Goal: Task Accomplishment & Management: Use online tool/utility

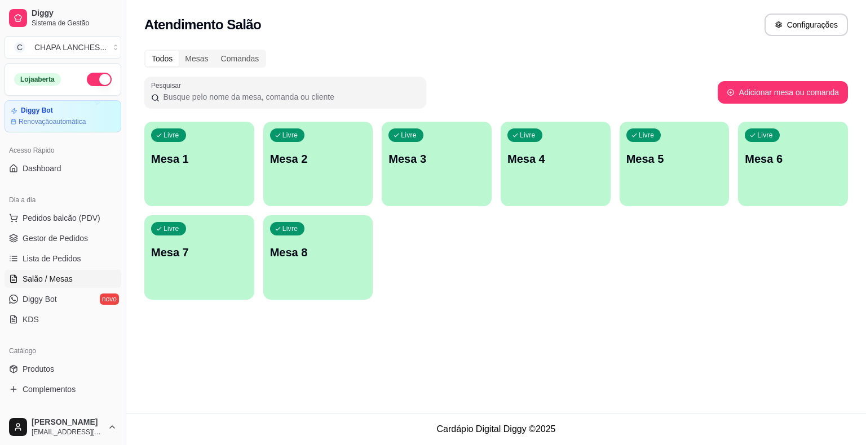
click at [223, 170] on div "Livre Mesa 1" at bounding box center [199, 157] width 110 height 71
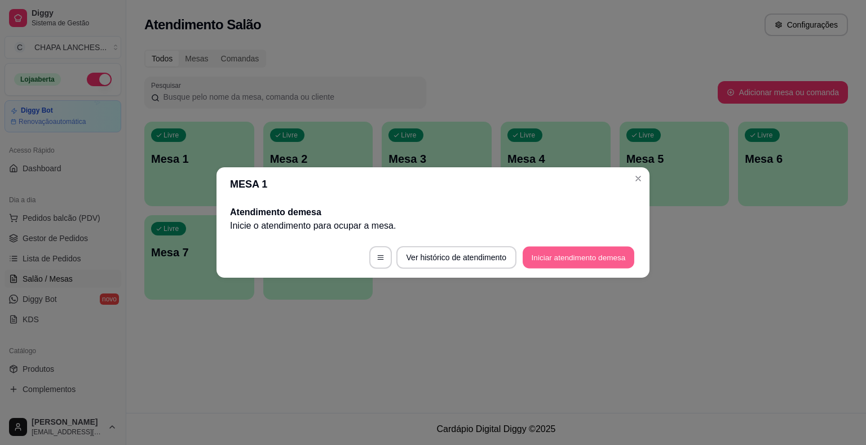
click at [568, 263] on button "Iniciar atendimento de mesa" at bounding box center [579, 258] width 112 height 22
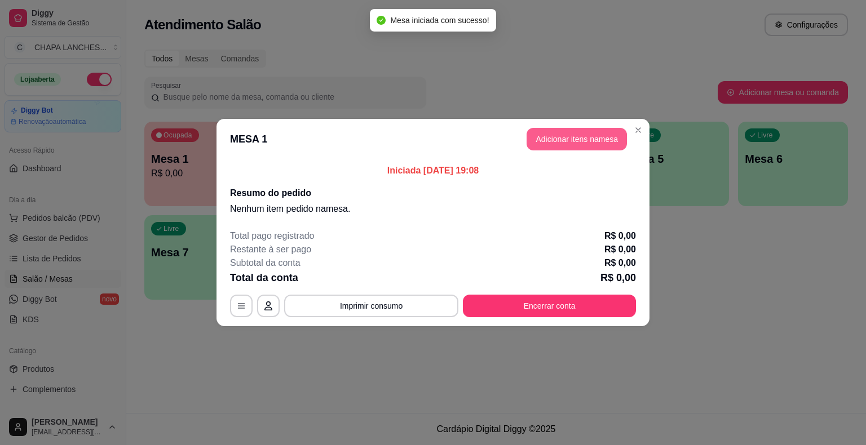
click at [584, 143] on button "Adicionar itens na mesa" at bounding box center [577, 139] width 100 height 23
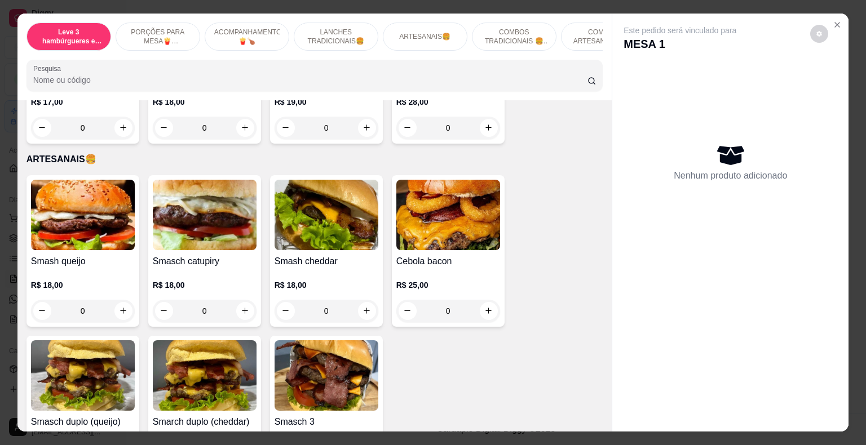
scroll to position [1128, 0]
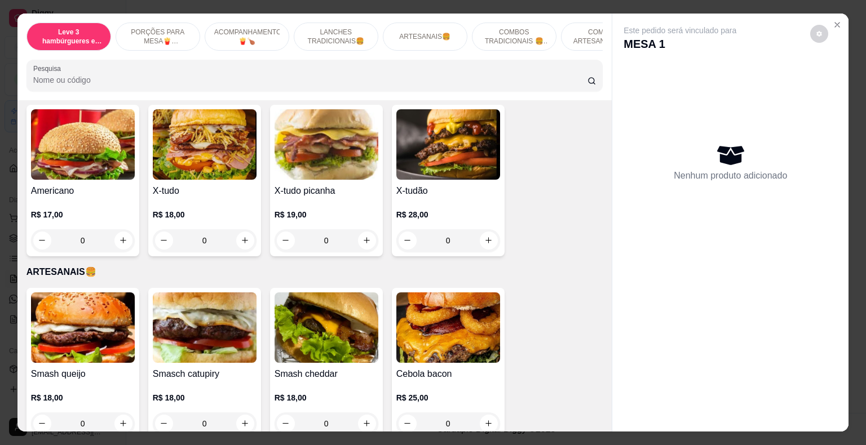
click at [245, 230] on div "0" at bounding box center [205, 240] width 104 height 23
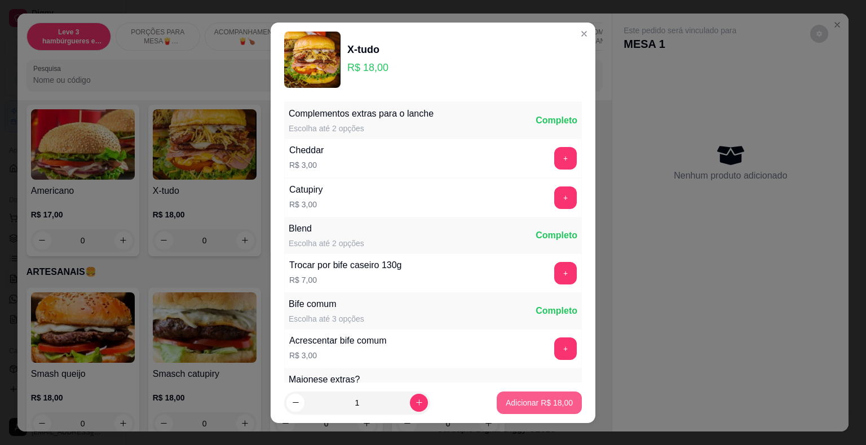
click at [541, 401] on p "Adicionar R$ 18,00" at bounding box center [539, 402] width 67 height 11
type input "1"
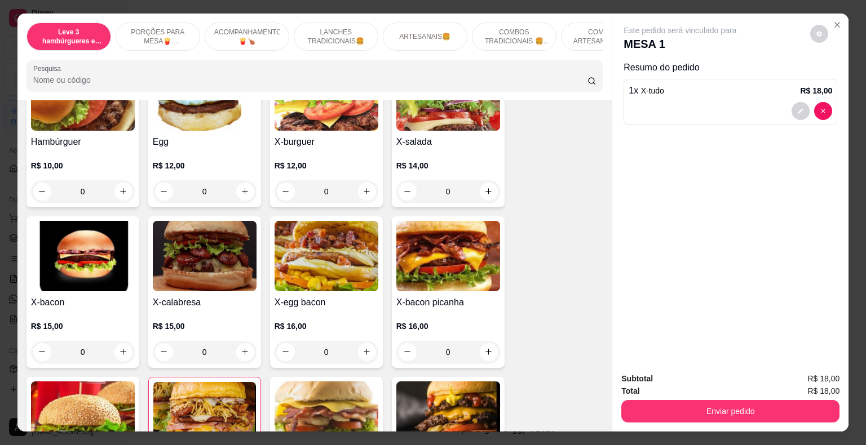
scroll to position [789, 0]
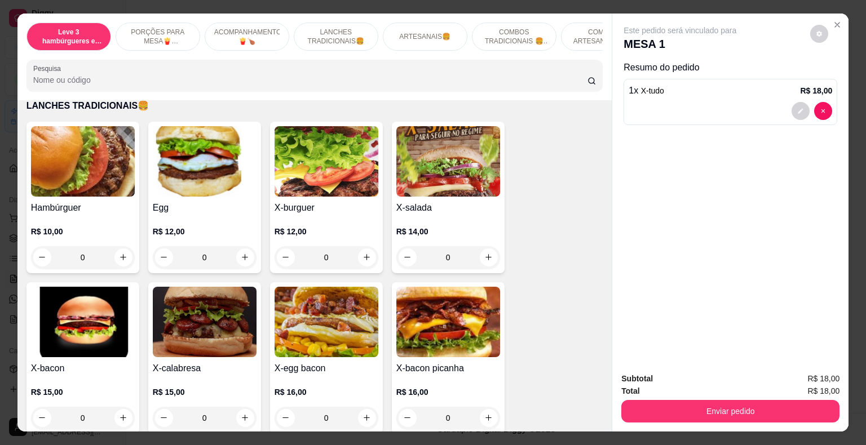
click at [241, 247] on div "0" at bounding box center [205, 257] width 104 height 23
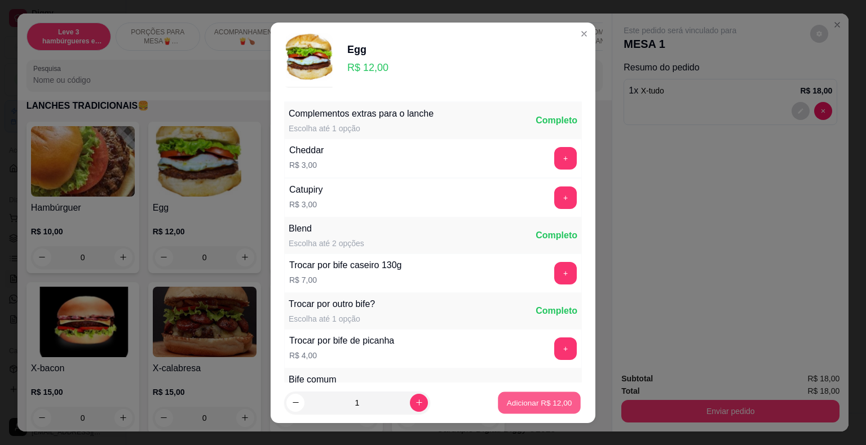
click at [542, 400] on p "Adicionar R$ 12,00" at bounding box center [539, 402] width 65 height 11
type input "1"
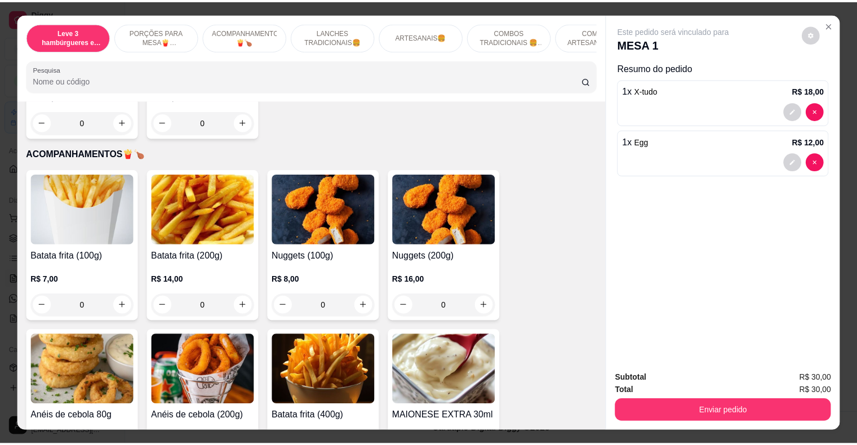
scroll to position [395, 0]
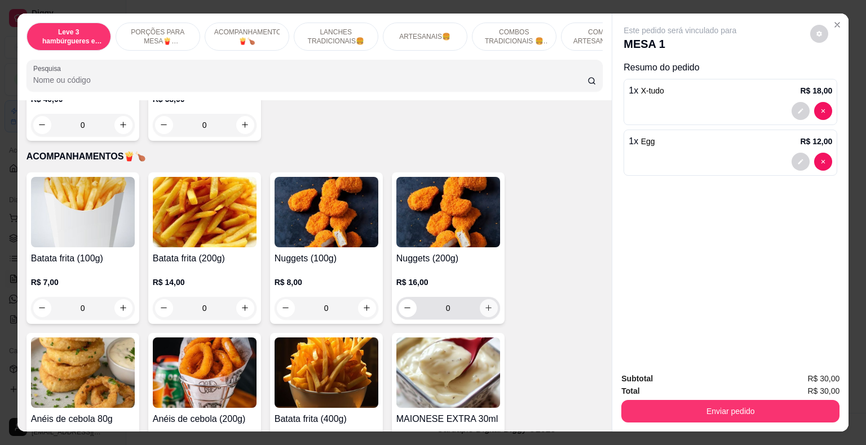
click at [484, 304] on icon "increase-product-quantity" at bounding box center [488, 308] width 8 height 8
type input "1"
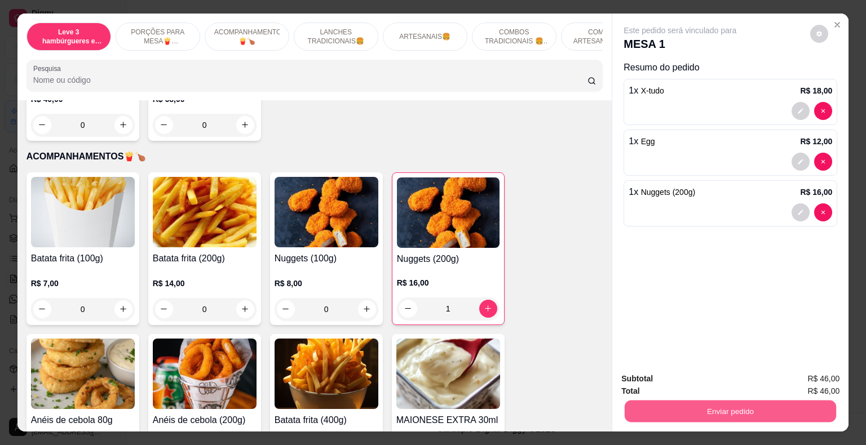
click at [674, 412] on button "Enviar pedido" at bounding box center [730, 412] width 211 height 22
click at [670, 385] on button "Não registrar e enviar pedido" at bounding box center [692, 379] width 117 height 21
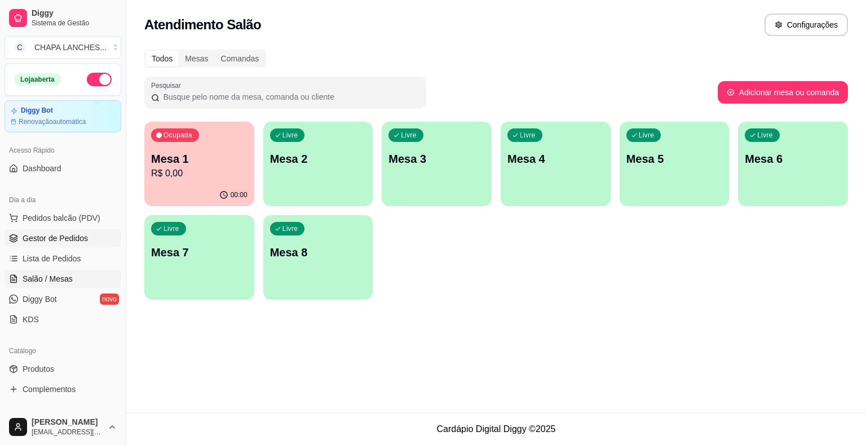
click at [43, 246] on link "Gestor de Pedidos" at bounding box center [63, 238] width 117 height 18
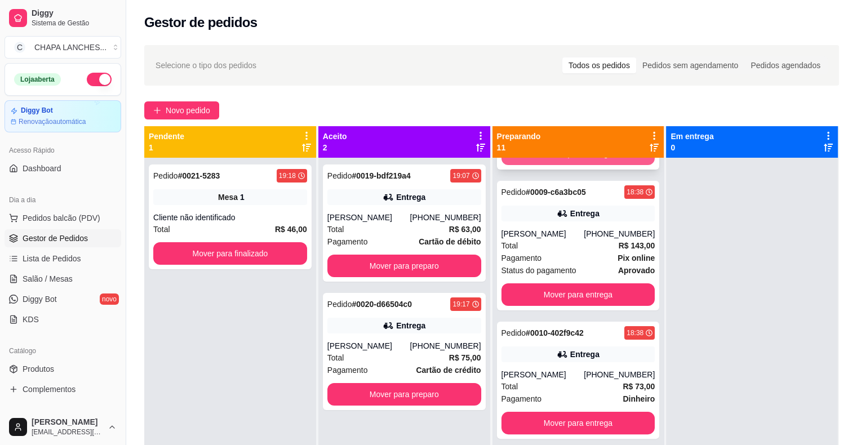
scroll to position [282, 0]
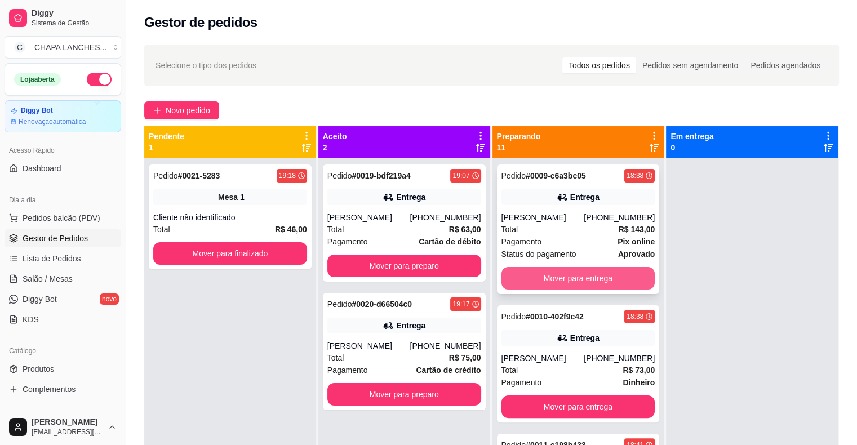
click at [557, 283] on button "Mover para entrega" at bounding box center [579, 278] width 154 height 23
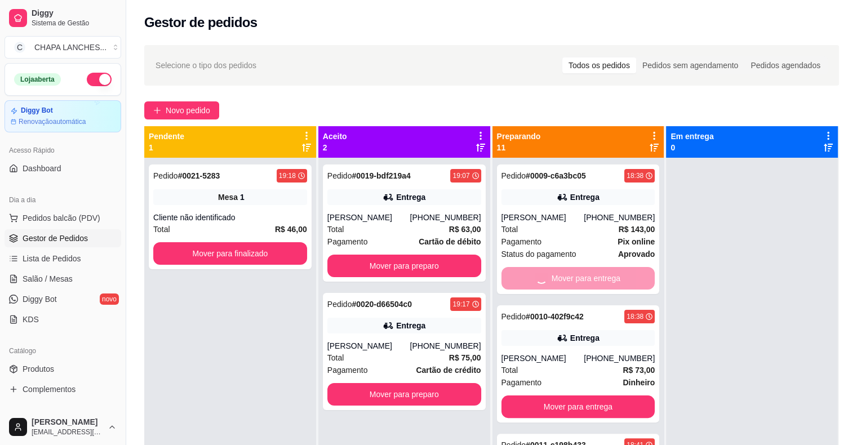
scroll to position [226, 0]
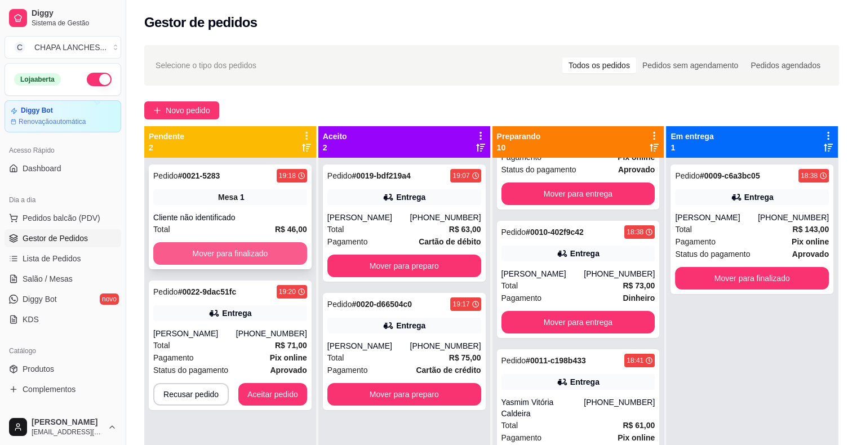
click at [196, 253] on button "Mover para finalizado" at bounding box center [230, 253] width 154 height 23
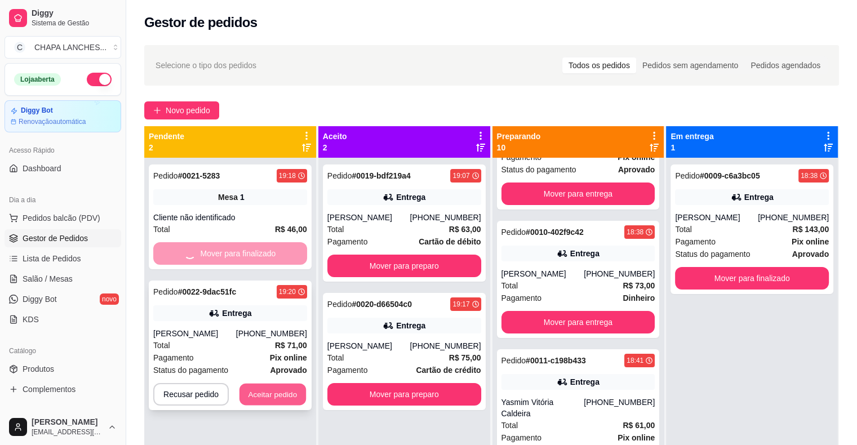
click at [277, 392] on div "Pedido # 0021-5283 19:18 Mesa 1 Cliente não identificado Total R$ 46,00 Mover p…" at bounding box center [230, 380] width 172 height 445
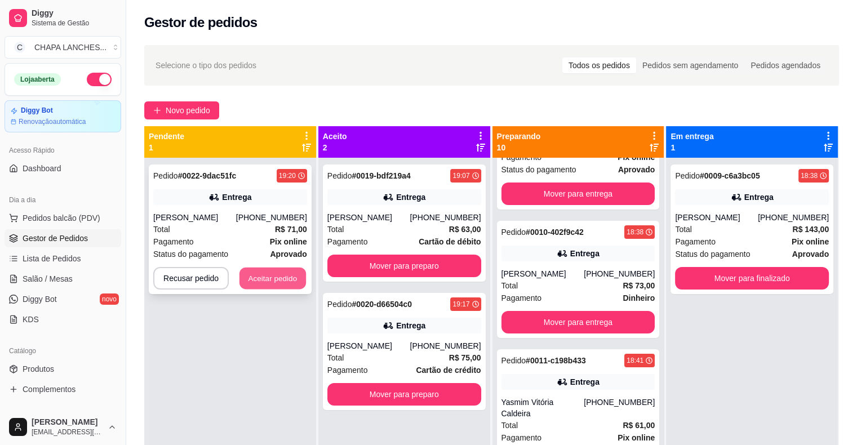
click at [272, 277] on button "Aceitar pedido" at bounding box center [273, 279] width 67 height 22
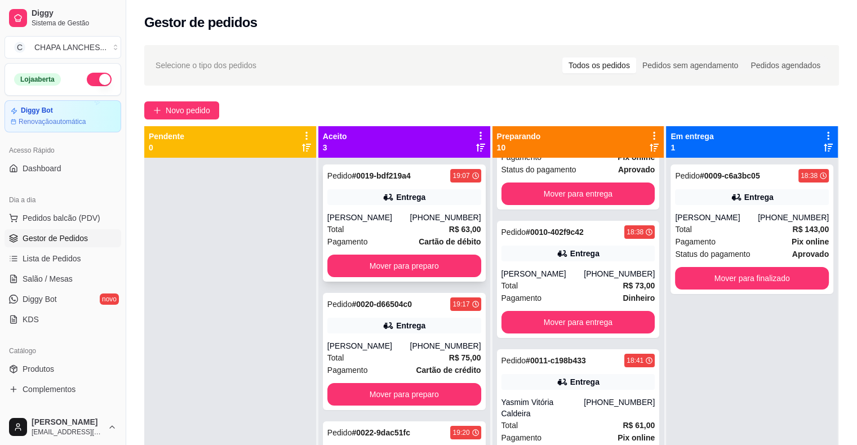
click at [384, 231] on div "Total R$ 63,00" at bounding box center [405, 229] width 154 height 12
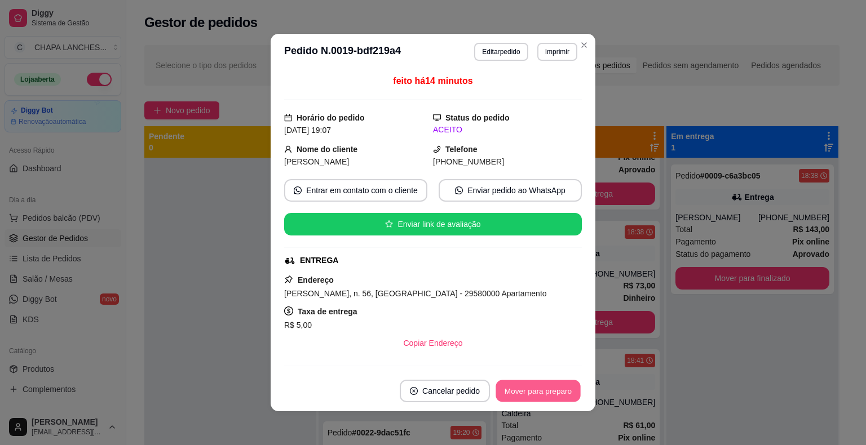
click at [562, 394] on button "Mover para preparo" at bounding box center [538, 392] width 85 height 22
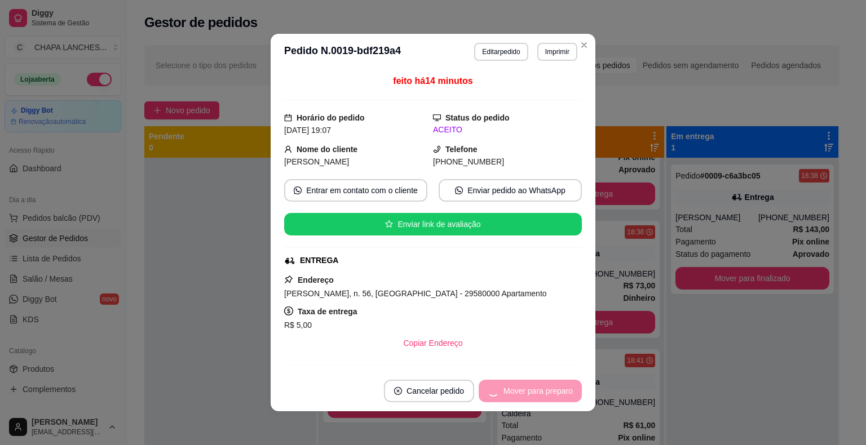
click at [556, 391] on div "Mover para preparo" at bounding box center [530, 391] width 103 height 23
click at [556, 394] on button "Mover para entrega" at bounding box center [538, 391] width 87 height 23
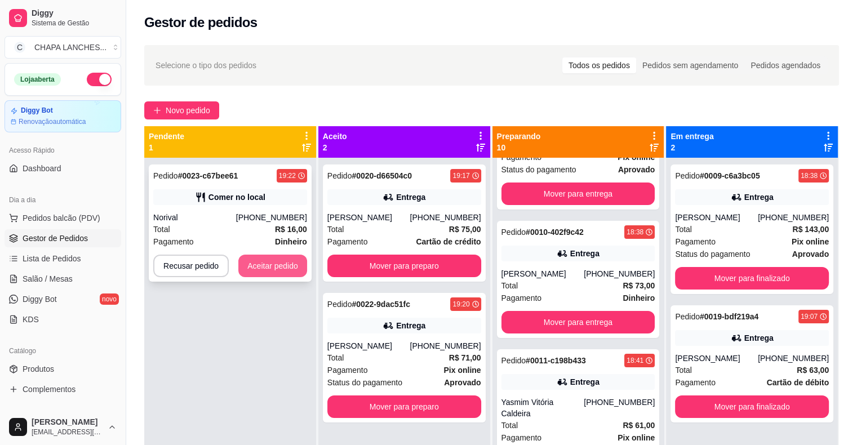
click at [271, 267] on button "Aceitar pedido" at bounding box center [272, 266] width 69 height 23
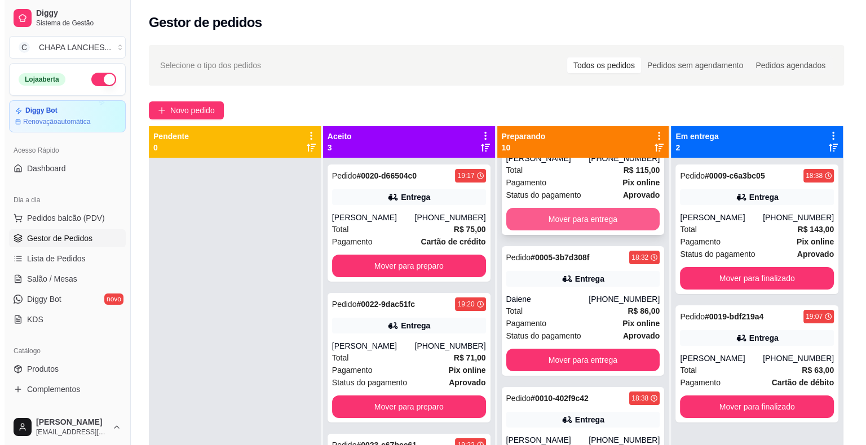
scroll to position [0, 0]
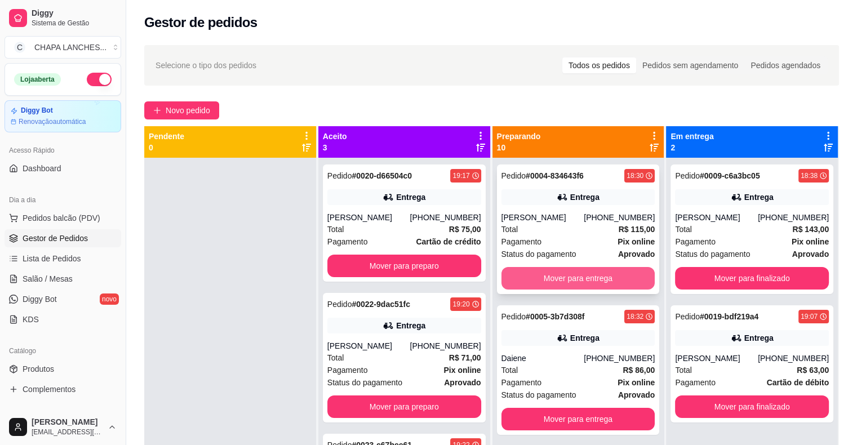
click at [571, 276] on button "Mover para entrega" at bounding box center [579, 278] width 154 height 23
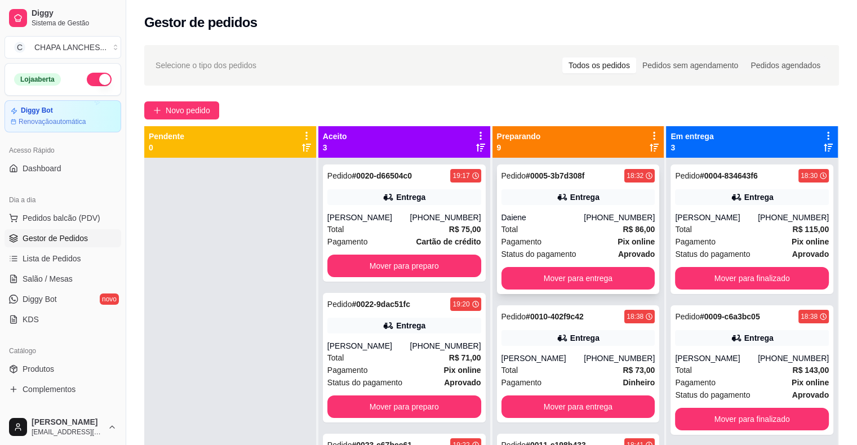
click at [549, 241] on div "Pagamento Pix online" at bounding box center [579, 242] width 154 height 12
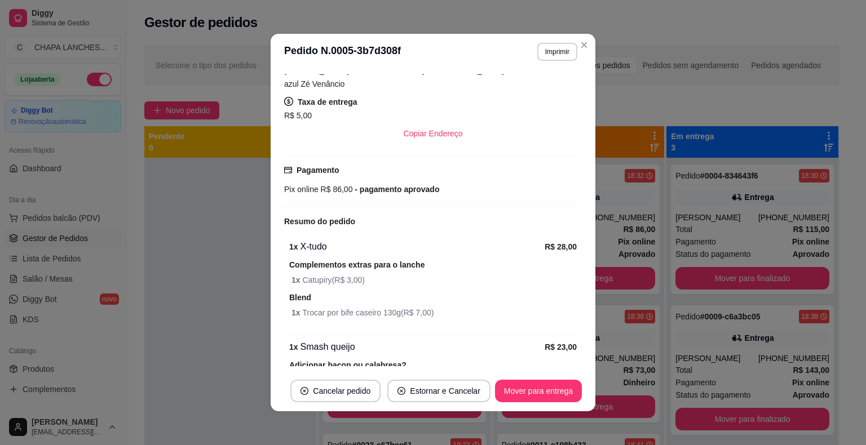
scroll to position [282, 0]
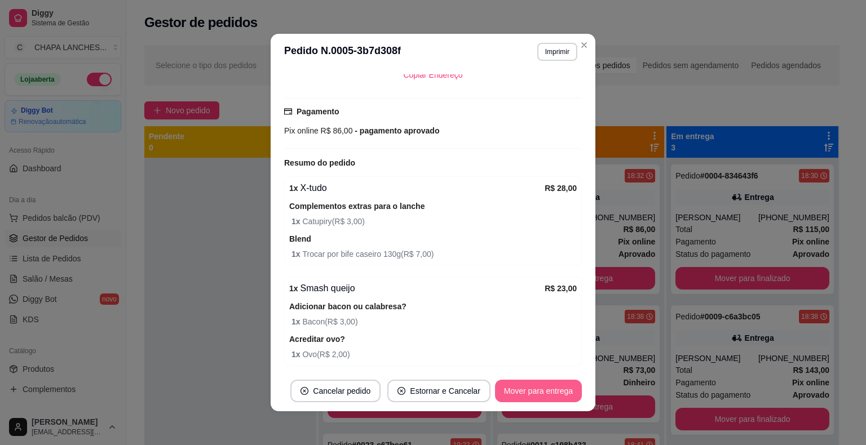
click at [541, 388] on button "Mover para entrega" at bounding box center [538, 391] width 87 height 23
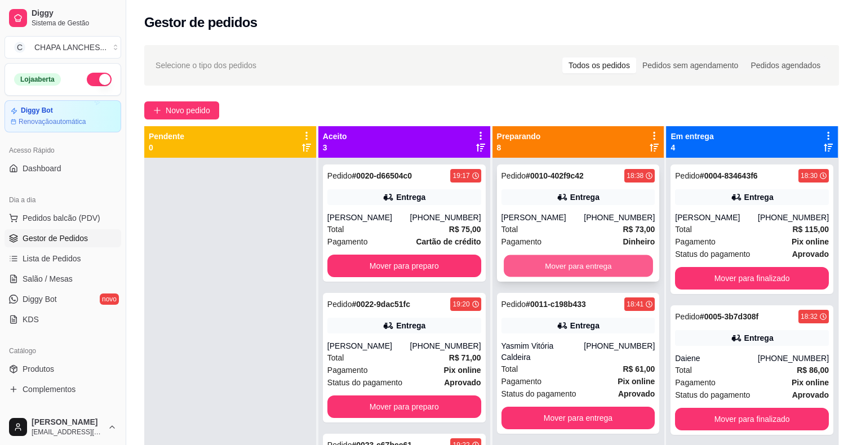
click at [510, 264] on button "Mover para entrega" at bounding box center [578, 266] width 149 height 22
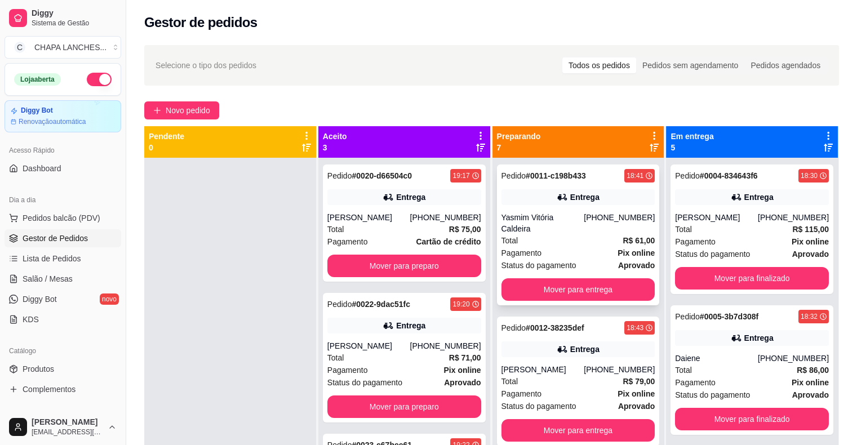
click at [545, 235] on div "Total R$ 61,00" at bounding box center [579, 241] width 154 height 12
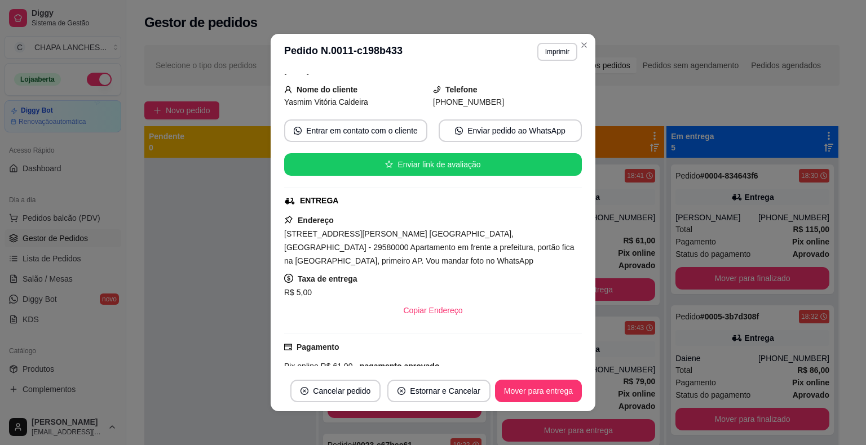
scroll to position [171, 0]
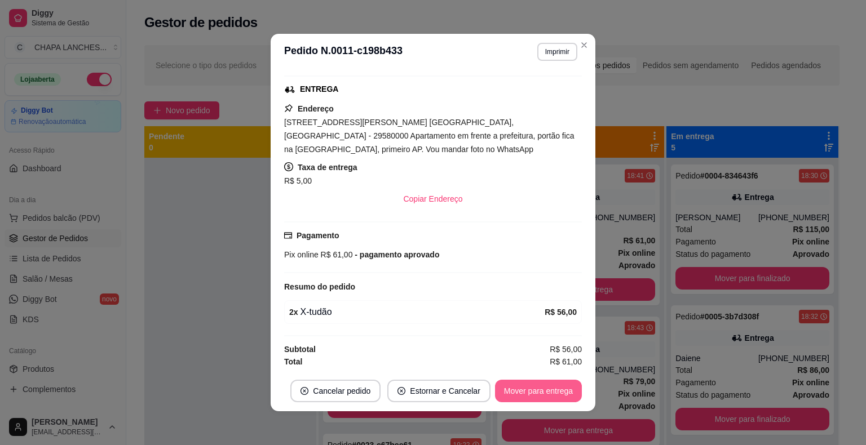
click at [546, 388] on button "Mover para entrega" at bounding box center [538, 391] width 87 height 23
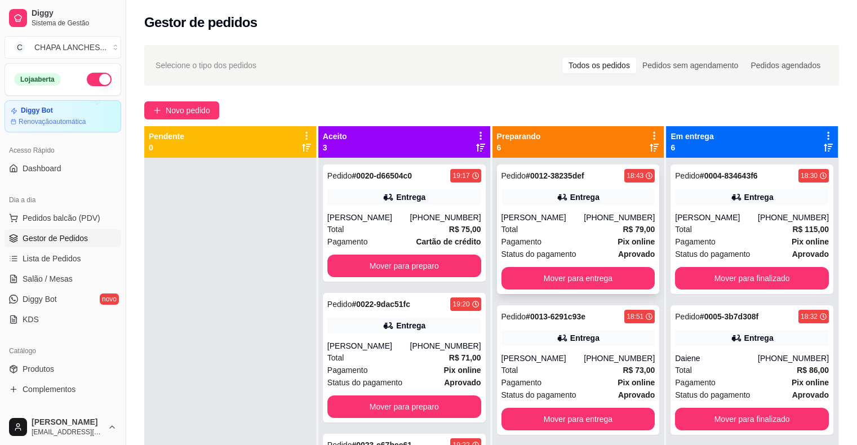
click at [596, 232] on div "Total R$ 79,00" at bounding box center [579, 229] width 154 height 12
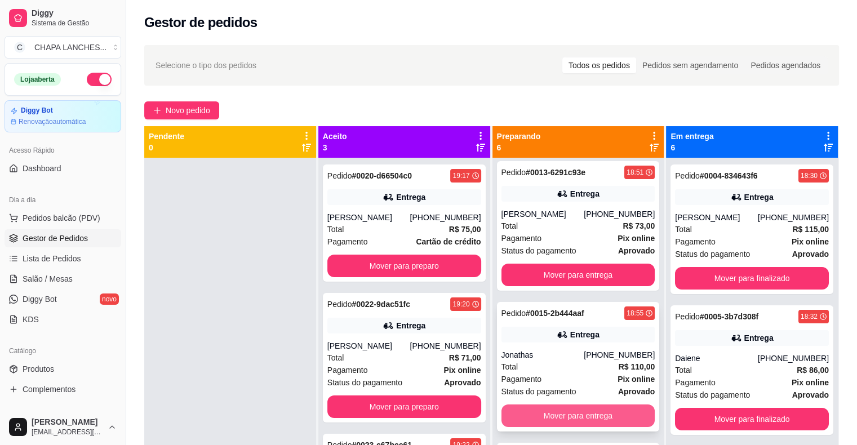
scroll to position [169, 0]
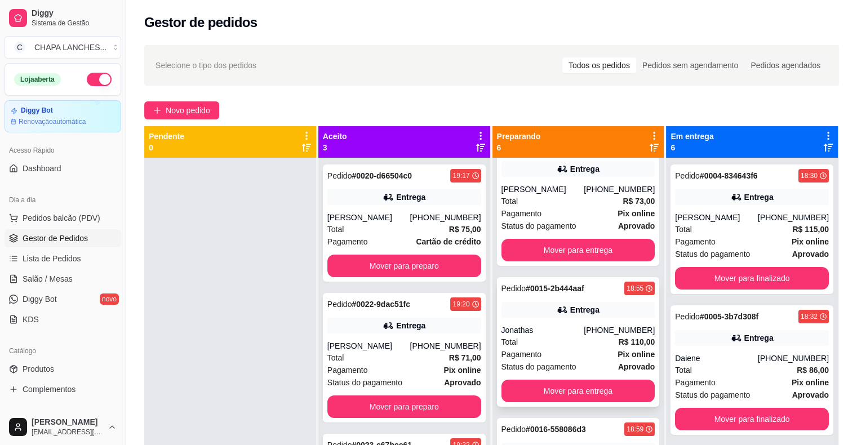
click at [542, 346] on div "Total R$ 110,00" at bounding box center [579, 342] width 154 height 12
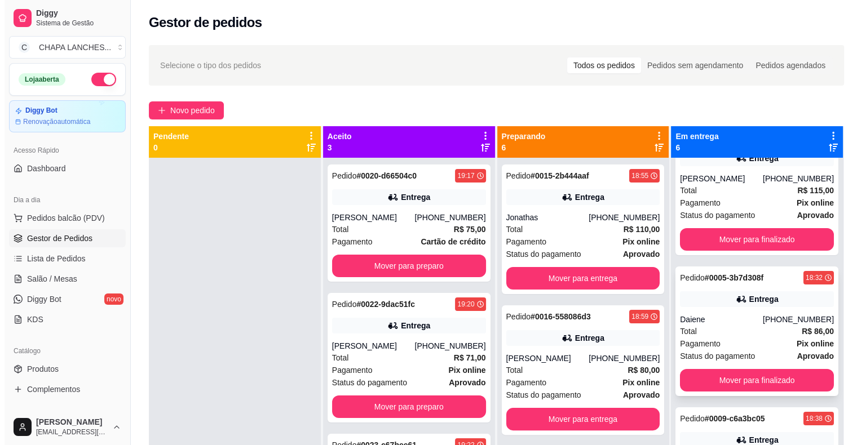
scroll to position [56, 0]
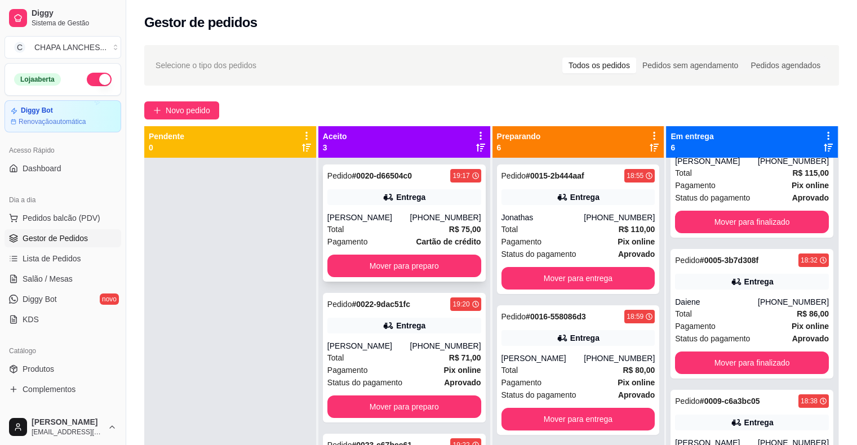
click at [410, 238] on div "Pagamento Cartão de crédito" at bounding box center [405, 242] width 154 height 12
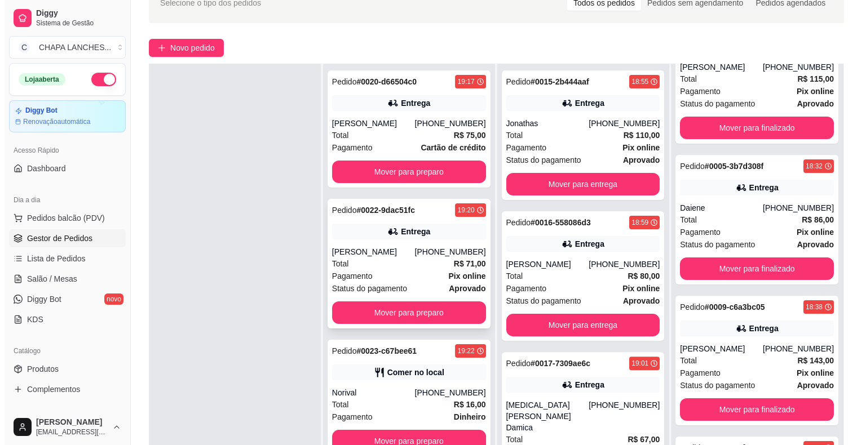
scroll to position [169, 0]
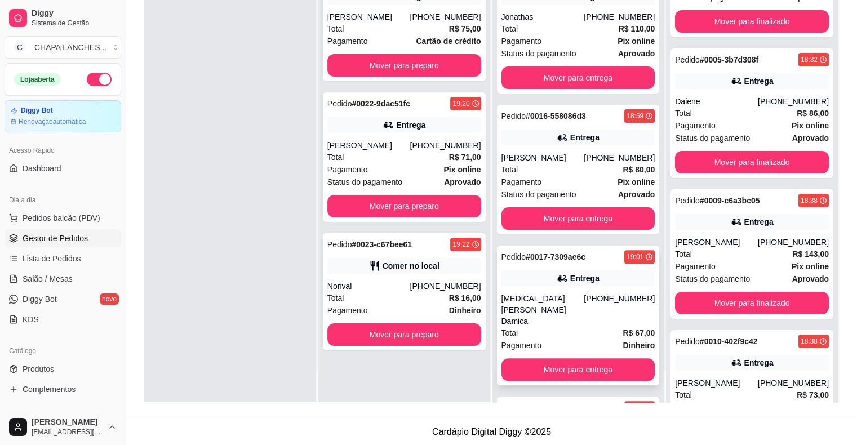
click at [564, 313] on div "[MEDICAL_DATA][PERSON_NAME] Damica" at bounding box center [543, 310] width 83 height 34
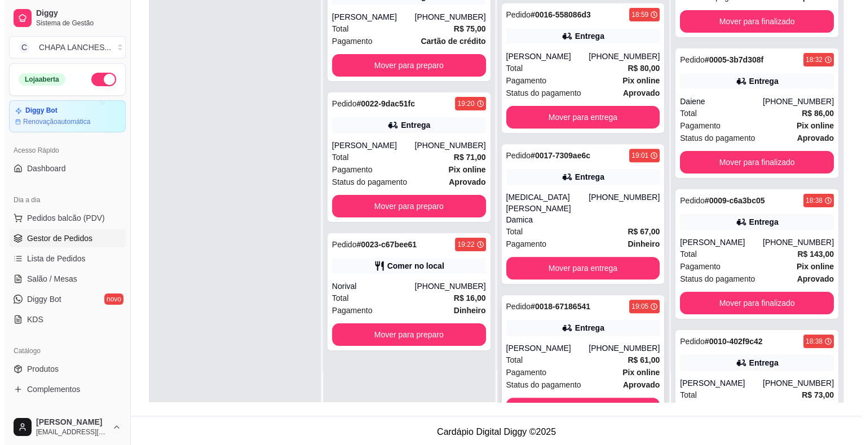
scroll to position [410, 0]
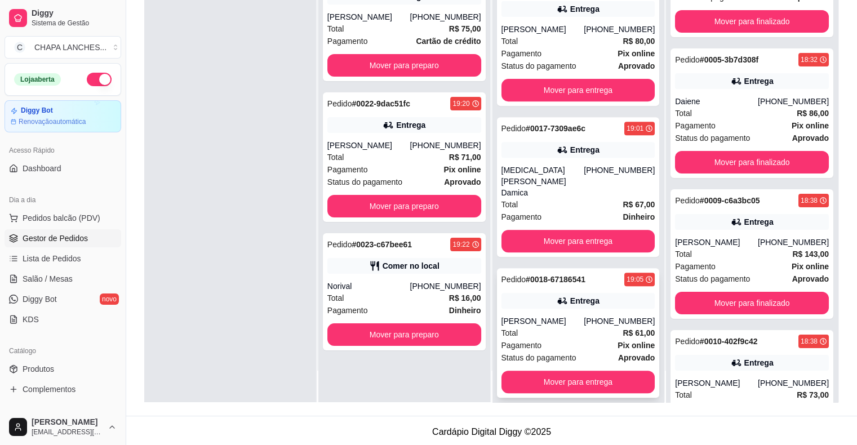
click at [544, 327] on div "Total R$ 61,00" at bounding box center [579, 333] width 154 height 12
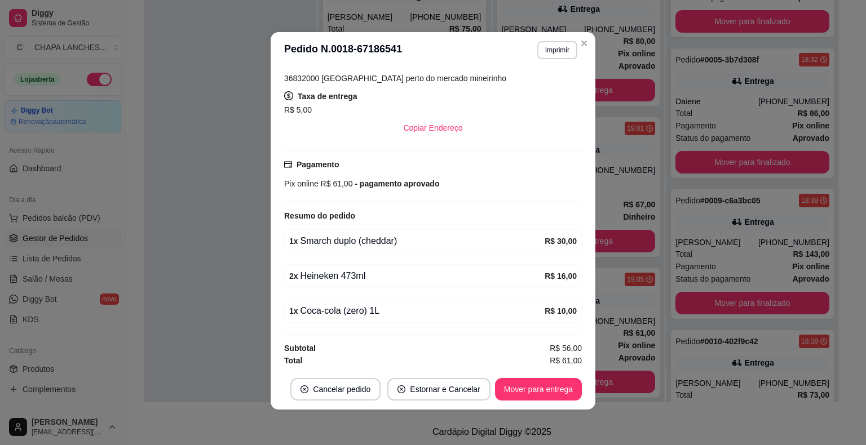
scroll to position [2, 0]
click at [543, 390] on button "Mover para entrega" at bounding box center [538, 389] width 85 height 22
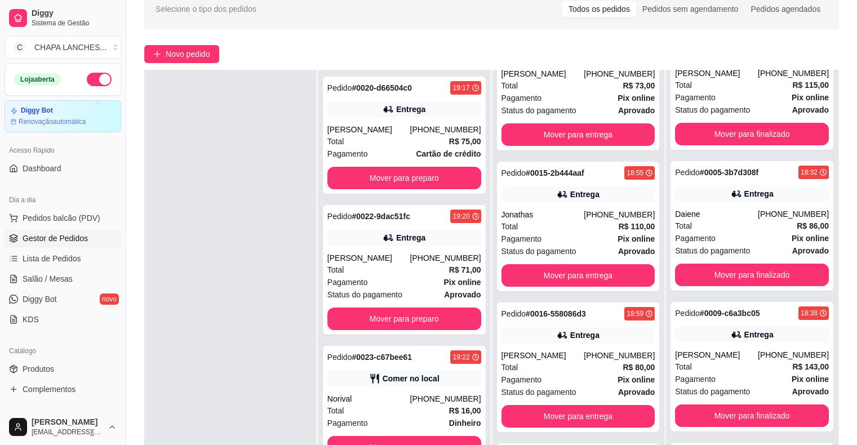
scroll to position [156, 0]
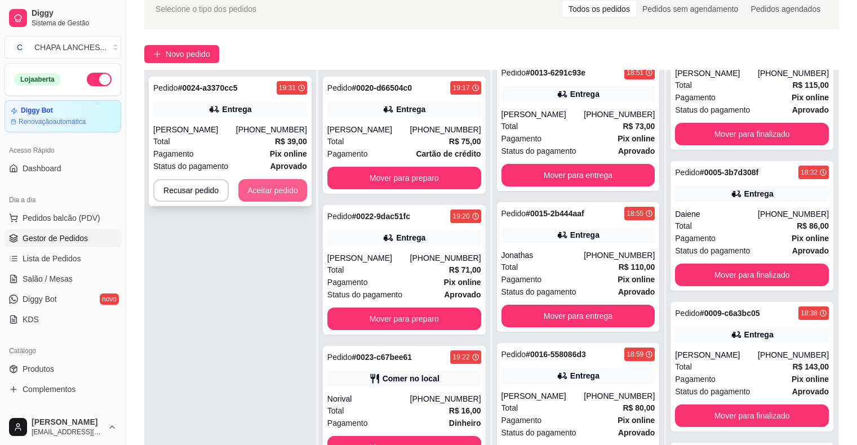
click at [260, 188] on button "Aceitar pedido" at bounding box center [272, 190] width 69 height 23
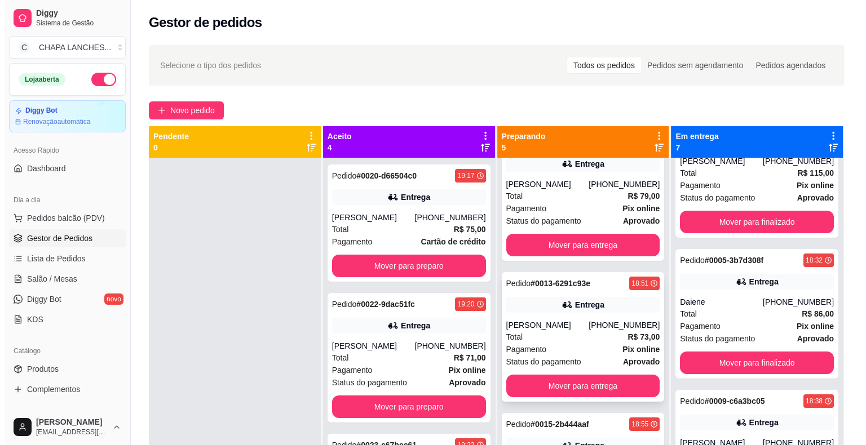
scroll to position [0, 0]
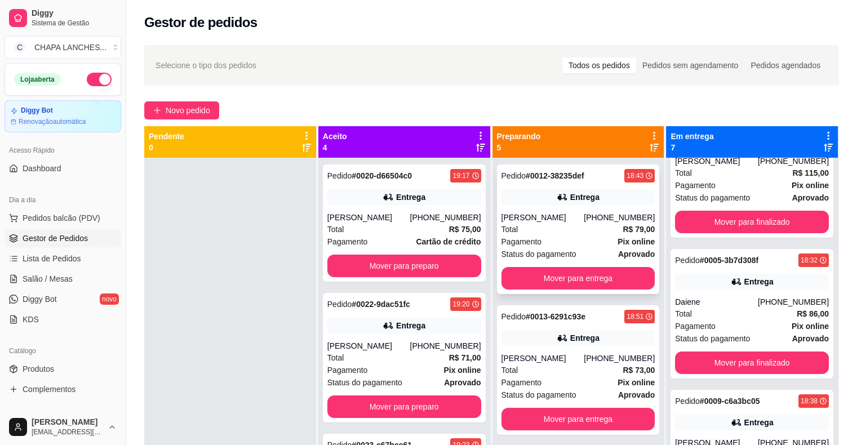
click at [563, 239] on div "Pagamento Pix online" at bounding box center [579, 242] width 154 height 12
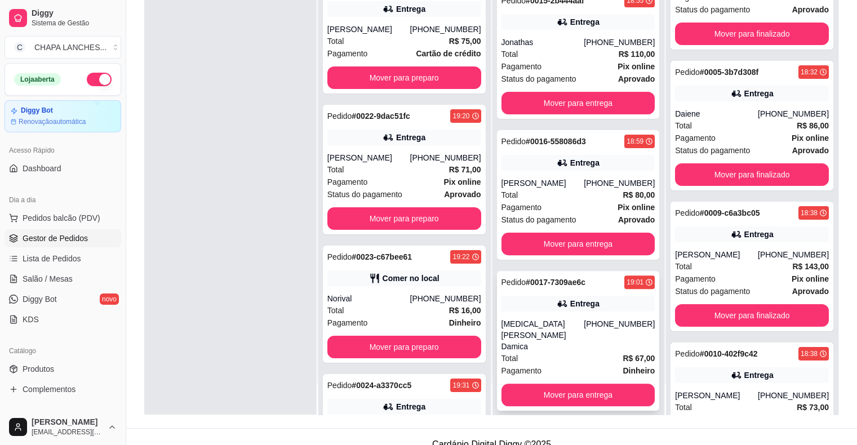
scroll to position [169, 0]
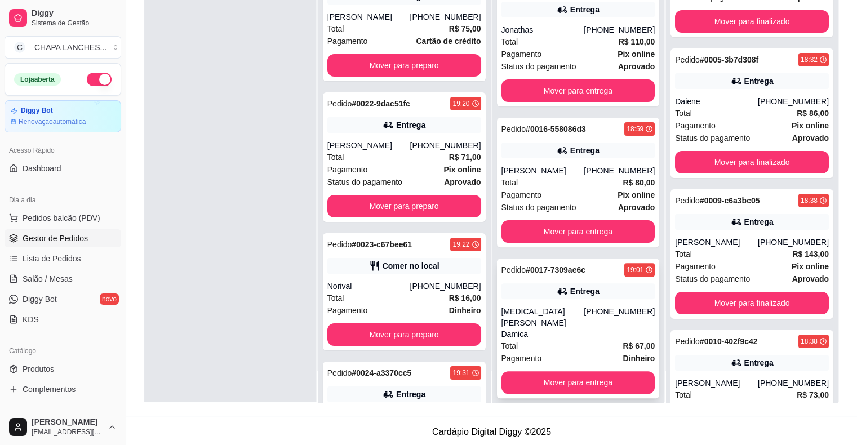
click at [546, 320] on div "[MEDICAL_DATA][PERSON_NAME] Damica" at bounding box center [543, 323] width 83 height 34
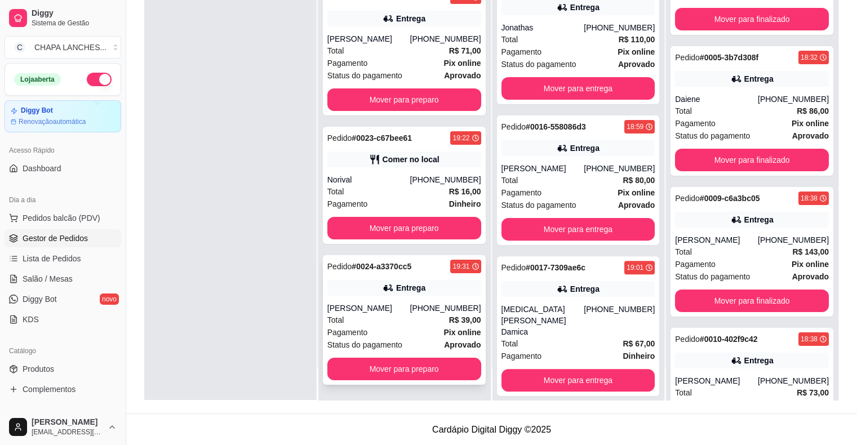
scroll to position [171, 0]
click at [396, 370] on button "Mover para preparo" at bounding box center [405, 369] width 154 height 23
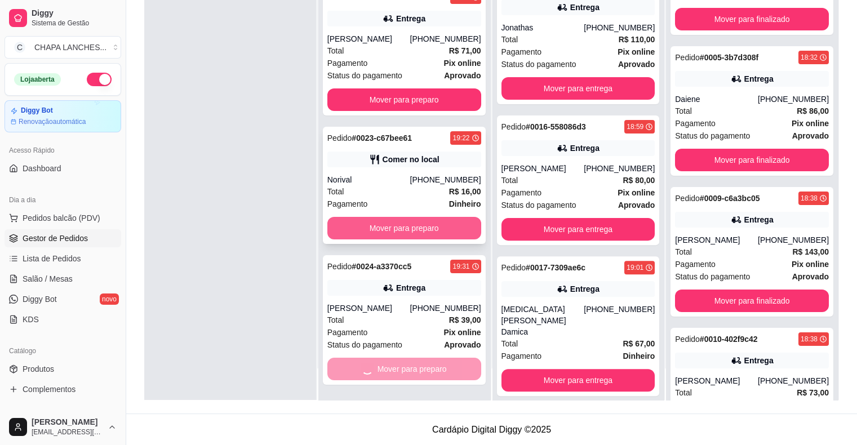
click at [372, 228] on button "Mover para preparo" at bounding box center [405, 228] width 154 height 23
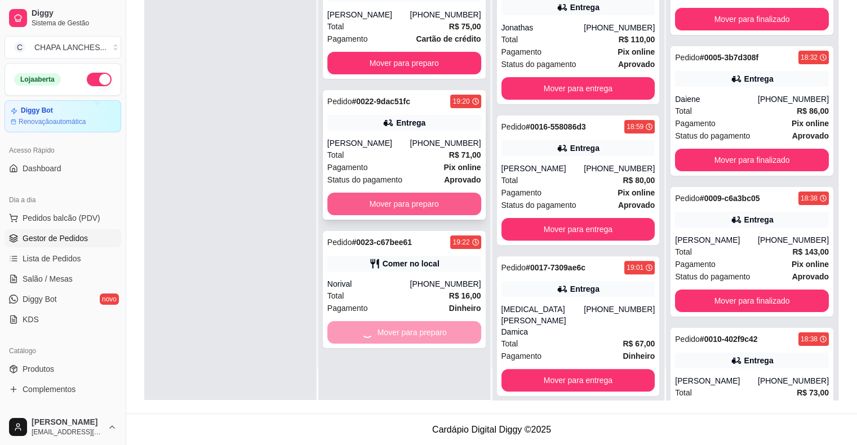
scroll to position [0, 0]
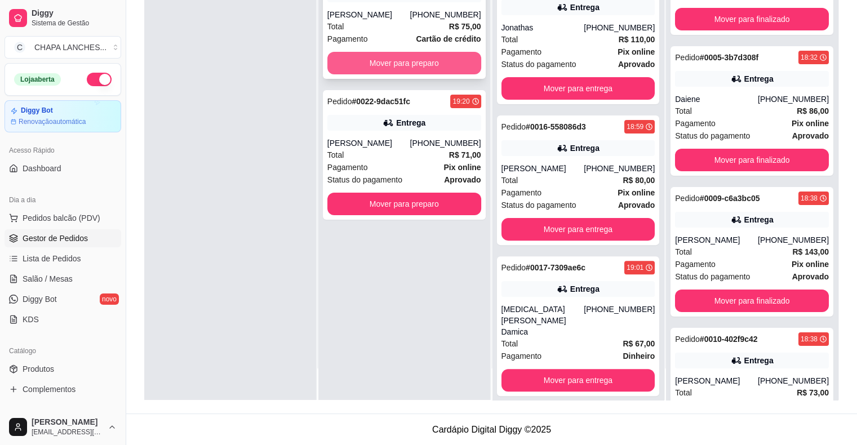
click at [384, 67] on button "Mover para preparo" at bounding box center [405, 63] width 154 height 23
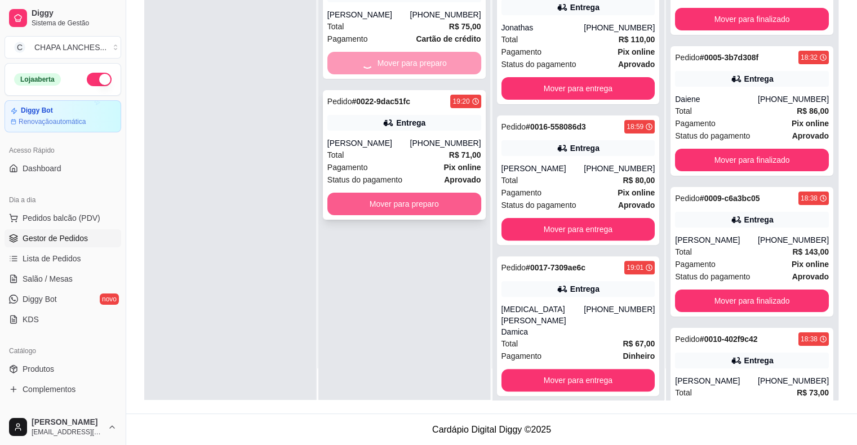
click at [408, 201] on button "Mover para preparo" at bounding box center [405, 204] width 154 height 23
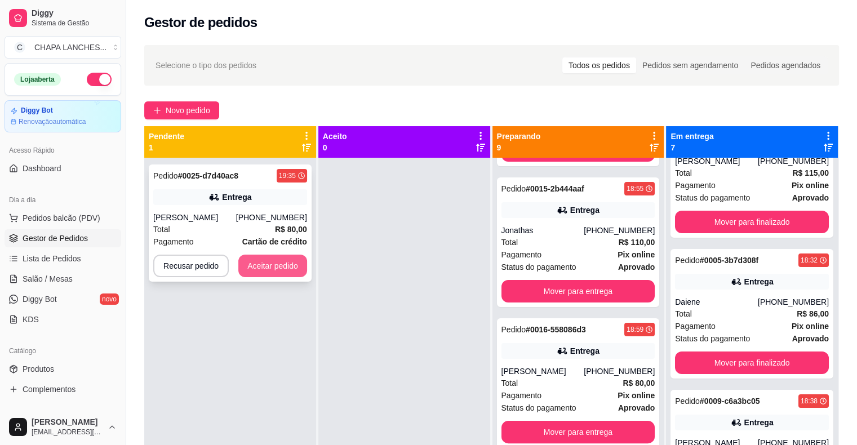
click at [273, 268] on button "Aceitar pedido" at bounding box center [272, 266] width 69 height 23
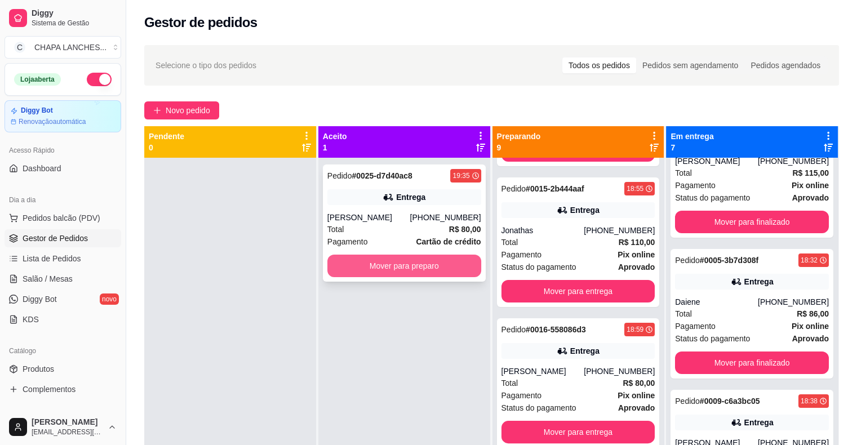
click at [343, 267] on button "Mover para preparo" at bounding box center [405, 266] width 154 height 23
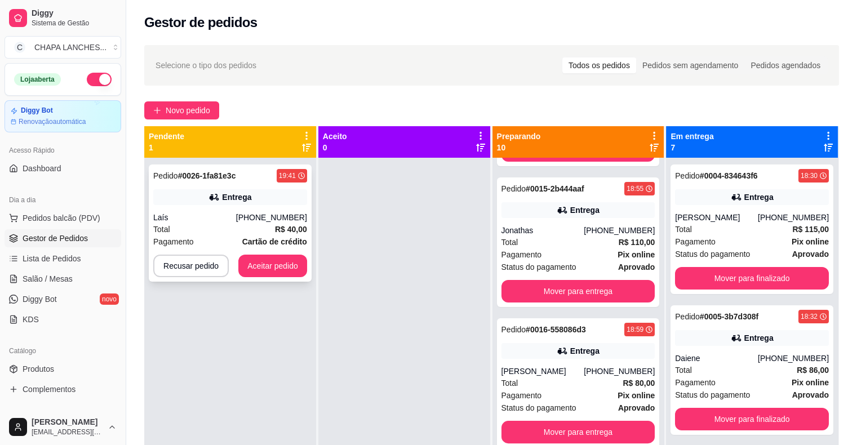
click at [241, 231] on div "Total R$ 40,00" at bounding box center [230, 229] width 154 height 12
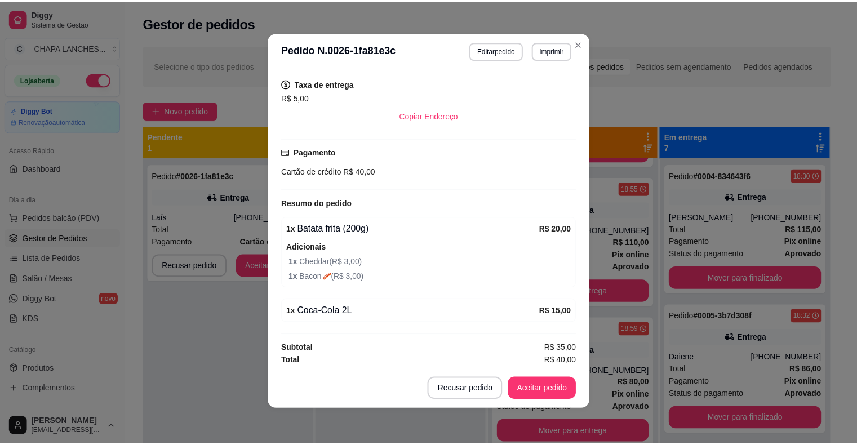
scroll to position [2, 0]
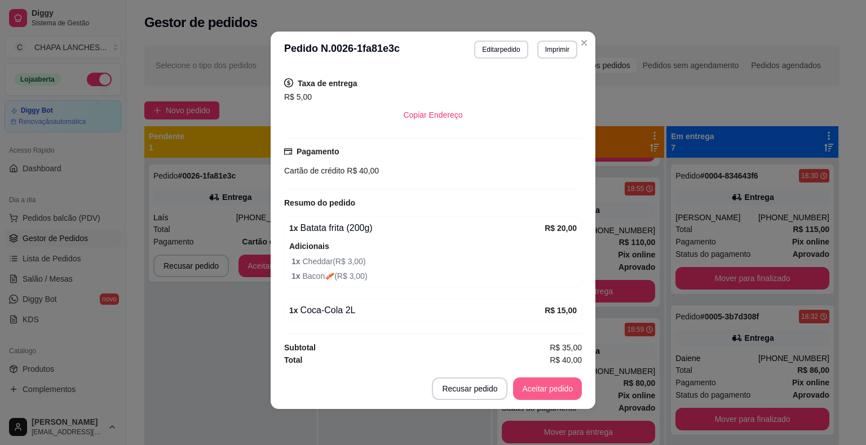
click at [555, 392] on button "Aceitar pedido" at bounding box center [547, 389] width 69 height 23
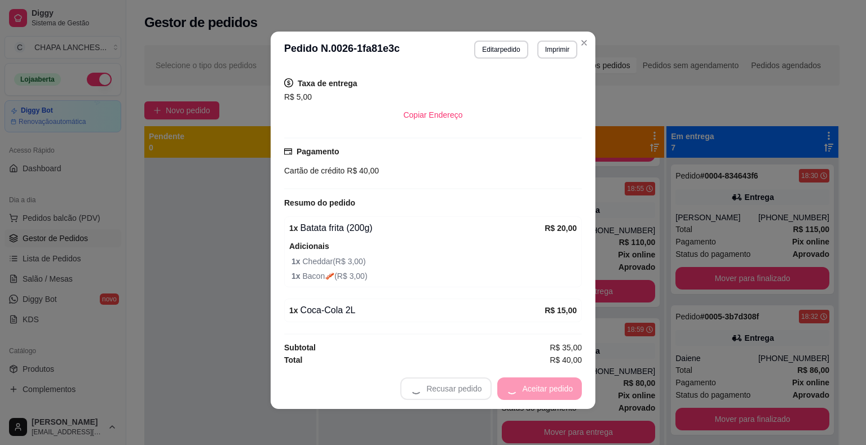
click at [555, 389] on div "Recusar pedido Aceitar pedido" at bounding box center [491, 389] width 182 height 23
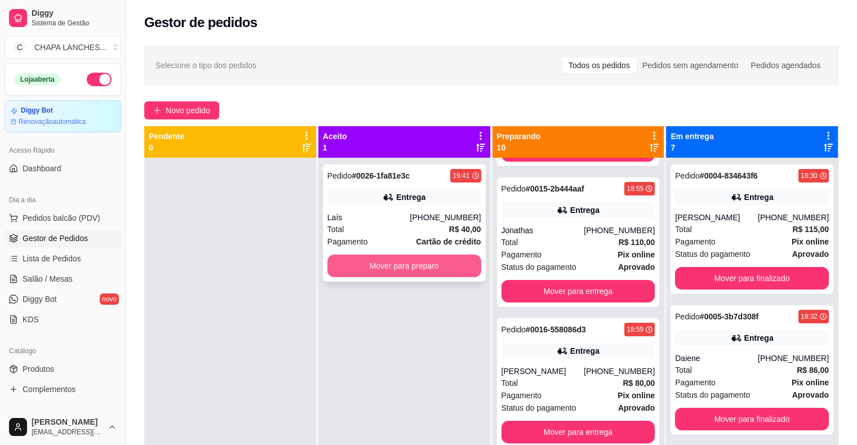
click at [412, 271] on button "Mover para preparo" at bounding box center [405, 266] width 154 height 23
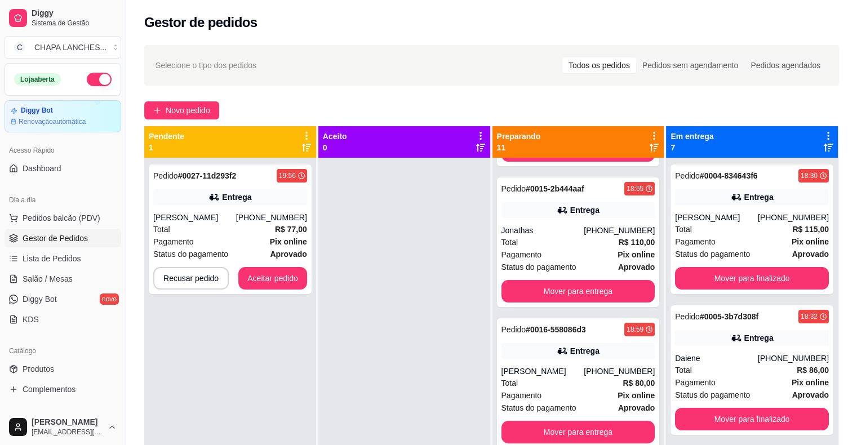
click at [201, 334] on div "Pedido # 0027-11d293f2 19:56 Entrega Pamela [PHONE_NUMBER] Total R$ 77,00 Pagam…" at bounding box center [230, 380] width 172 height 445
click at [268, 289] on button "Aceitar pedido" at bounding box center [272, 278] width 69 height 23
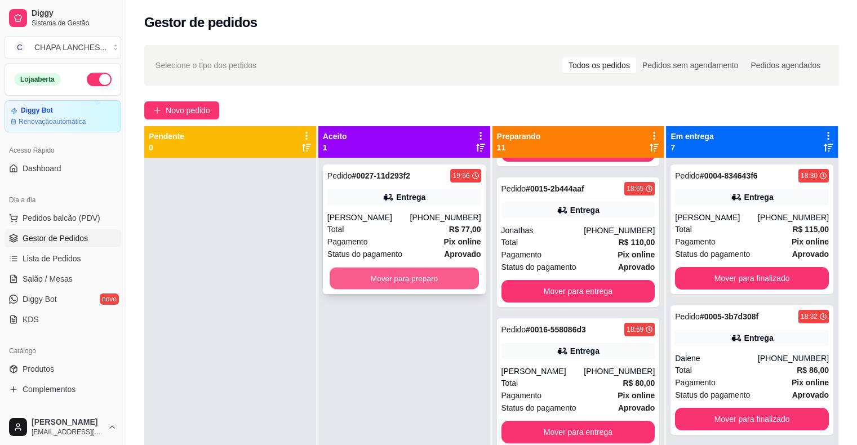
click at [345, 273] on button "Mover para preparo" at bounding box center [404, 279] width 149 height 22
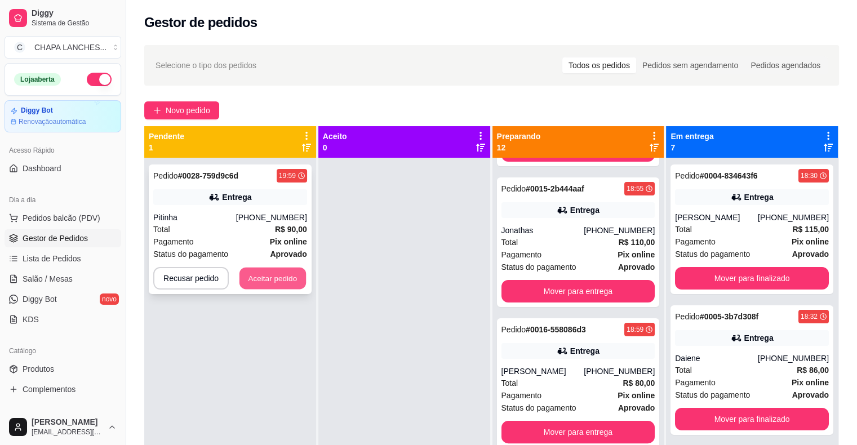
click at [289, 276] on button "Aceitar pedido" at bounding box center [273, 279] width 67 height 22
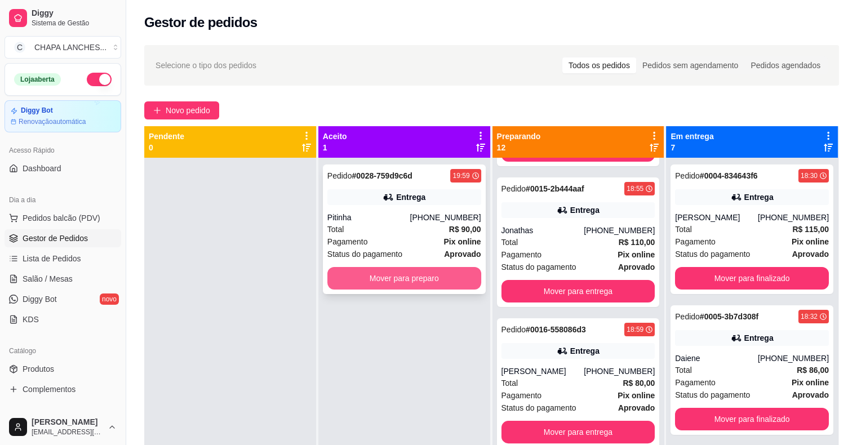
click at [341, 279] on button "Mover para preparo" at bounding box center [405, 278] width 154 height 23
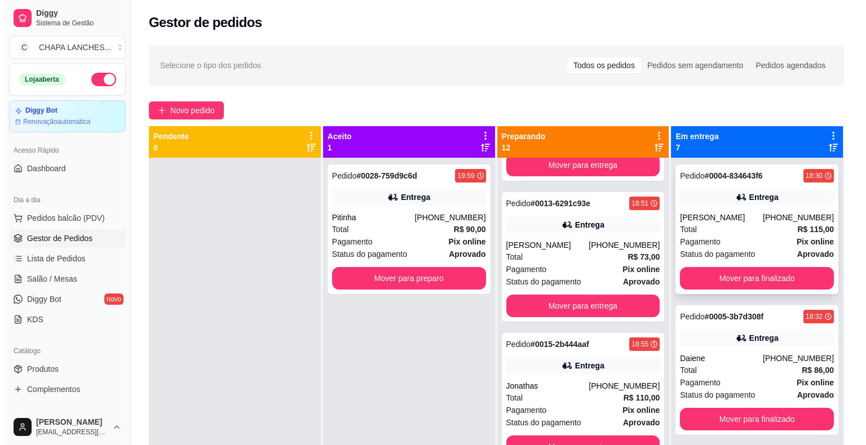
scroll to position [43, 0]
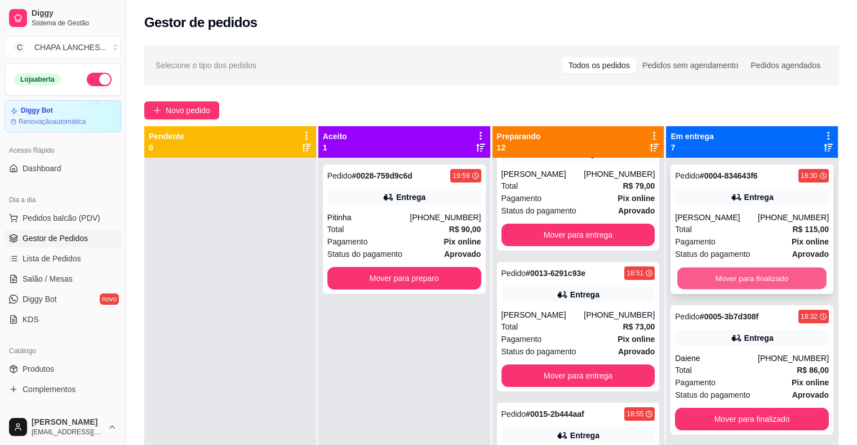
click at [726, 285] on button "Mover para finalizado" at bounding box center [752, 279] width 149 height 22
click at [723, 277] on button "Mover para finalizado" at bounding box center [752, 279] width 149 height 22
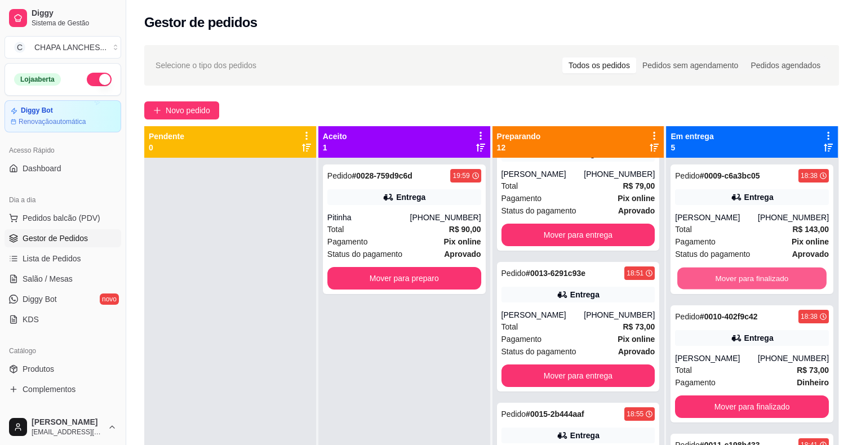
click at [723, 277] on button "Mover para finalizado" at bounding box center [752, 279] width 149 height 22
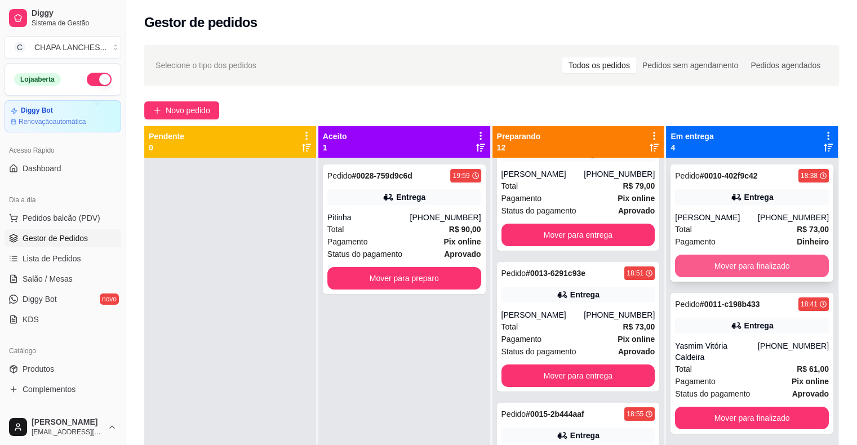
click at [724, 269] on button "Mover para finalizado" at bounding box center [752, 266] width 154 height 23
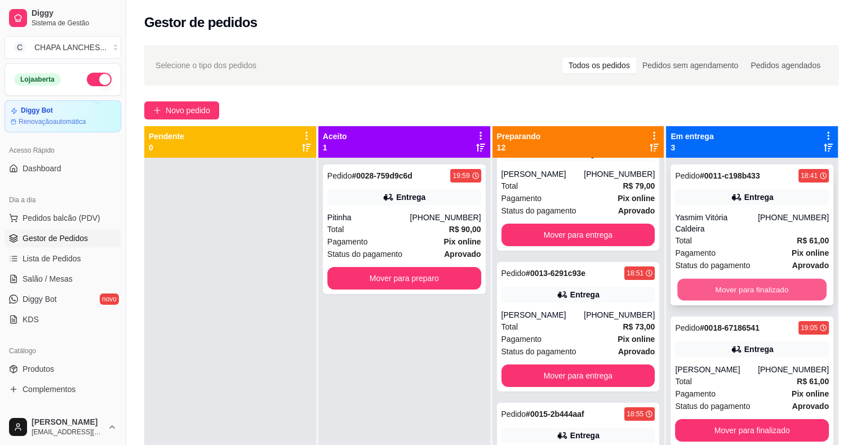
click at [719, 281] on button "Mover para finalizado" at bounding box center [752, 290] width 149 height 22
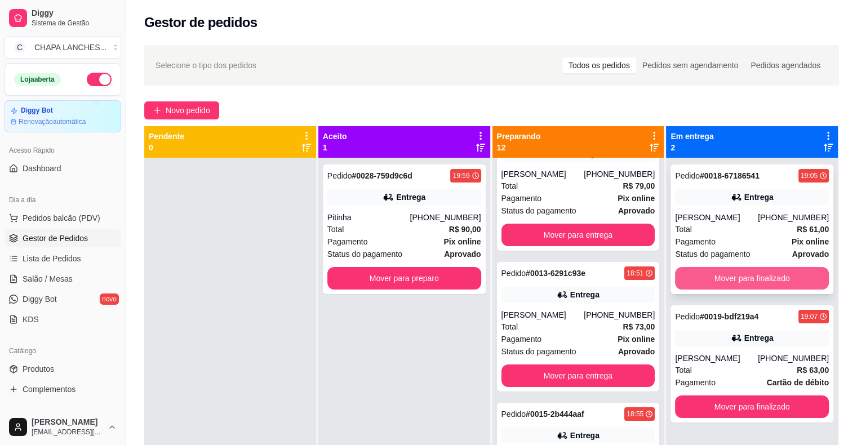
click at [722, 275] on button "Mover para finalizado" at bounding box center [752, 278] width 154 height 23
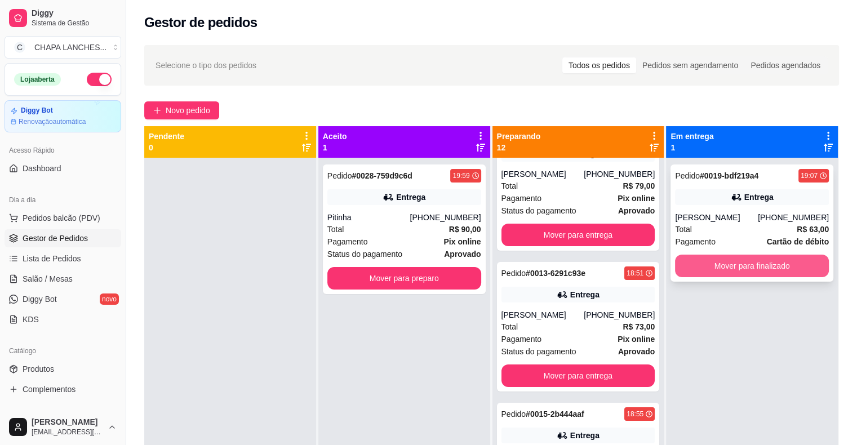
click at [722, 274] on button "Mover para finalizado" at bounding box center [752, 266] width 154 height 23
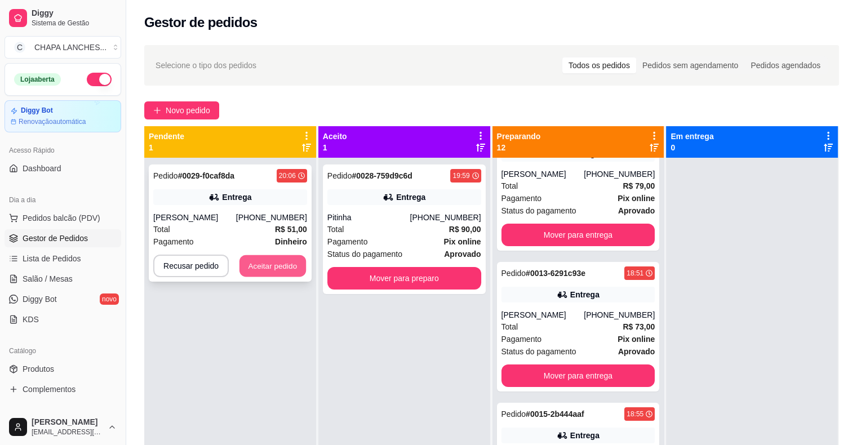
click at [275, 263] on button "Aceitar pedido" at bounding box center [273, 266] width 67 height 22
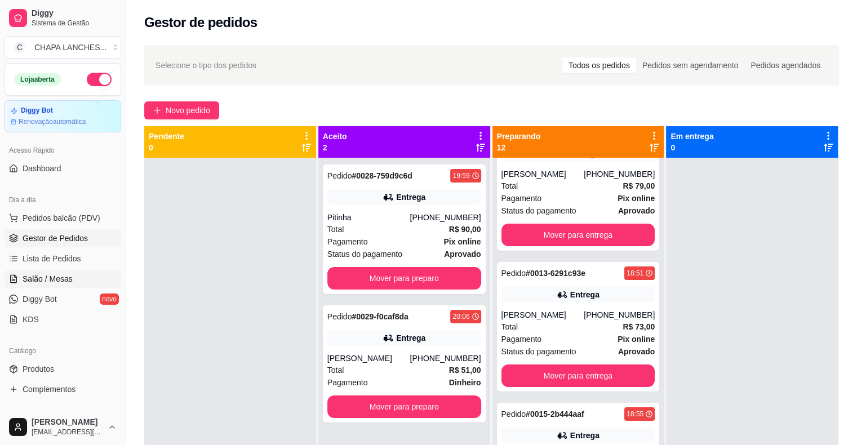
click at [57, 279] on span "Salão / Mesas" at bounding box center [48, 278] width 50 height 11
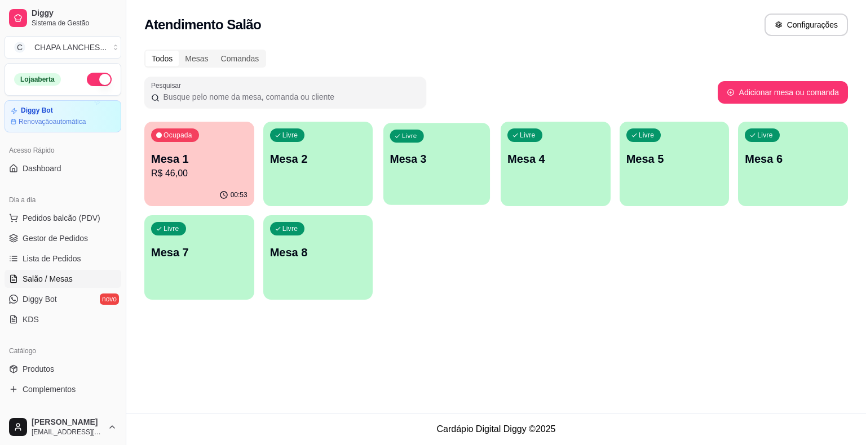
click at [438, 175] on div "Livre Mesa 3" at bounding box center [436, 157] width 107 height 69
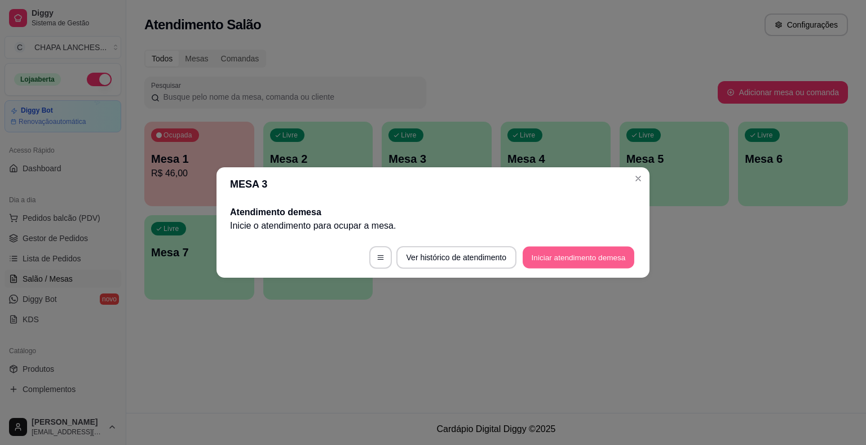
click at [554, 256] on button "Iniciar atendimento de mesa" at bounding box center [579, 258] width 112 height 22
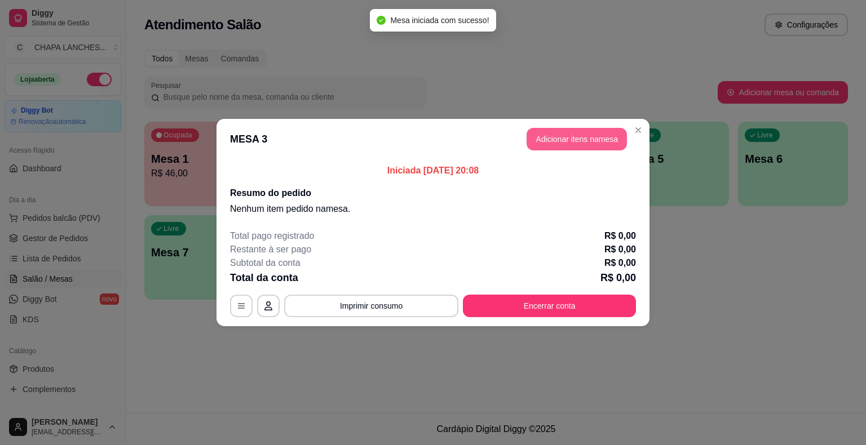
click at [557, 142] on button "Adicionar itens na mesa" at bounding box center [577, 139] width 100 height 23
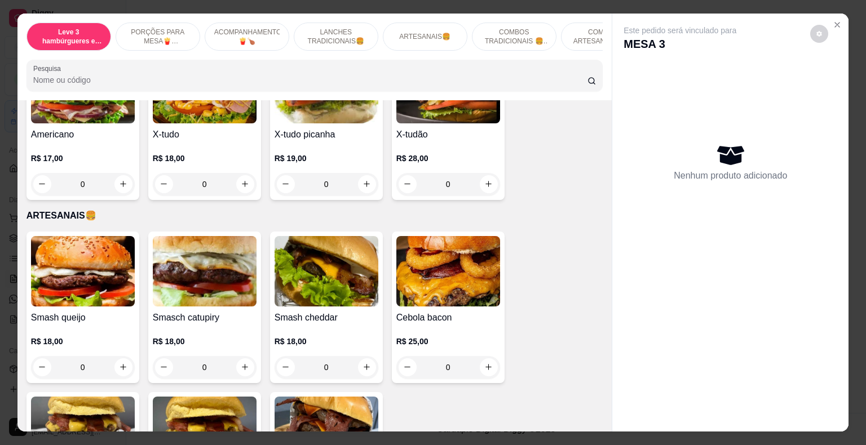
scroll to position [902, 0]
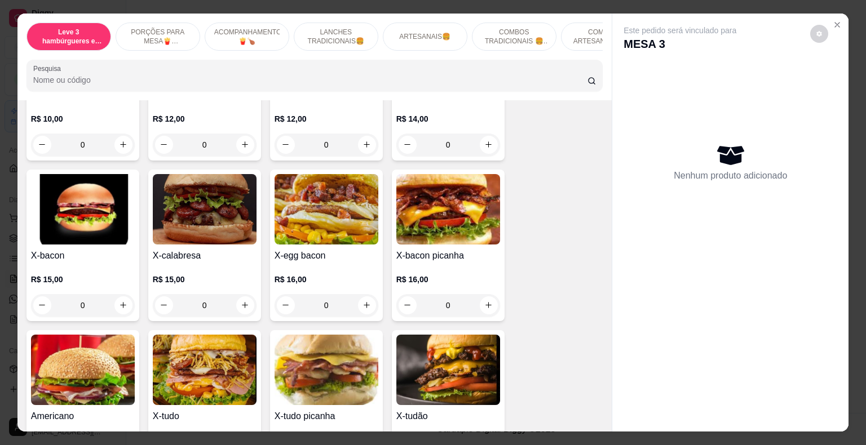
click at [361, 295] on div "0" at bounding box center [327, 305] width 104 height 23
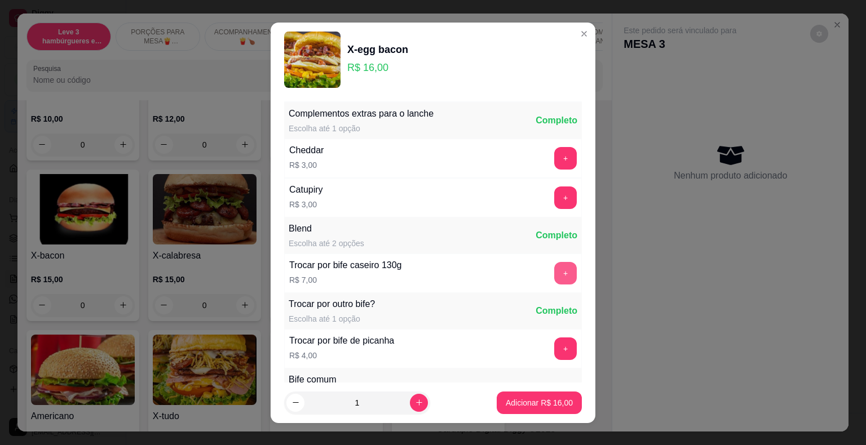
click at [554, 274] on button "+" at bounding box center [565, 273] width 23 height 23
click at [559, 400] on p "Adicionar R$ 23,00" at bounding box center [539, 402] width 67 height 11
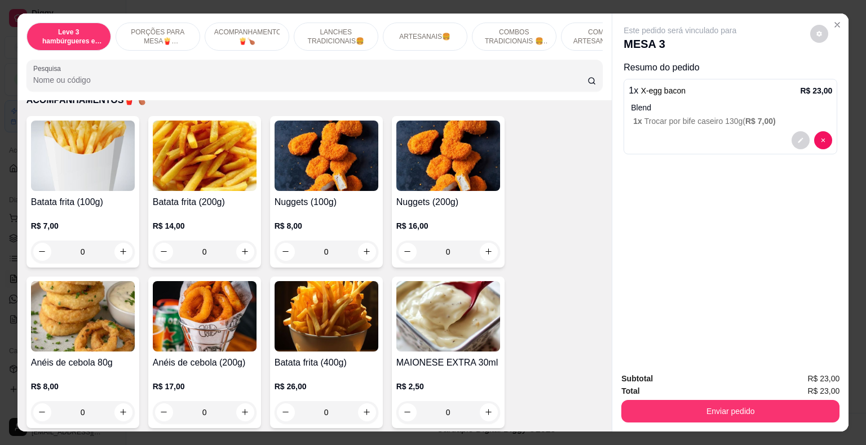
scroll to position [507, 0]
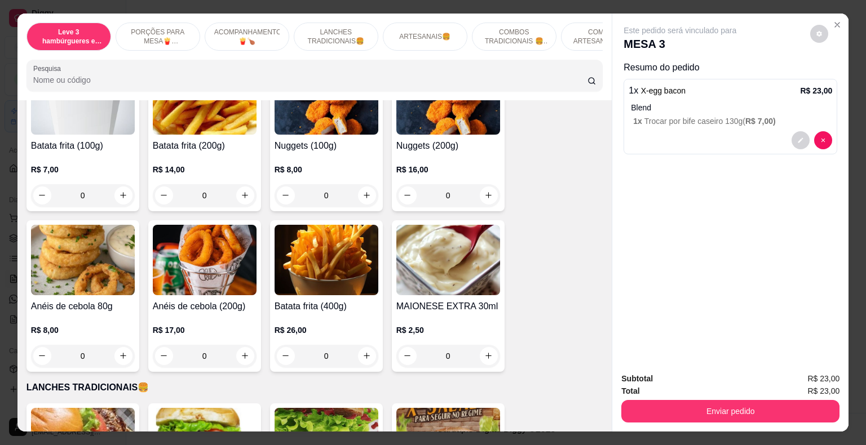
click at [361, 345] on div "0" at bounding box center [327, 356] width 104 height 23
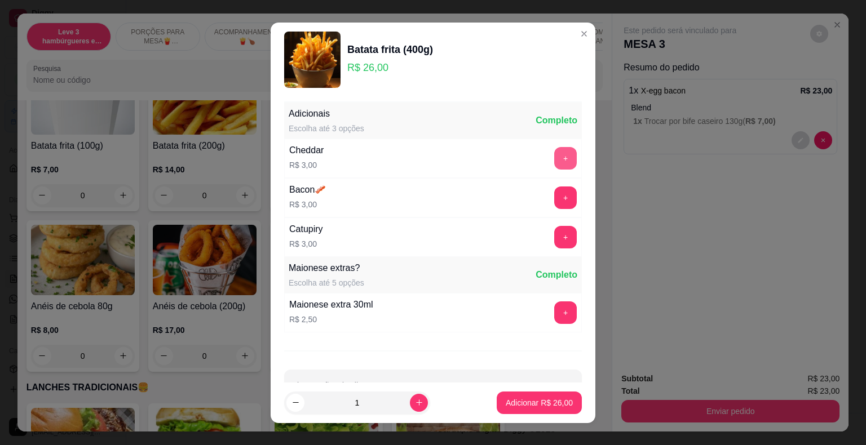
click at [554, 157] on button "+" at bounding box center [565, 158] width 23 height 23
click at [555, 195] on button "+" at bounding box center [566, 198] width 22 height 22
click at [542, 403] on p "Adicionar R$ 32,00" at bounding box center [539, 402] width 67 height 11
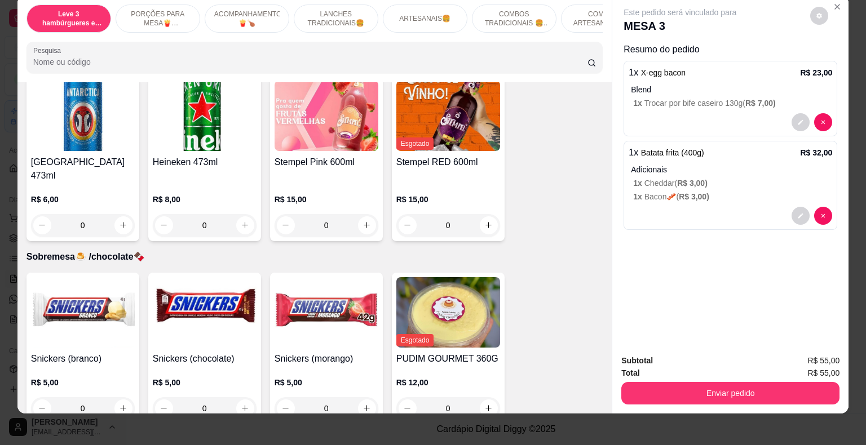
scroll to position [27, 0]
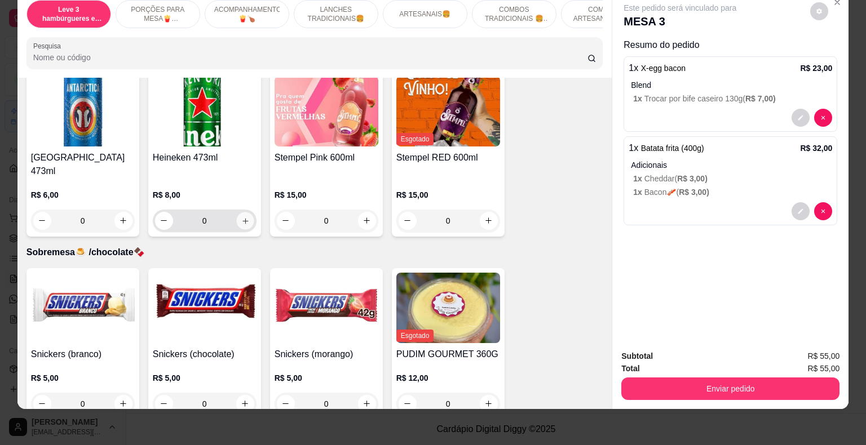
click at [245, 212] on button "increase-product-quantity" at bounding box center [244, 220] width 17 height 17
type input "1"
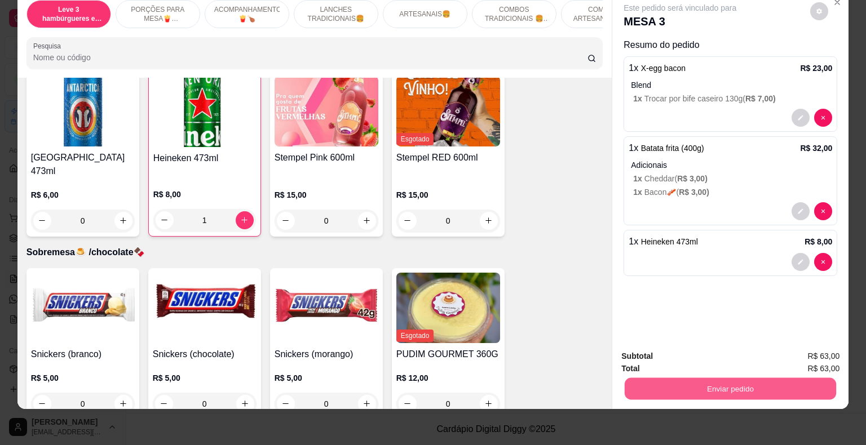
click at [677, 378] on button "Enviar pedido" at bounding box center [730, 389] width 211 height 22
click at [670, 353] on button "Não registrar e enviar pedido" at bounding box center [692, 352] width 117 height 21
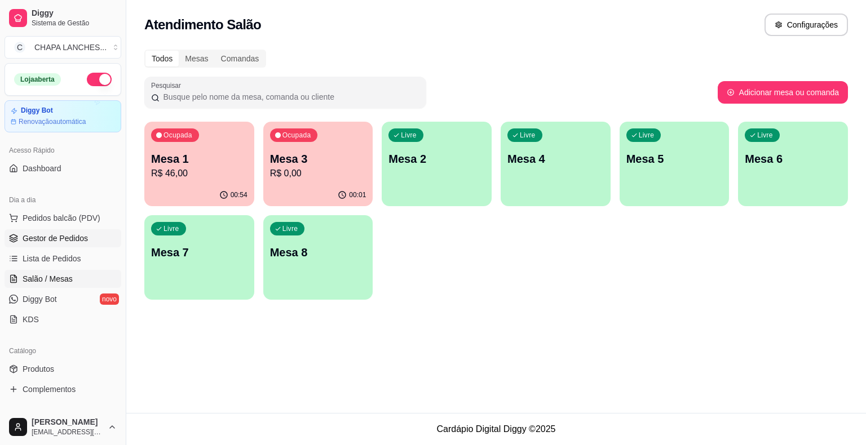
click at [59, 236] on span "Gestor de Pedidos" at bounding box center [55, 238] width 65 height 11
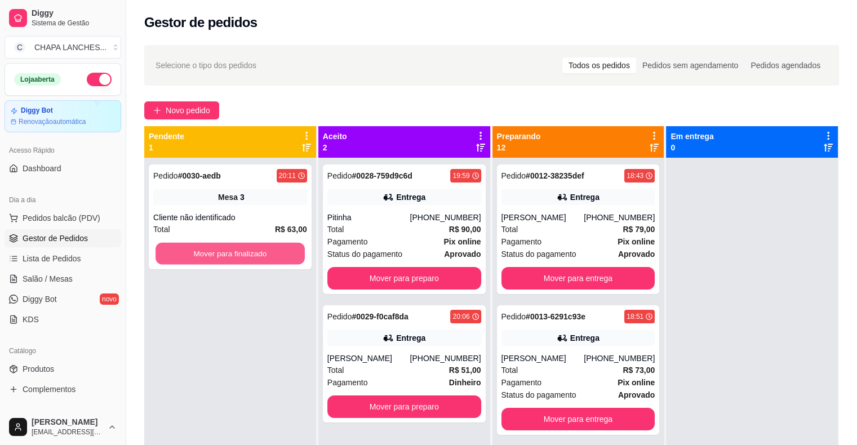
click at [212, 249] on button "Mover para finalizado" at bounding box center [230, 254] width 149 height 22
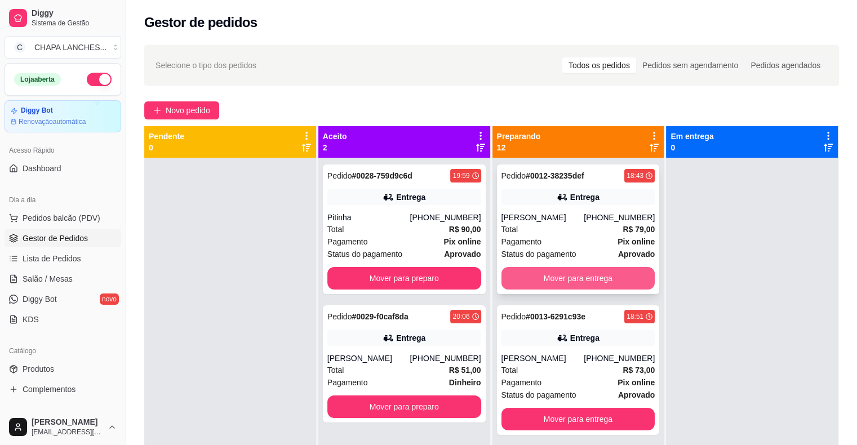
click at [518, 282] on button "Mover para entrega" at bounding box center [579, 278] width 154 height 23
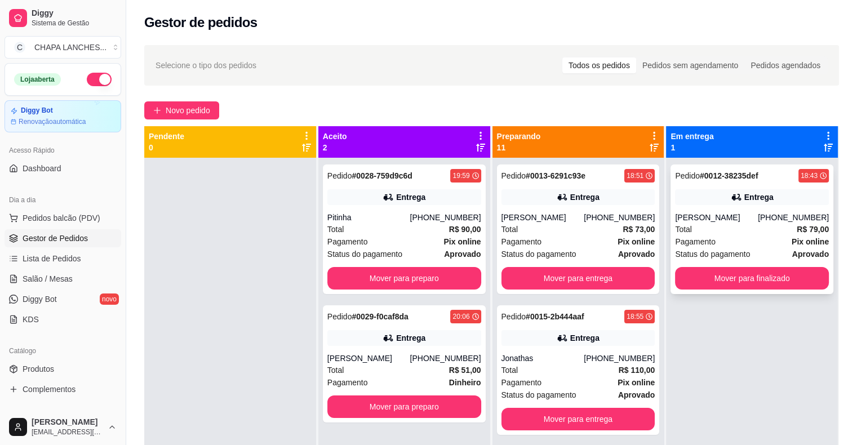
click at [703, 227] on div "Total R$ 79,00" at bounding box center [752, 229] width 154 height 12
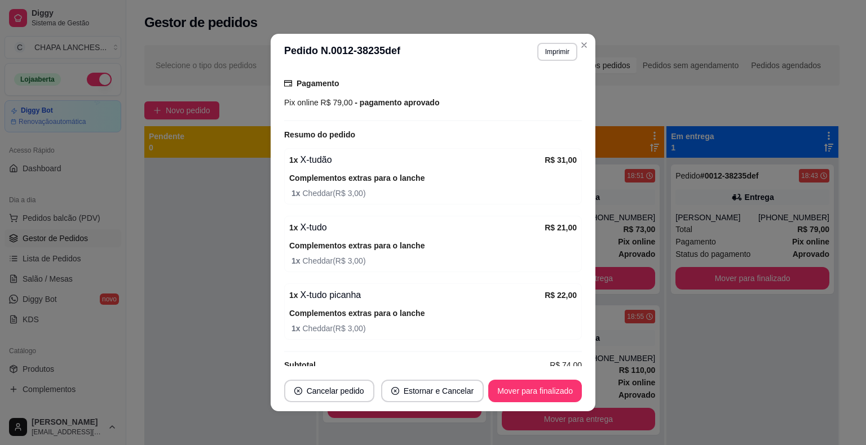
scroll to position [325, 0]
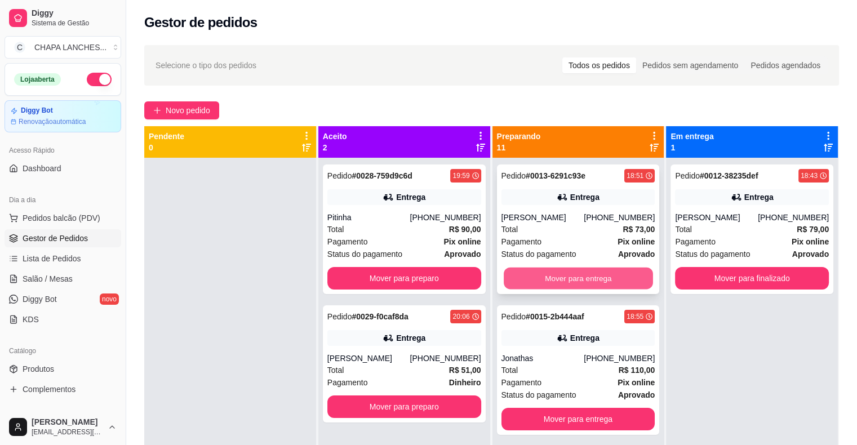
click at [531, 275] on button "Mover para entrega" at bounding box center [578, 279] width 149 height 22
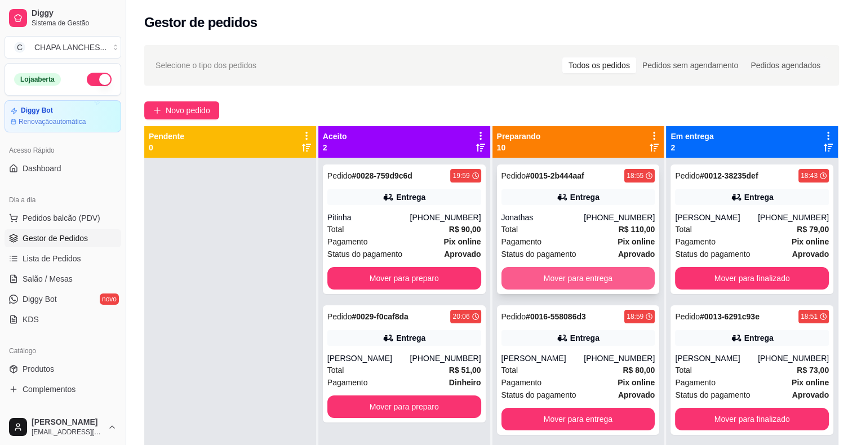
click at [532, 275] on button "Mover para entrega" at bounding box center [579, 278] width 154 height 23
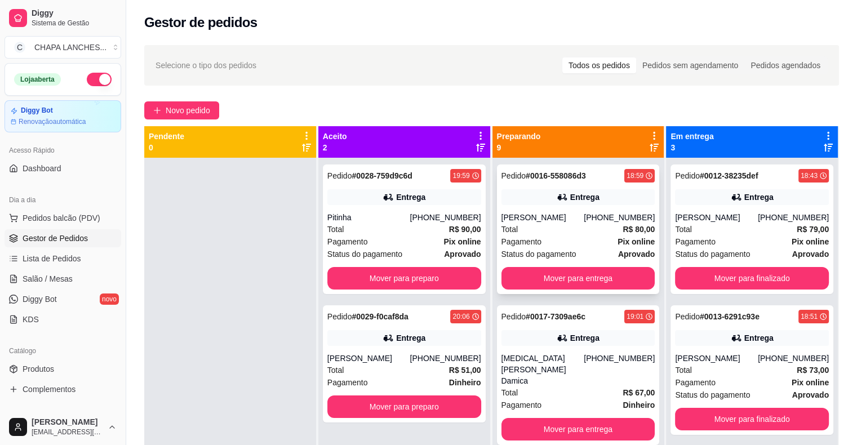
click at [543, 236] on div "Pagamento Pix online" at bounding box center [579, 242] width 154 height 12
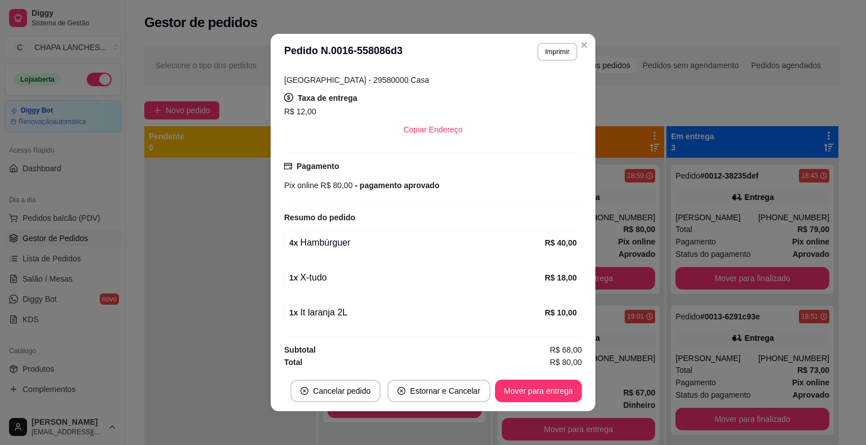
scroll to position [2, 0]
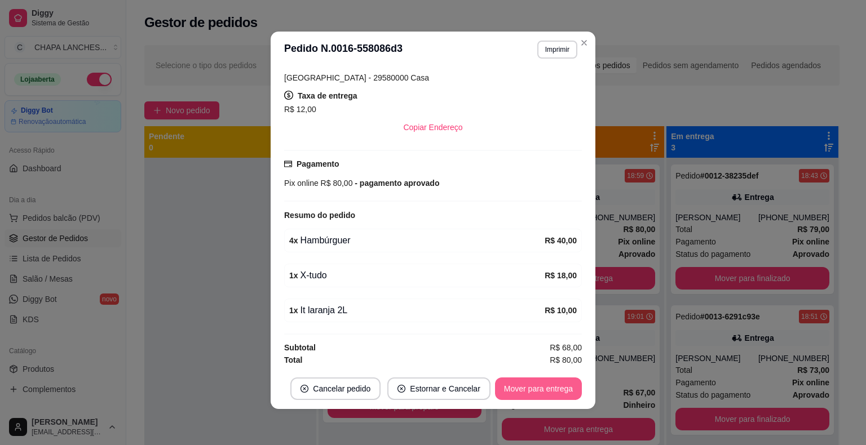
click at [540, 386] on button "Mover para entrega" at bounding box center [538, 389] width 87 height 23
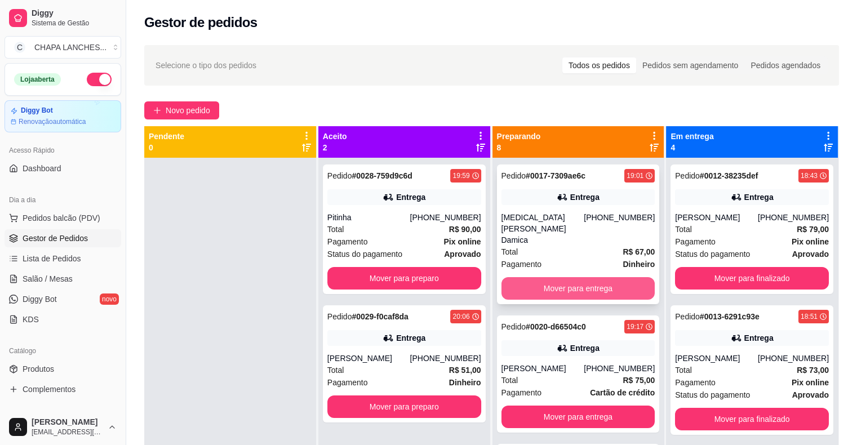
click at [542, 277] on button "Mover para entrega" at bounding box center [579, 288] width 154 height 23
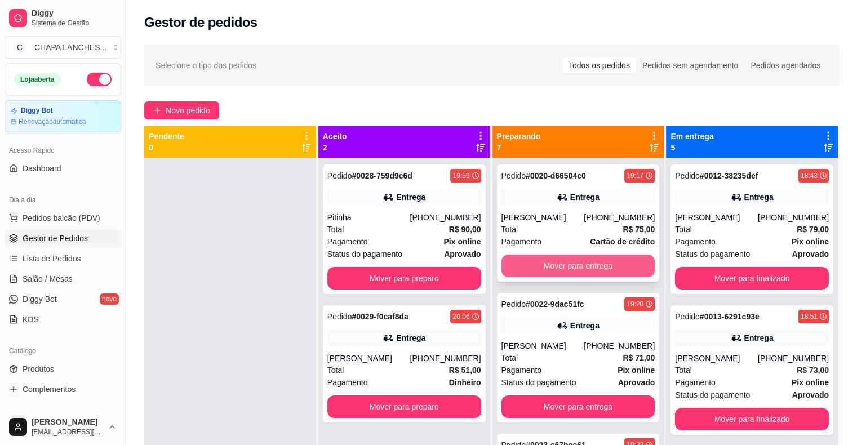
click at [534, 264] on button "Mover para entrega" at bounding box center [579, 266] width 154 height 23
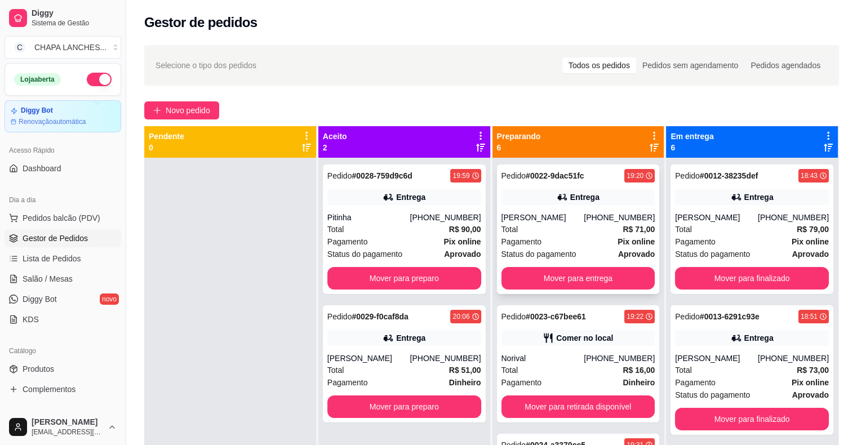
click at [540, 232] on div "Total R$ 71,00" at bounding box center [579, 229] width 154 height 12
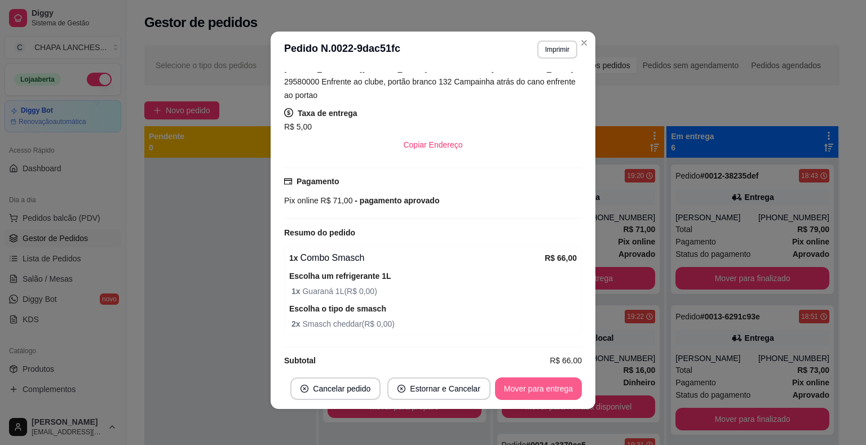
click at [520, 387] on button "Mover para entrega" at bounding box center [538, 389] width 87 height 23
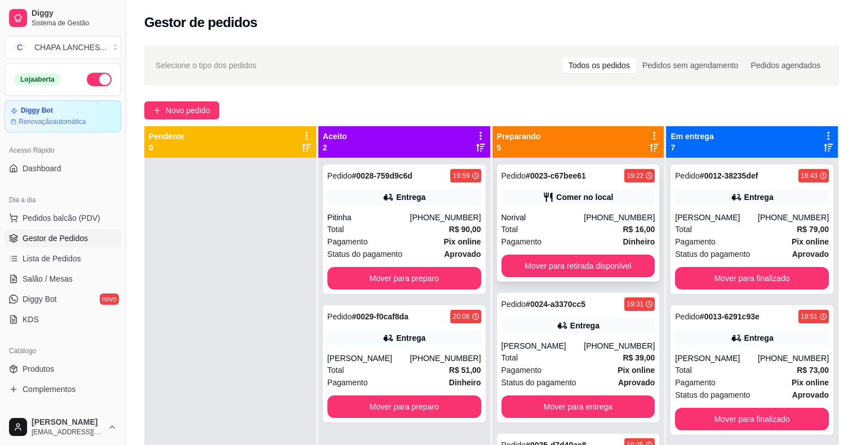
click at [529, 233] on div "Total R$ 16,00" at bounding box center [579, 229] width 154 height 12
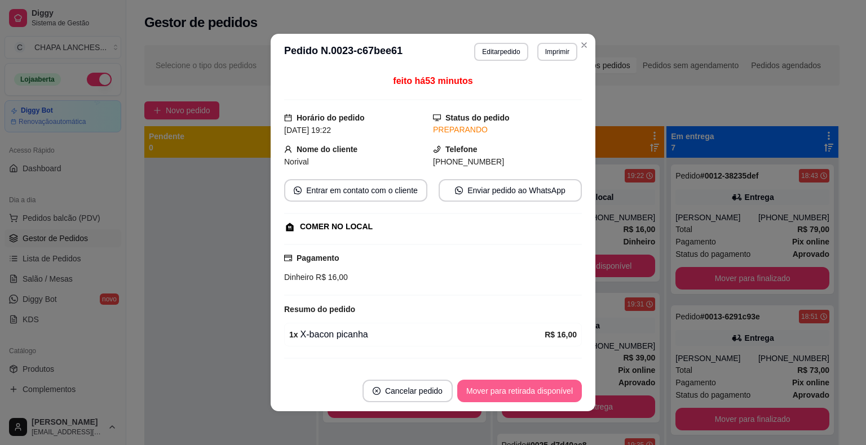
click at [552, 390] on button "Mover para retirada disponível" at bounding box center [519, 391] width 125 height 23
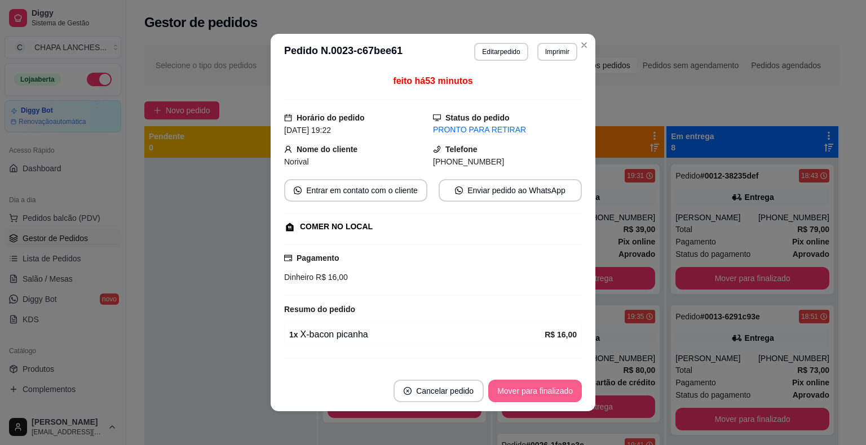
click at [550, 390] on button "Mover para finalizado" at bounding box center [535, 391] width 94 height 23
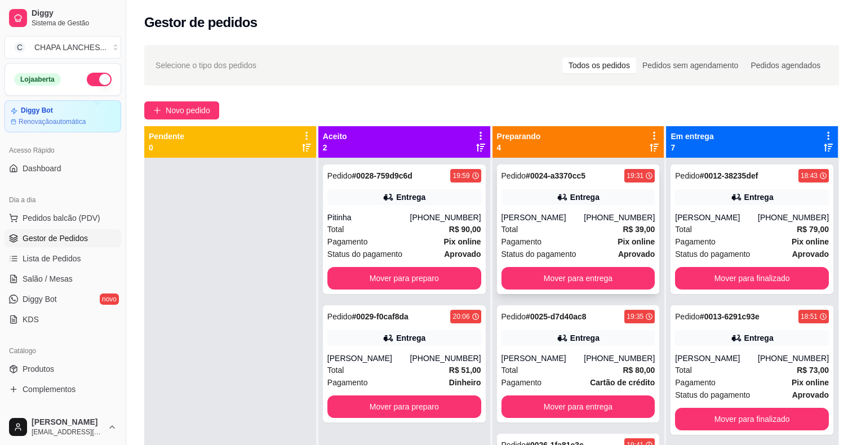
click at [550, 231] on div "Total R$ 39,00" at bounding box center [579, 229] width 154 height 12
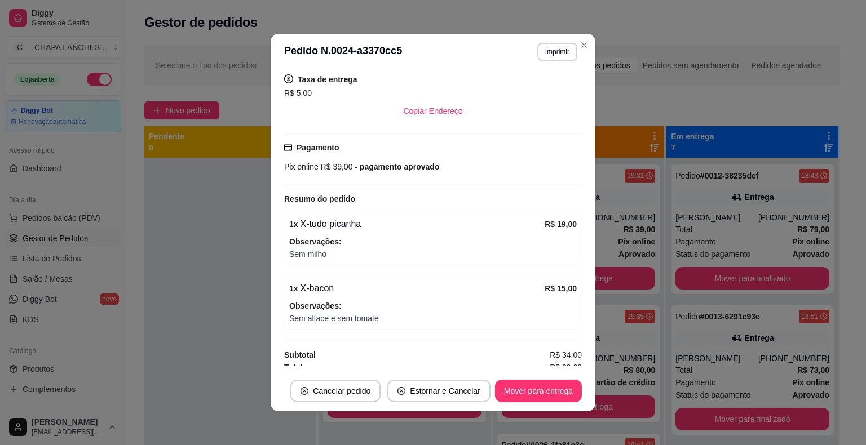
scroll to position [251, 0]
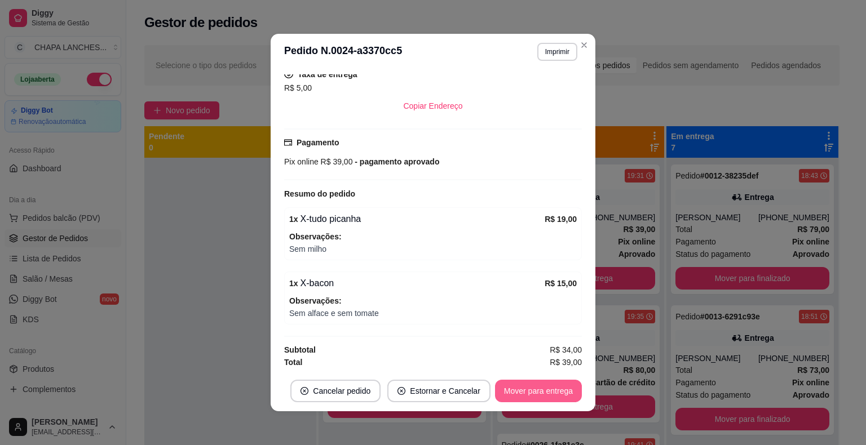
click at [555, 390] on button "Mover para entrega" at bounding box center [538, 391] width 87 height 23
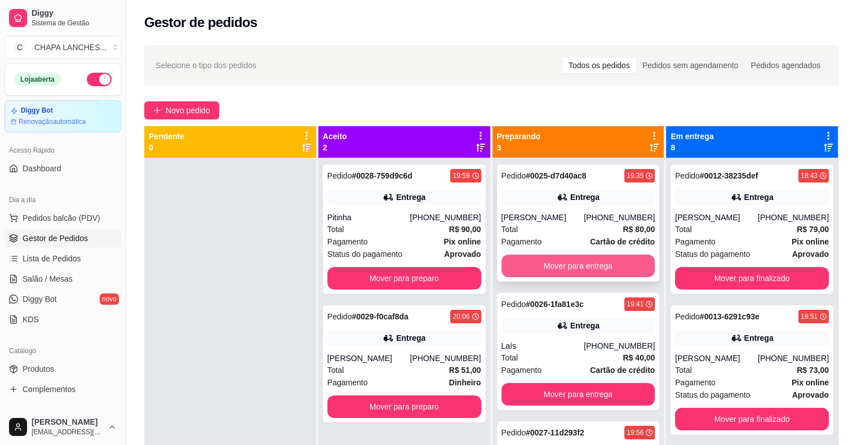
click at [519, 269] on button "Mover para entrega" at bounding box center [579, 266] width 154 height 23
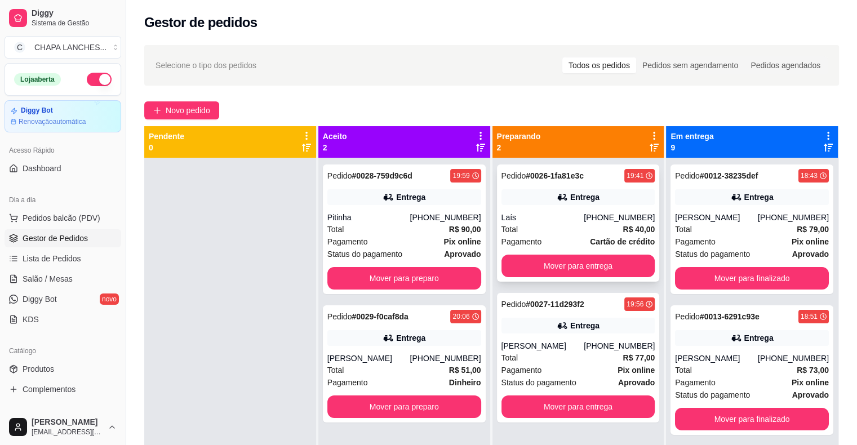
click at [547, 209] on div "Pedido # 0026-1fa81e3c 19:41 Entrega Laís [PHONE_NUMBER] Total R$ 40,00 Pagamen…" at bounding box center [578, 223] width 163 height 117
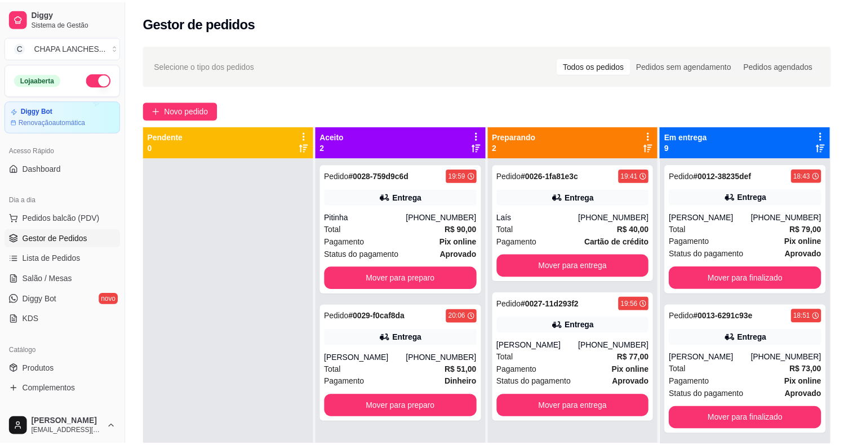
scroll to position [240, 0]
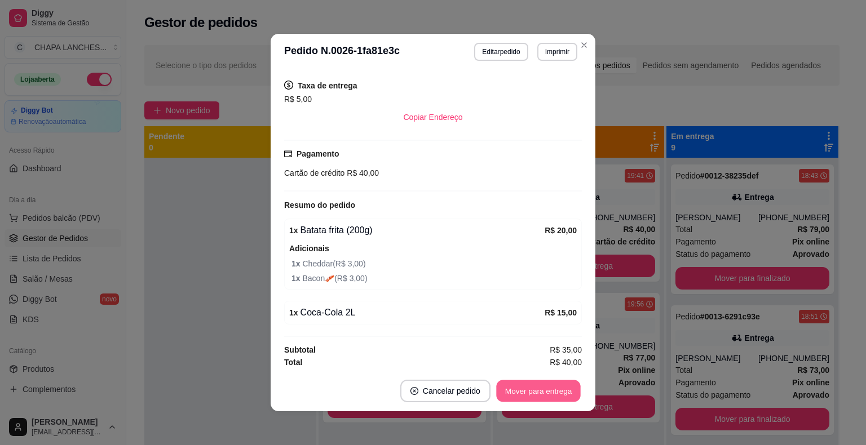
click at [548, 399] on button "Mover para entrega" at bounding box center [538, 392] width 85 height 22
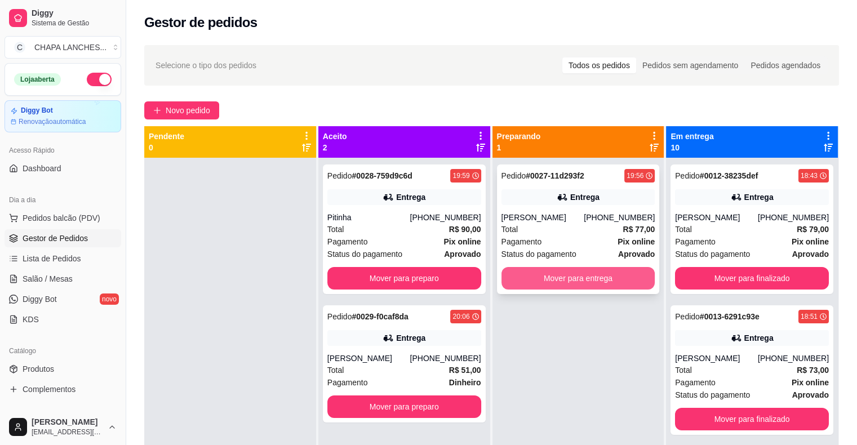
click at [537, 282] on button "Mover para entrega" at bounding box center [579, 278] width 154 height 23
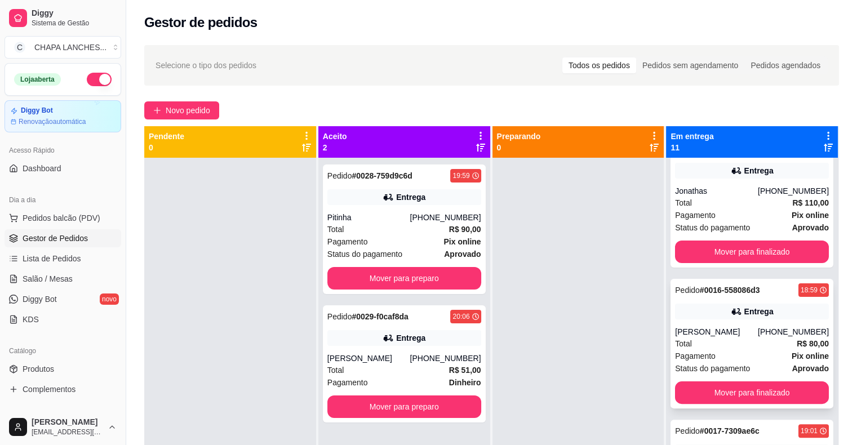
scroll to position [451, 0]
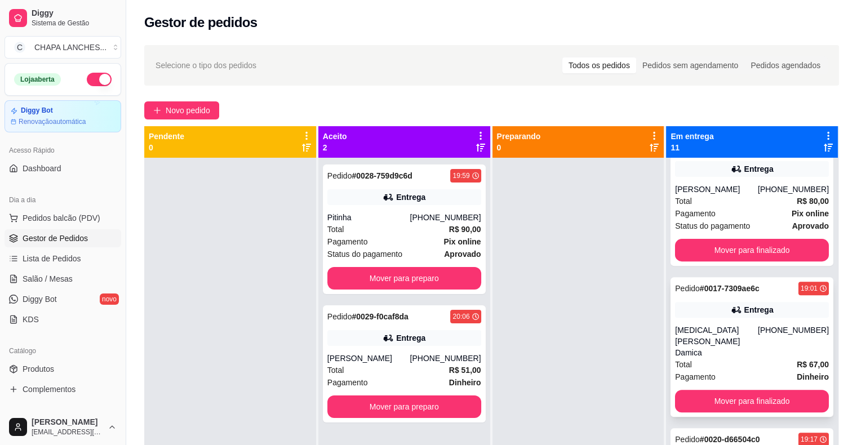
click at [671, 335] on div "Pedido # 0017-7309ae6c 19:01 Entrega [MEDICAL_DATA][PERSON_NAME] Damica [PHONE_…" at bounding box center [752, 347] width 163 height 140
click at [371, 274] on button "Mover para preparo" at bounding box center [405, 278] width 154 height 23
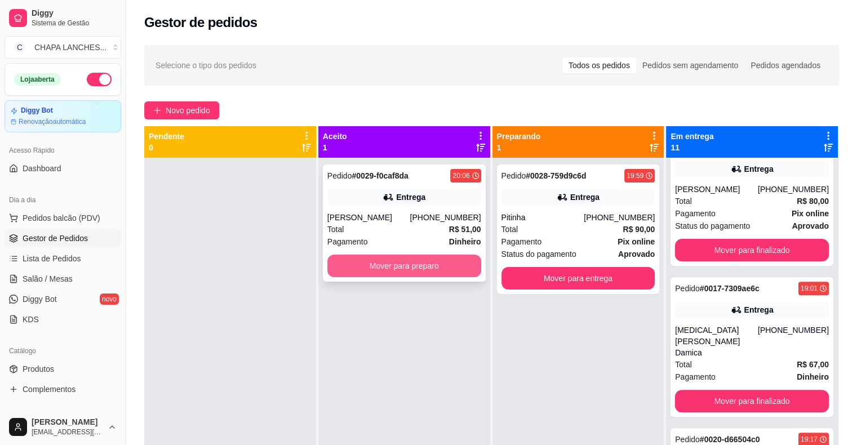
click at [382, 262] on button "Mover para preparo" at bounding box center [405, 266] width 154 height 23
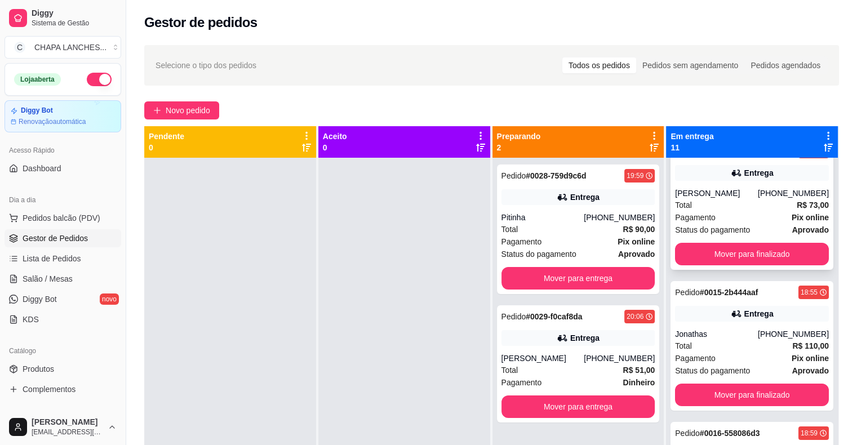
scroll to position [56, 0]
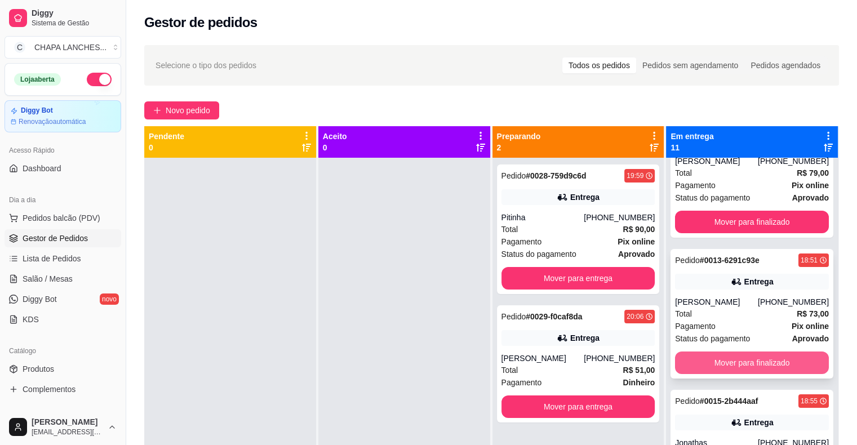
click at [711, 360] on button "Mover para finalizado" at bounding box center [752, 363] width 154 height 23
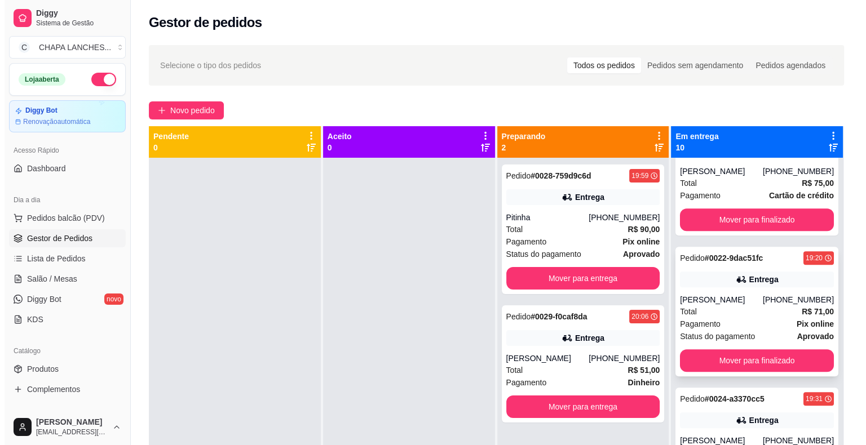
scroll to position [677, 0]
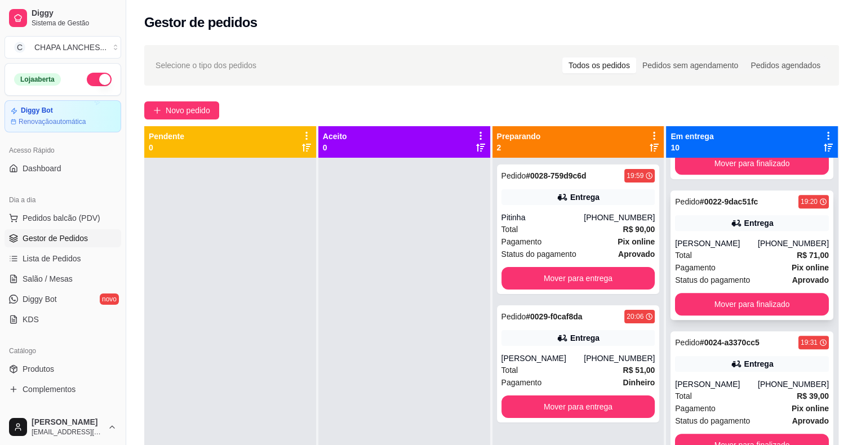
click at [701, 262] on span "Pagamento" at bounding box center [695, 268] width 41 height 12
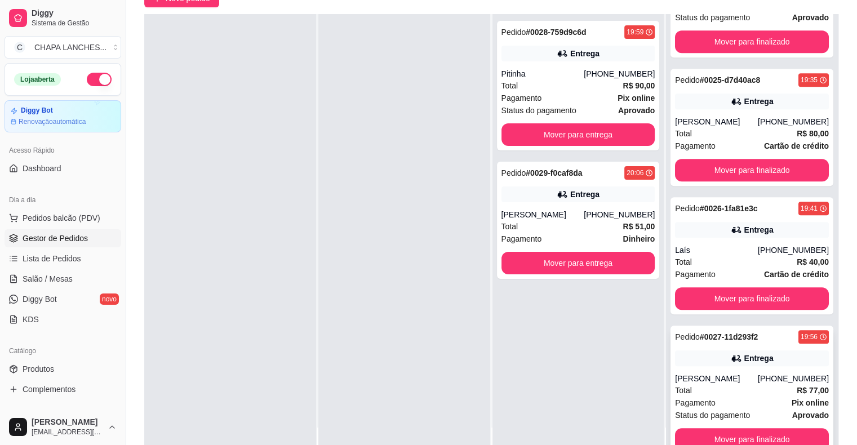
scroll to position [171, 0]
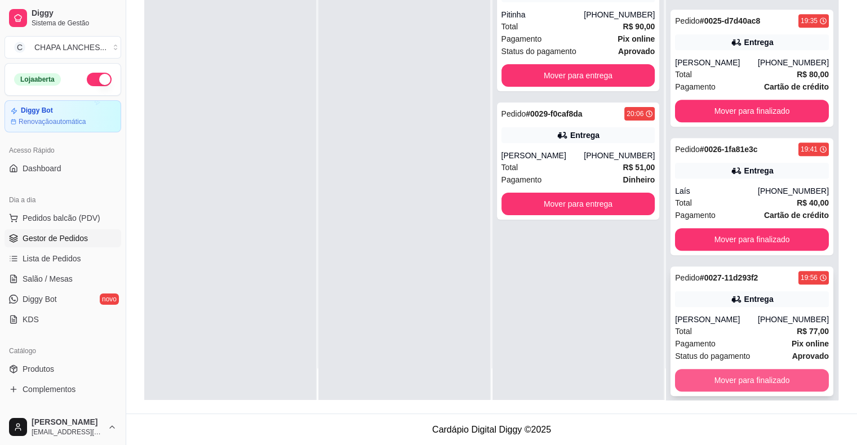
click at [744, 369] on button "Mover para finalizado" at bounding box center [752, 380] width 154 height 23
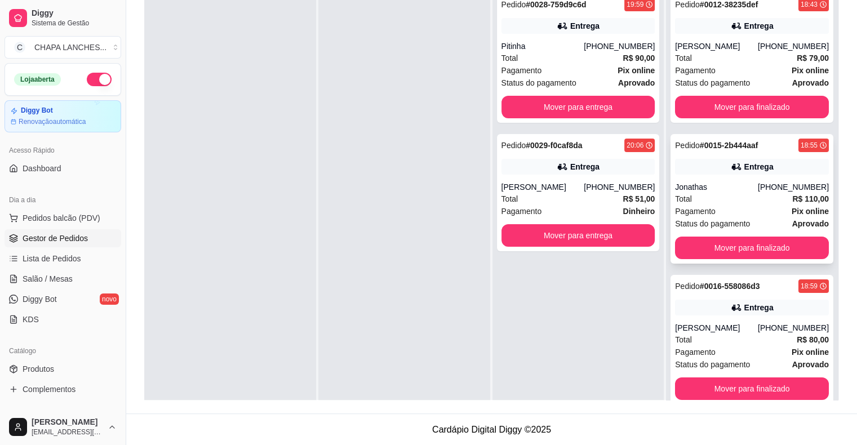
scroll to position [115, 0]
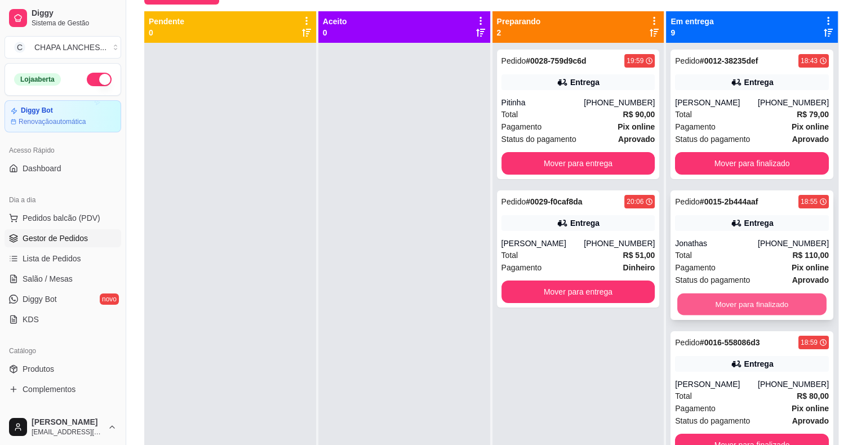
click at [728, 303] on button "Mover para finalizado" at bounding box center [752, 305] width 149 height 22
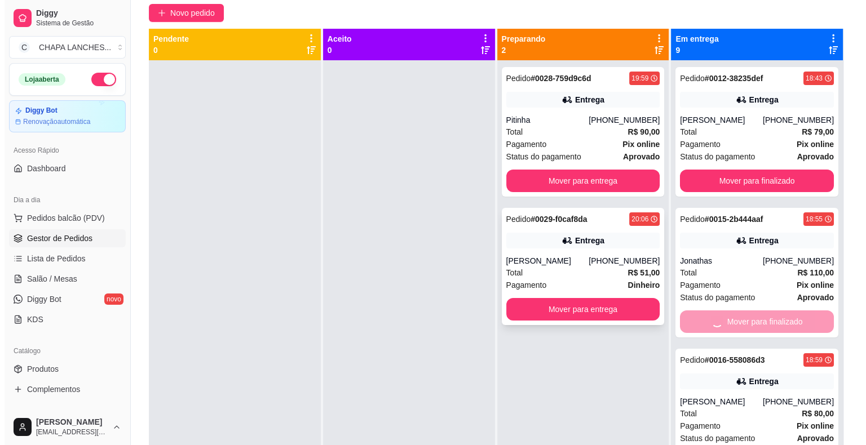
scroll to position [0, 0]
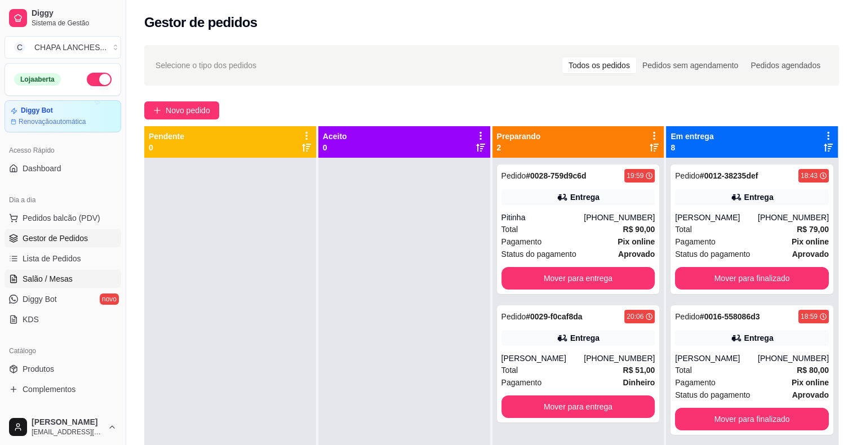
click at [54, 284] on span "Salão / Mesas" at bounding box center [48, 278] width 50 height 11
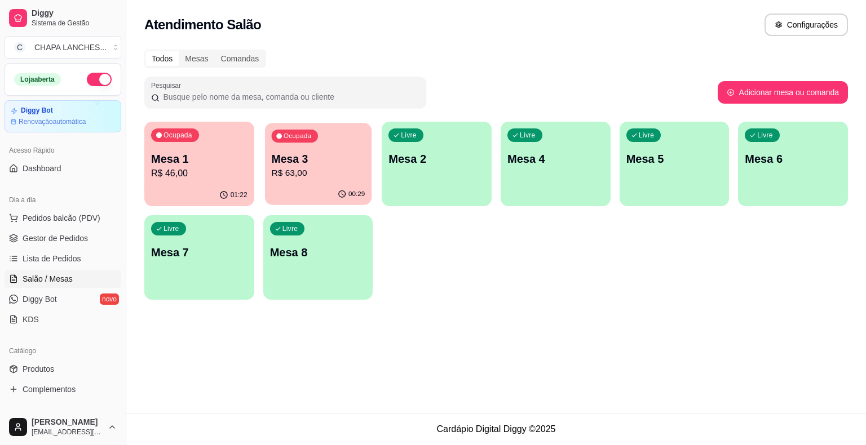
click at [316, 168] on p "R$ 63,00" at bounding box center [318, 173] width 94 height 13
click at [213, 181] on div "Ocupada Mesa 1 R$ 46,00" at bounding box center [199, 153] width 110 height 63
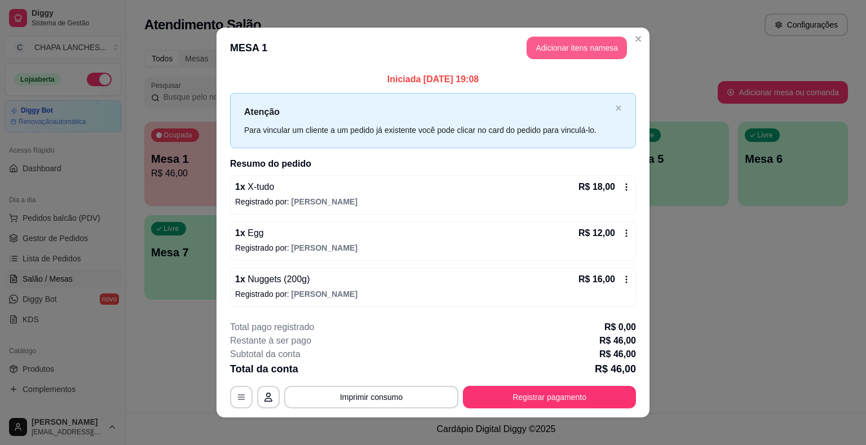
click at [536, 45] on button "Adicionar itens na mesa" at bounding box center [577, 48] width 100 height 23
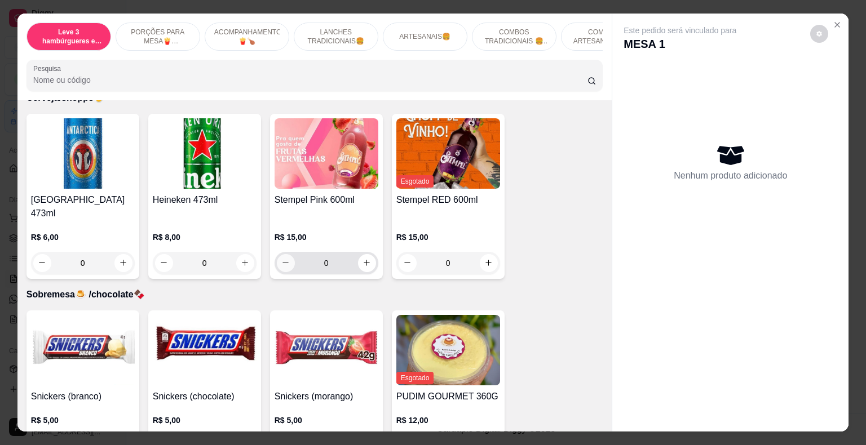
scroll to position [3220, 0]
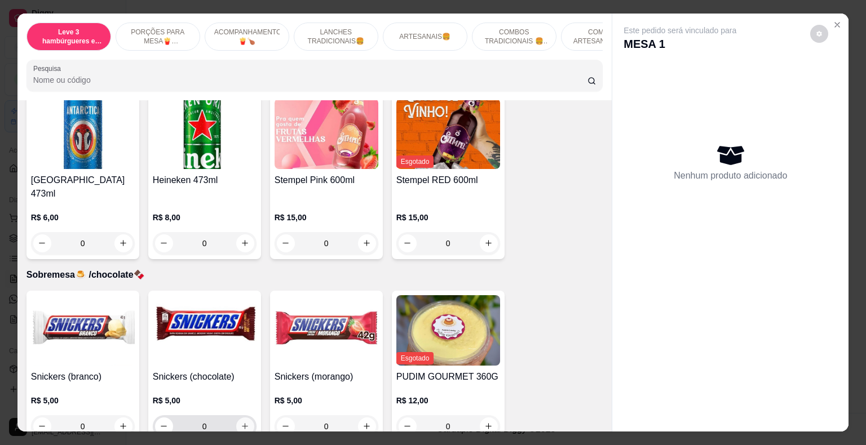
click at [242, 423] on icon "increase-product-quantity" at bounding box center [245, 426] width 6 height 6
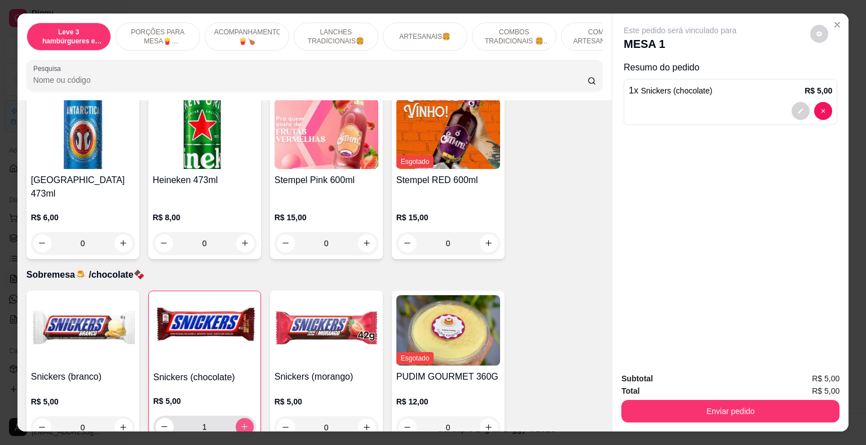
click at [241, 423] on icon "increase-product-quantity" at bounding box center [244, 427] width 8 height 8
type input "2"
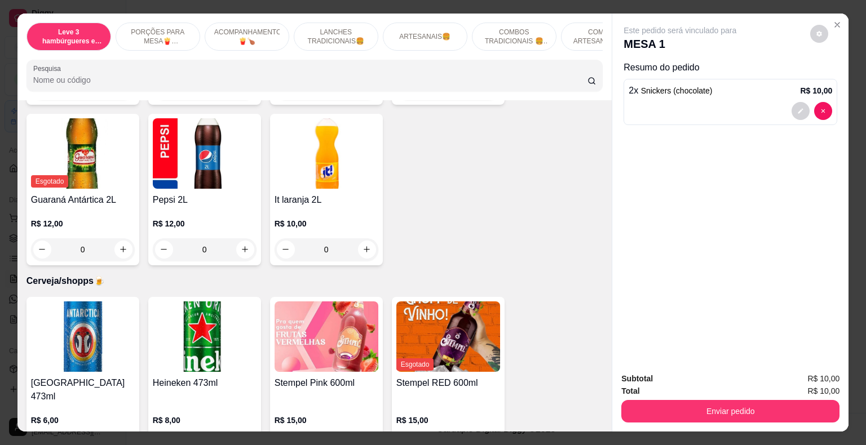
scroll to position [3163, 0]
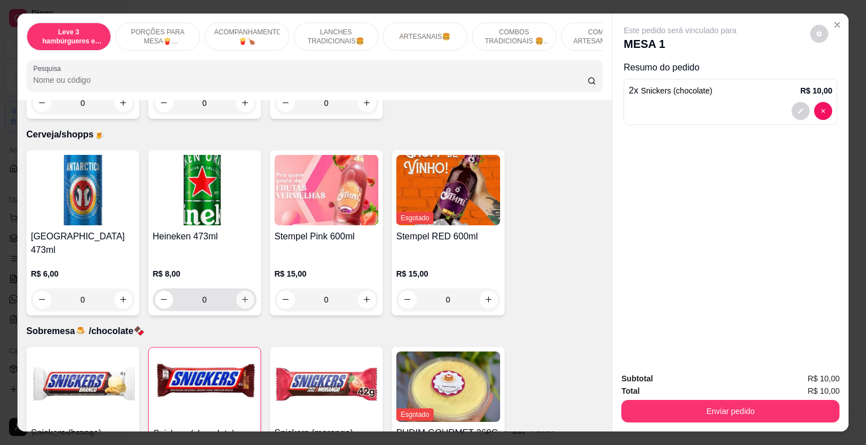
click at [241, 295] on icon "increase-product-quantity" at bounding box center [245, 299] width 8 height 8
type input "1"
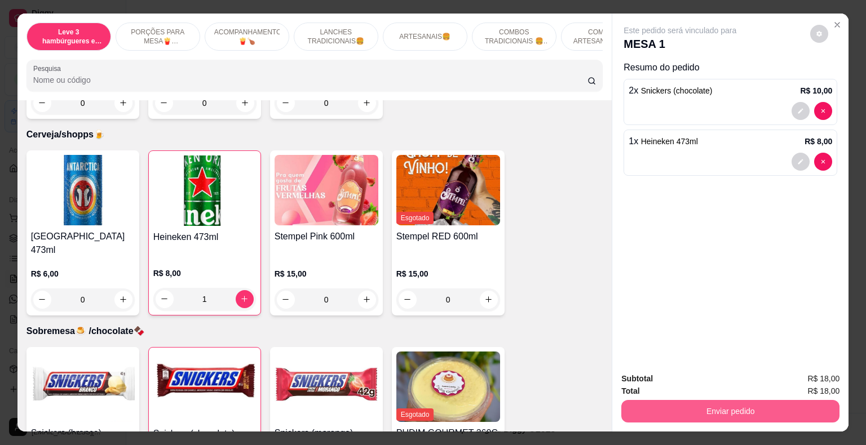
click at [692, 410] on button "Enviar pedido" at bounding box center [730, 411] width 218 height 23
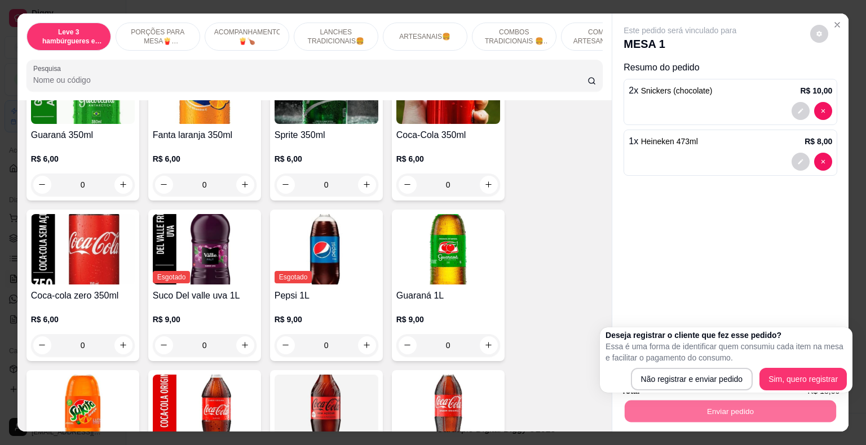
scroll to position [2430, 0]
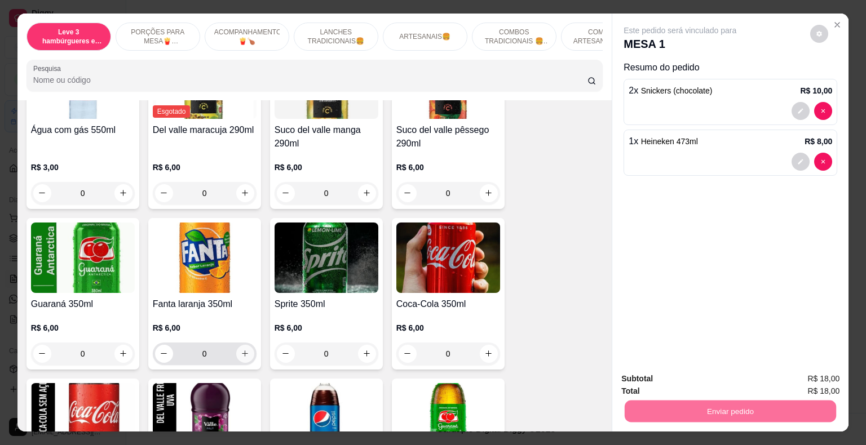
click at [244, 350] on icon "increase-product-quantity" at bounding box center [245, 354] width 8 height 8
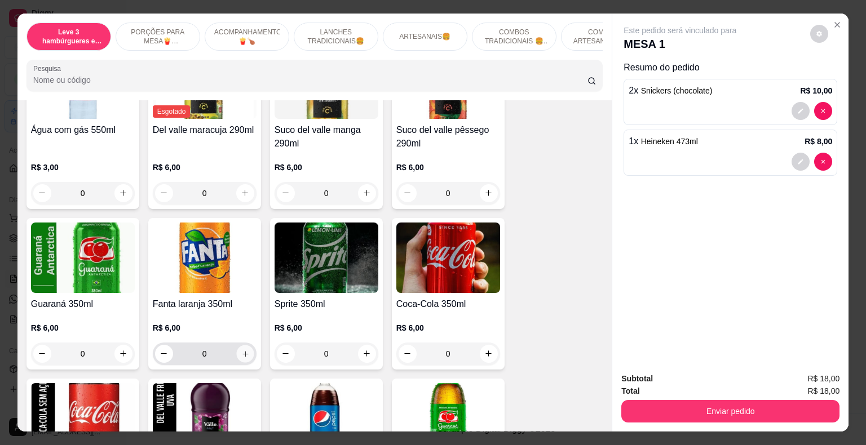
click at [241, 350] on icon "increase-product-quantity" at bounding box center [245, 354] width 8 height 8
type input "1"
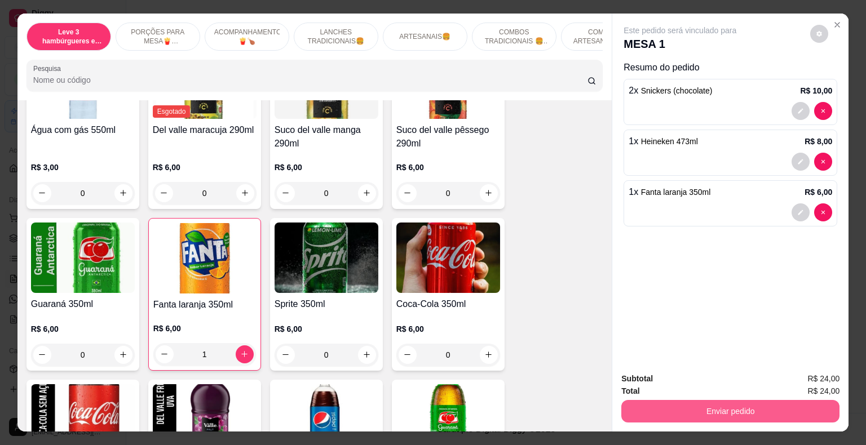
click at [683, 406] on button "Enviar pedido" at bounding box center [730, 411] width 218 height 23
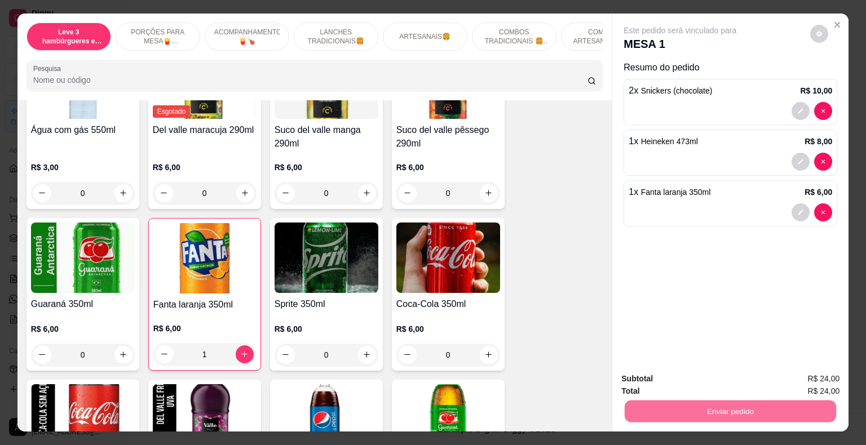
click at [683, 382] on button "Não registrar e enviar pedido" at bounding box center [693, 379] width 114 height 21
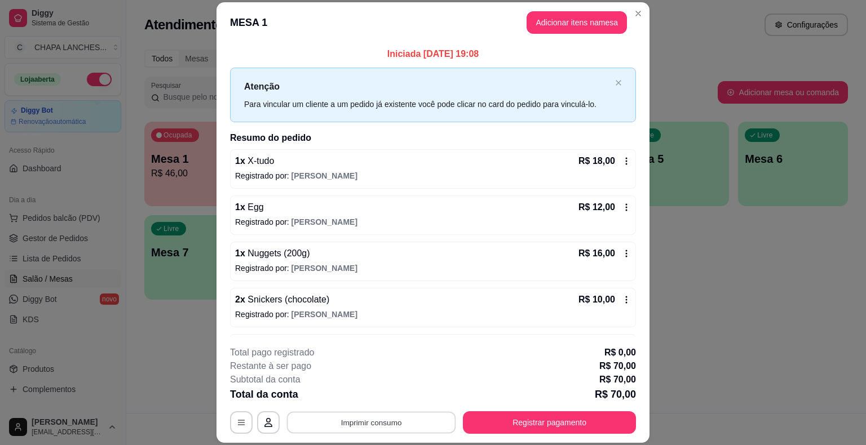
click at [400, 425] on button "Imprimir consumo" at bounding box center [371, 423] width 169 height 22
click at [386, 397] on button "IMPRESSORA" at bounding box center [371, 397] width 82 height 18
click at [578, 19] on button "Adicionar itens na mesa" at bounding box center [577, 22] width 100 height 23
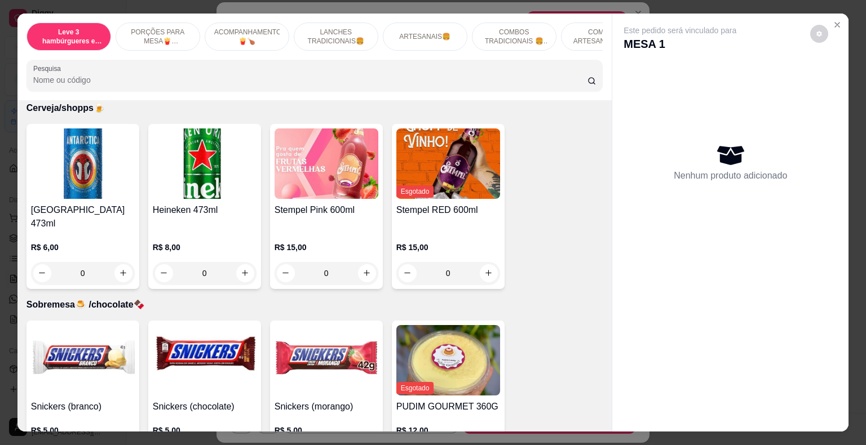
scroll to position [3220, 0]
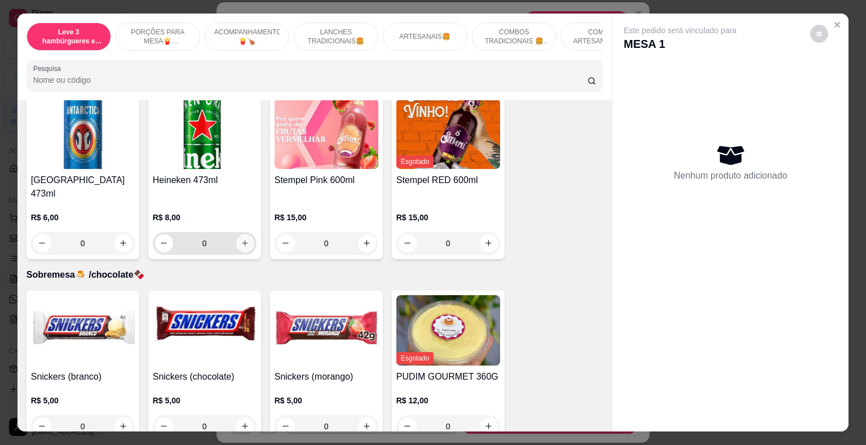
click at [241, 239] on icon "increase-product-quantity" at bounding box center [245, 243] width 8 height 8
type input "1"
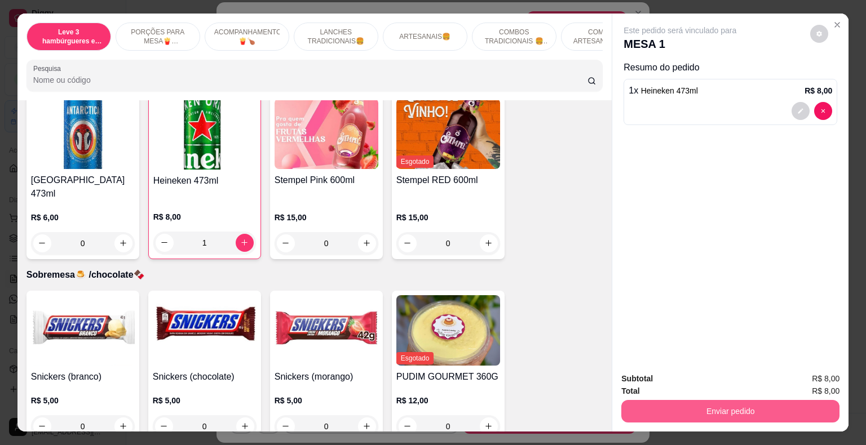
click at [656, 404] on button "Enviar pedido" at bounding box center [730, 411] width 218 height 23
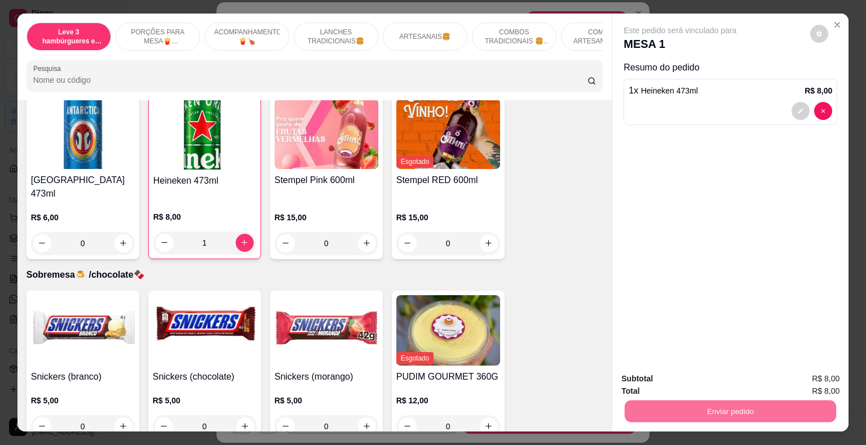
click at [656, 378] on button "Não registrar e enviar pedido" at bounding box center [692, 379] width 117 height 21
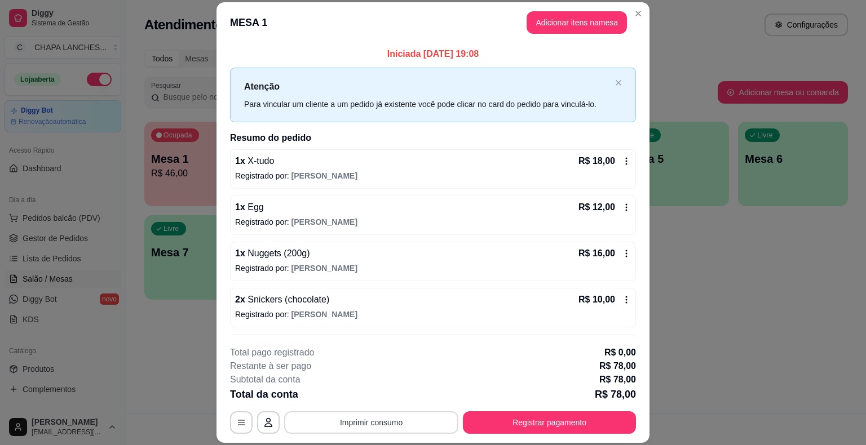
click at [383, 423] on button "Imprimir consumo" at bounding box center [371, 423] width 174 height 23
click at [381, 394] on button "IMPRESSORA" at bounding box center [370, 396] width 79 height 17
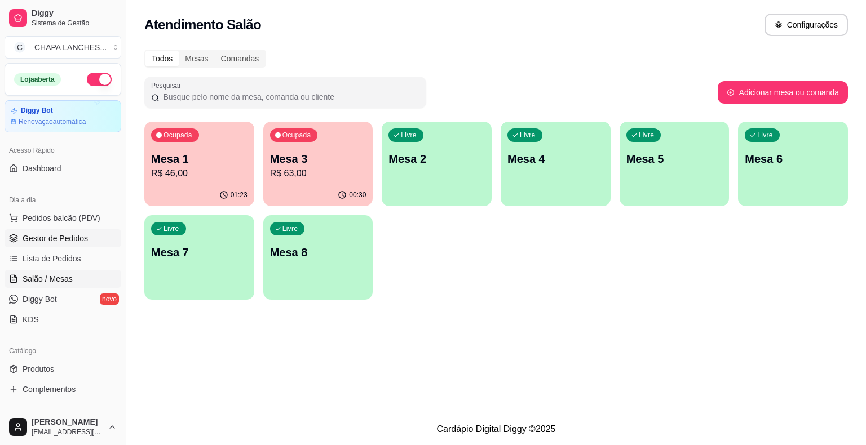
click at [75, 236] on span "Gestor de Pedidos" at bounding box center [55, 238] width 65 height 11
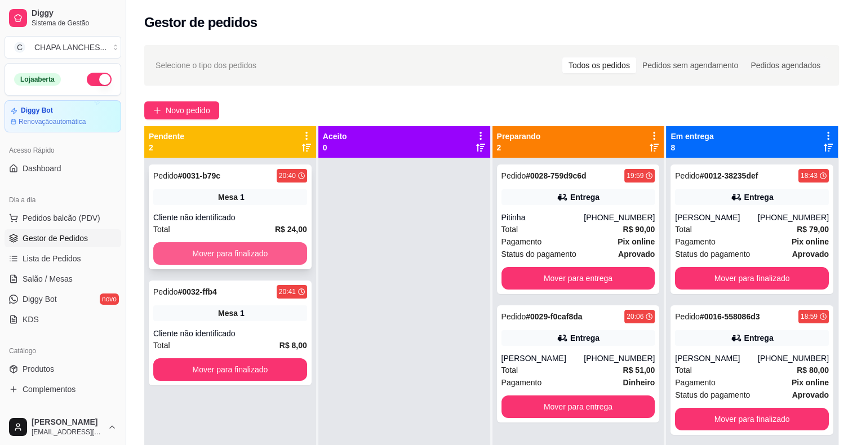
click at [166, 255] on button "Mover para finalizado" at bounding box center [230, 253] width 154 height 23
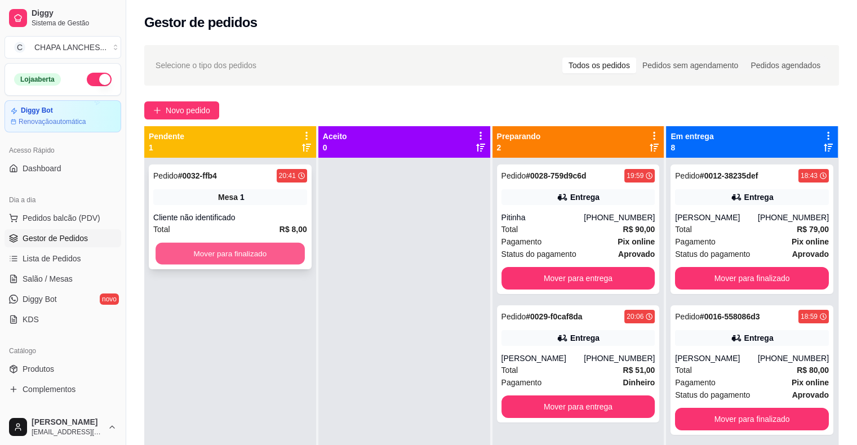
click at [212, 254] on button "Mover para finalizado" at bounding box center [230, 254] width 149 height 22
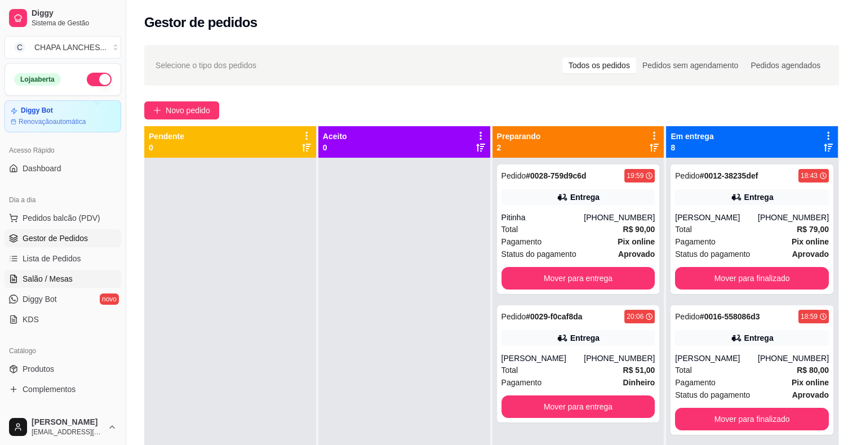
click at [83, 282] on link "Salão / Mesas" at bounding box center [63, 279] width 117 height 18
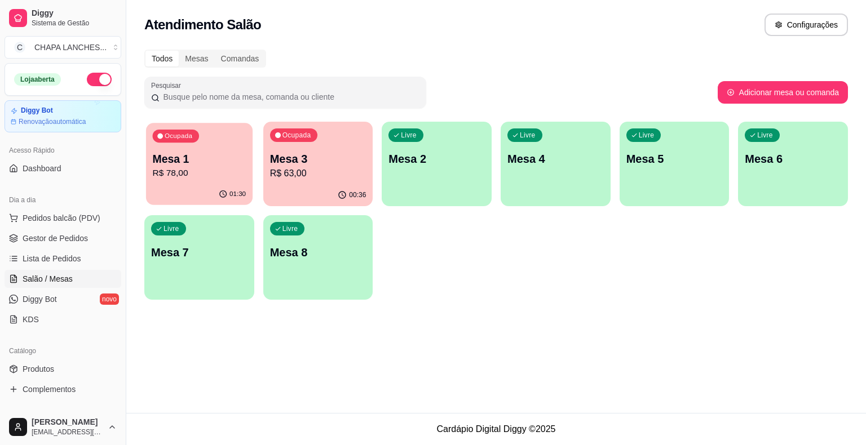
click at [220, 181] on div "Ocupada Mesa 1 R$ 78,00" at bounding box center [199, 153] width 107 height 61
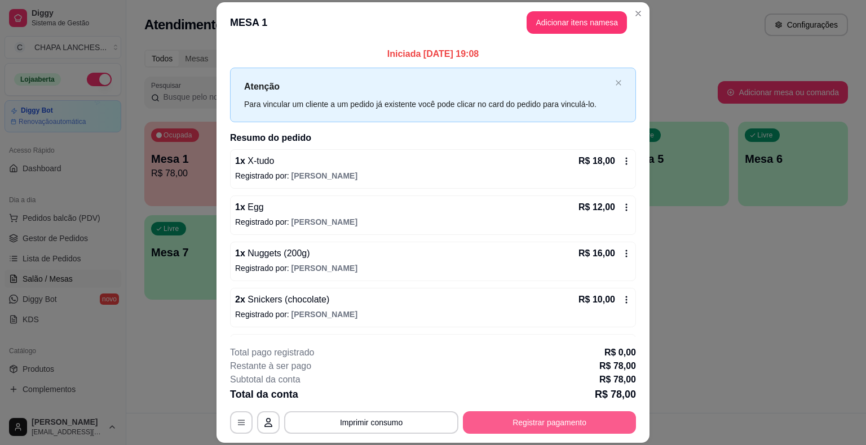
click at [502, 424] on button "Registrar pagamento" at bounding box center [549, 423] width 173 height 23
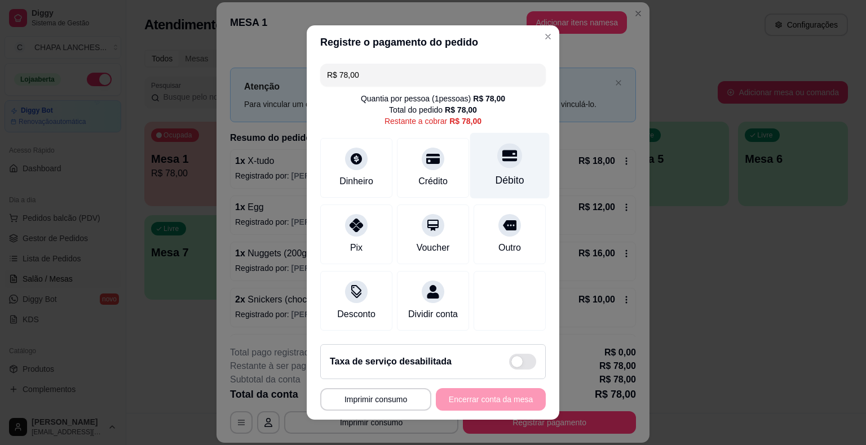
drag, startPoint x: 501, startPoint y: 168, endPoint x: 505, endPoint y: 185, distance: 17.9
click at [501, 168] on div at bounding box center [509, 155] width 25 height 25
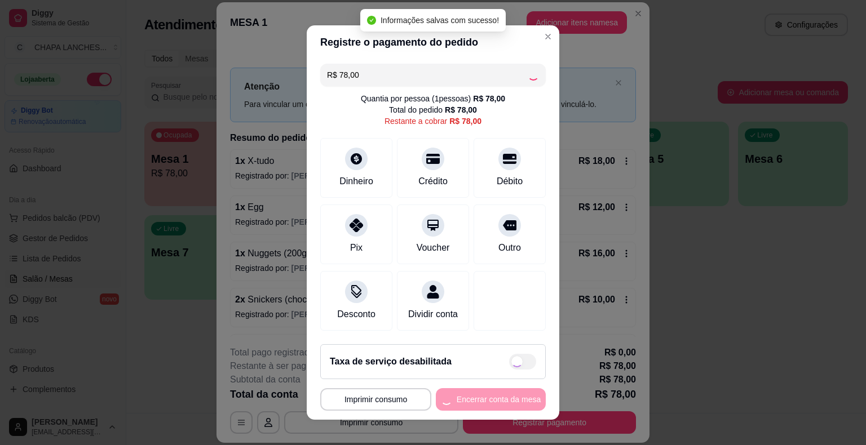
type input "R$ 0,00"
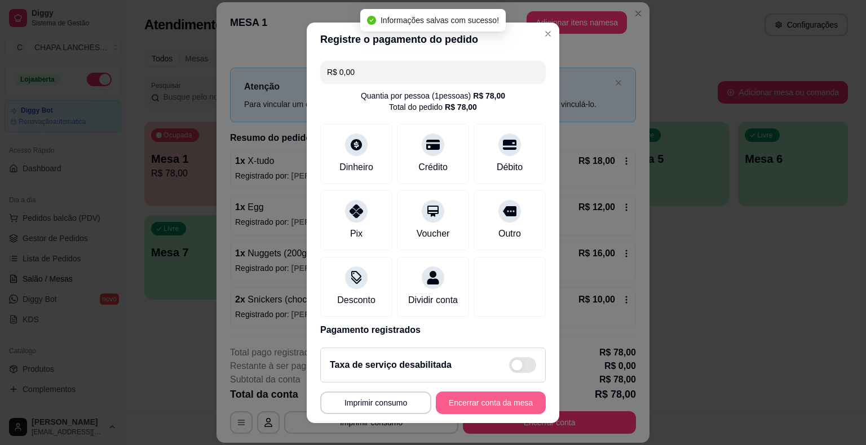
click at [485, 405] on button "Encerrar conta da mesa" at bounding box center [491, 403] width 110 height 23
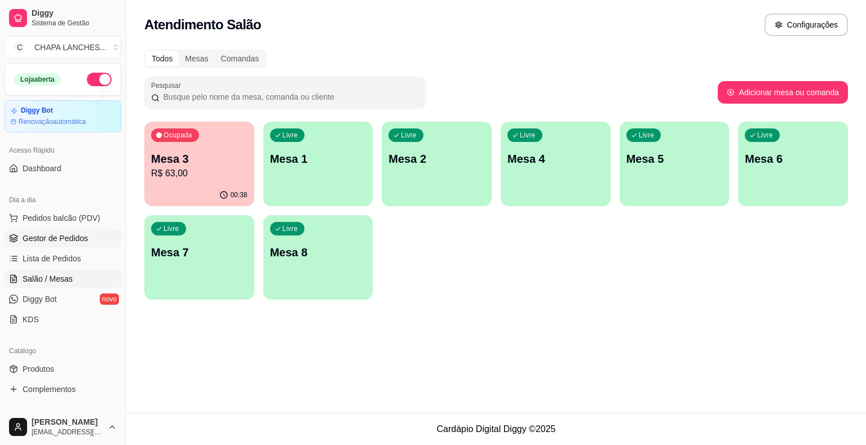
click at [80, 239] on span "Gestor de Pedidos" at bounding box center [55, 238] width 65 height 11
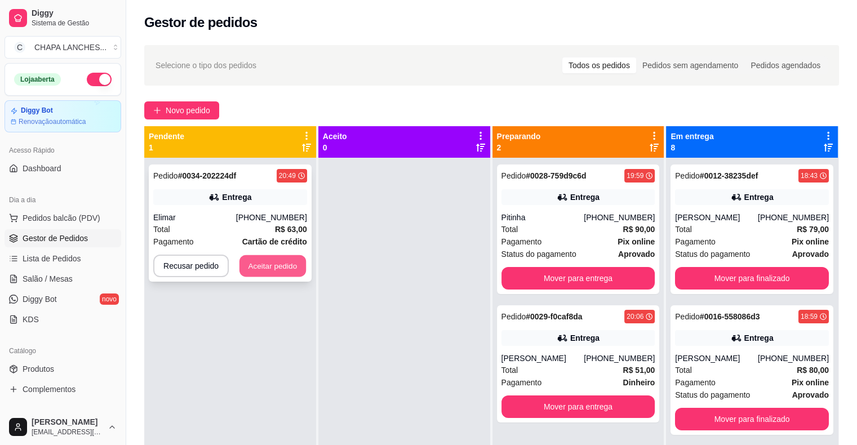
click at [279, 268] on button "Aceitar pedido" at bounding box center [273, 266] width 67 height 22
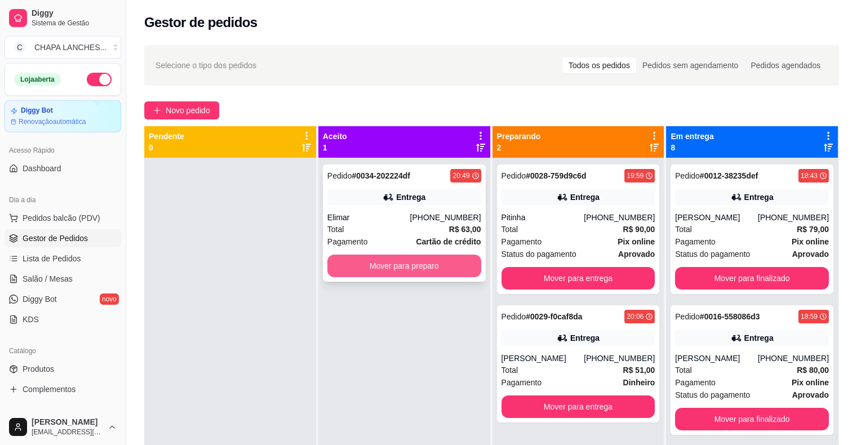
click at [339, 263] on button "Mover para preparo" at bounding box center [405, 266] width 154 height 23
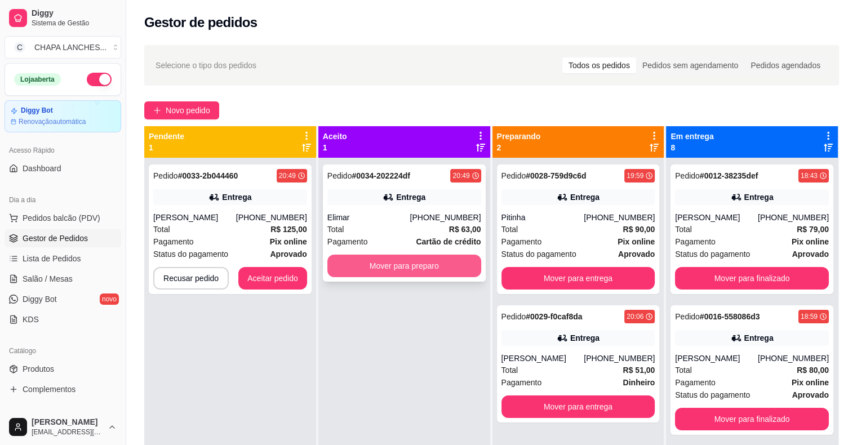
click at [360, 265] on button "Mover para preparo" at bounding box center [405, 266] width 154 height 23
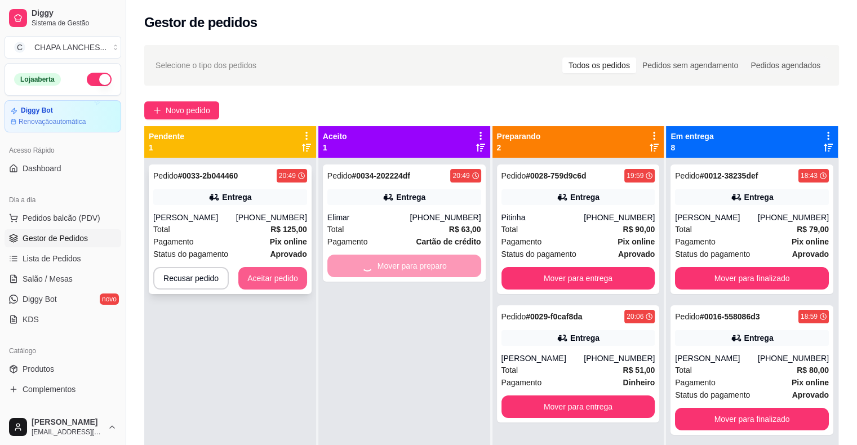
click at [262, 280] on button "Aceitar pedido" at bounding box center [272, 278] width 69 height 23
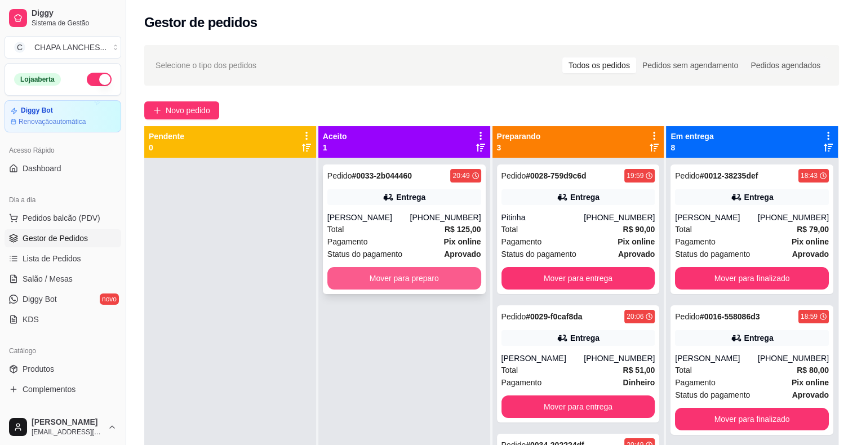
click at [379, 279] on button "Mover para preparo" at bounding box center [405, 278] width 154 height 23
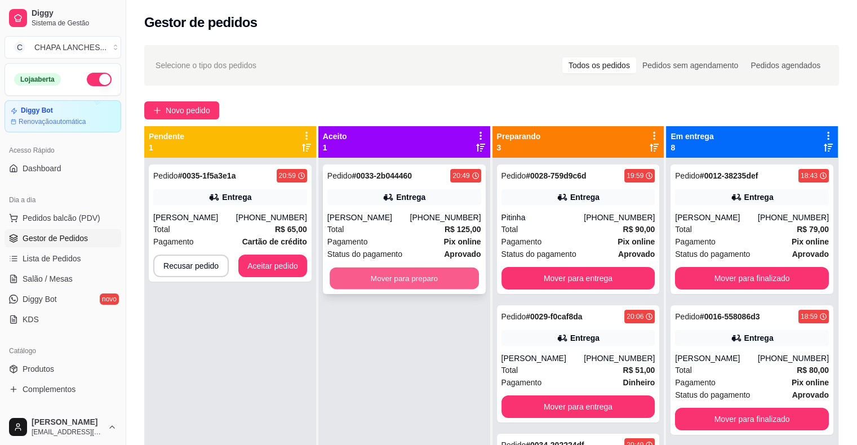
click at [364, 281] on button "Mover para preparo" at bounding box center [404, 279] width 149 height 22
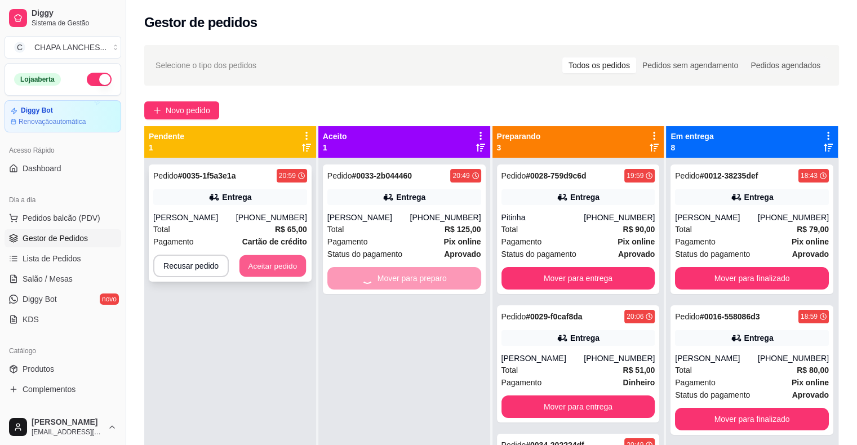
click at [291, 266] on button "Aceitar pedido" at bounding box center [273, 266] width 67 height 22
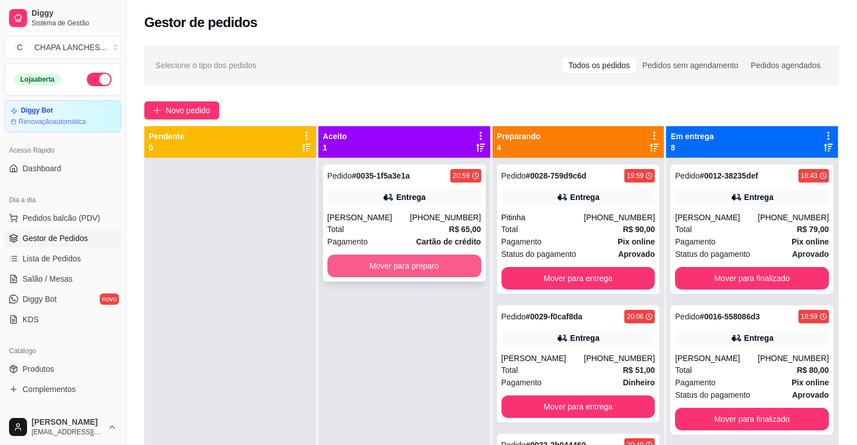
click at [377, 271] on button "Mover para preparo" at bounding box center [405, 266] width 154 height 23
click at [382, 274] on button "Mover para preparo" at bounding box center [405, 266] width 154 height 23
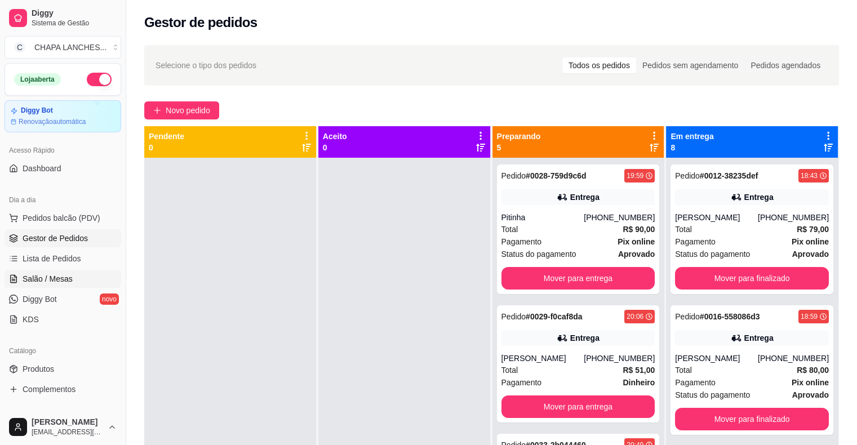
click at [54, 279] on span "Salão / Mesas" at bounding box center [48, 278] width 50 height 11
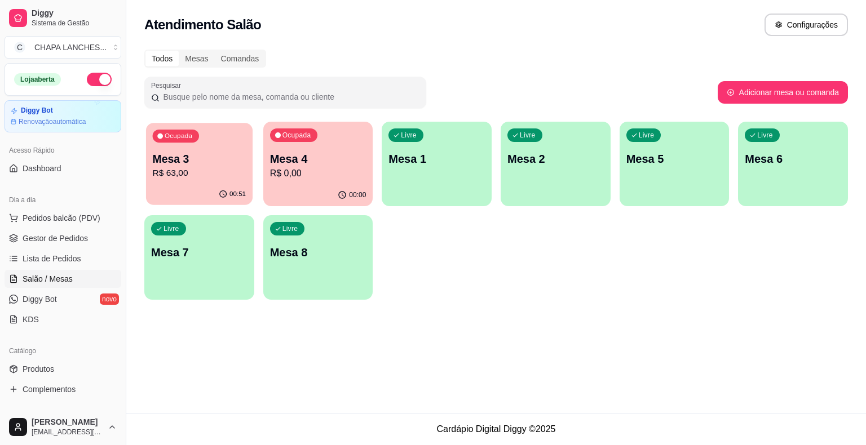
click at [237, 166] on p "Mesa 3" at bounding box center [200, 159] width 94 height 15
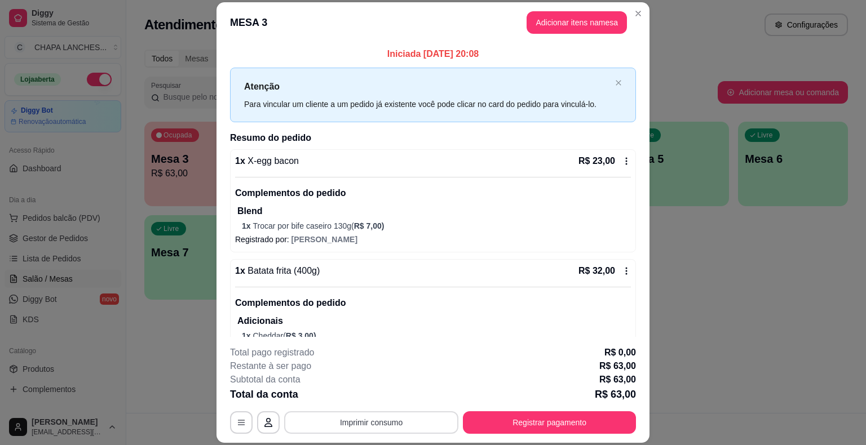
click at [370, 418] on button "Imprimir consumo" at bounding box center [371, 423] width 174 height 23
click at [378, 400] on button "IMPRESSORA" at bounding box center [371, 397] width 82 height 18
drag, startPoint x: 555, startPoint y: 88, endPoint x: 541, endPoint y: 90, distance: 14.8
click at [546, 25] on button "Adicionar itens na mesa" at bounding box center [577, 22] width 100 height 23
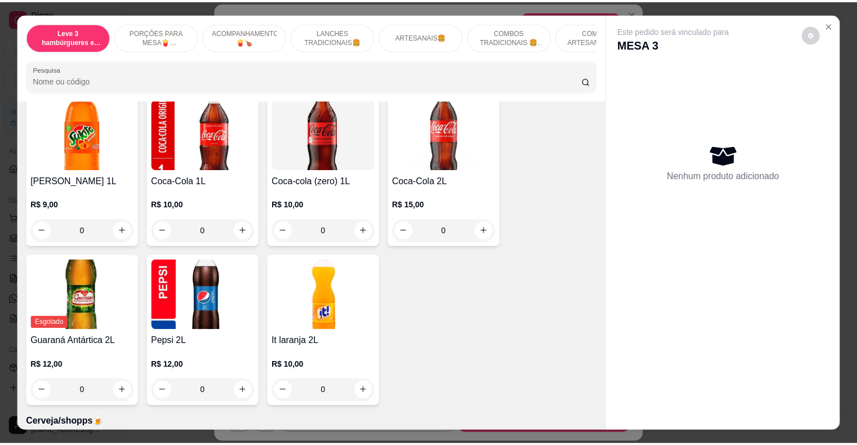
scroll to position [3220, 0]
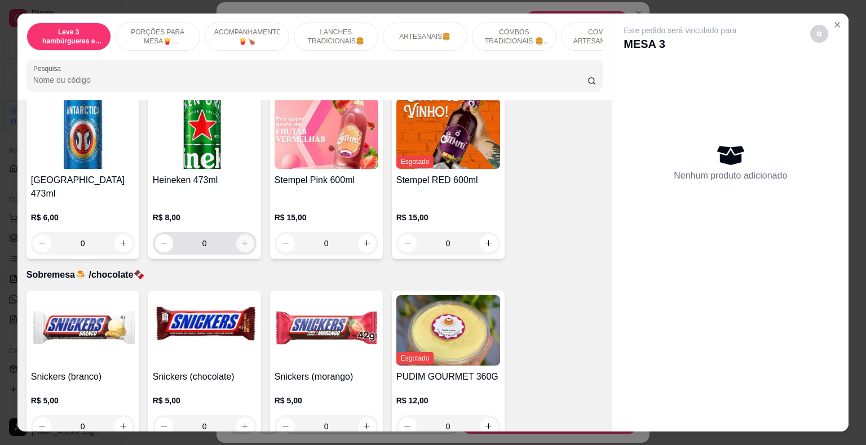
click at [243, 239] on icon "increase-product-quantity" at bounding box center [245, 243] width 8 height 8
type input "1"
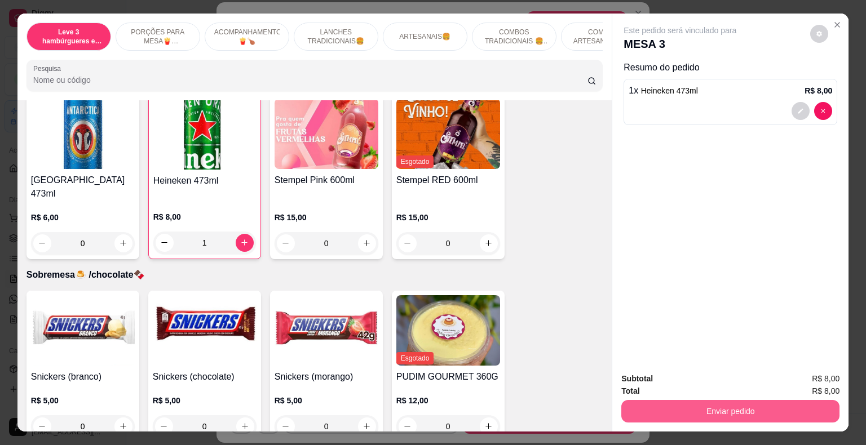
click at [760, 404] on button "Enviar pedido" at bounding box center [730, 411] width 218 height 23
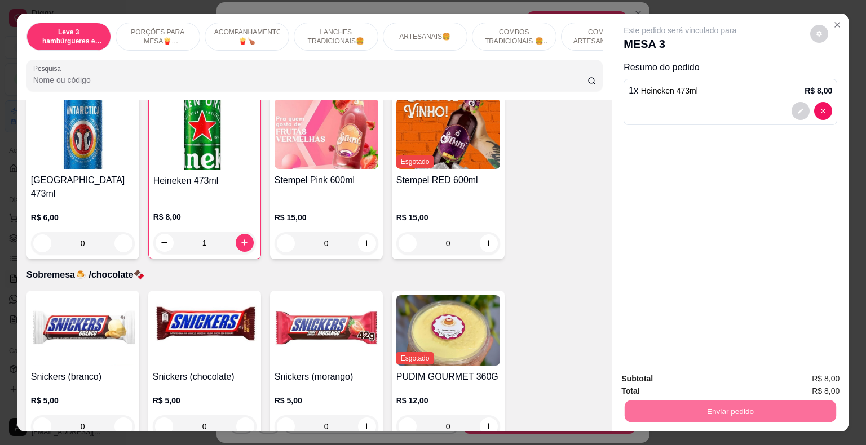
click at [713, 381] on button "Não registrar e enviar pedido" at bounding box center [692, 379] width 117 height 21
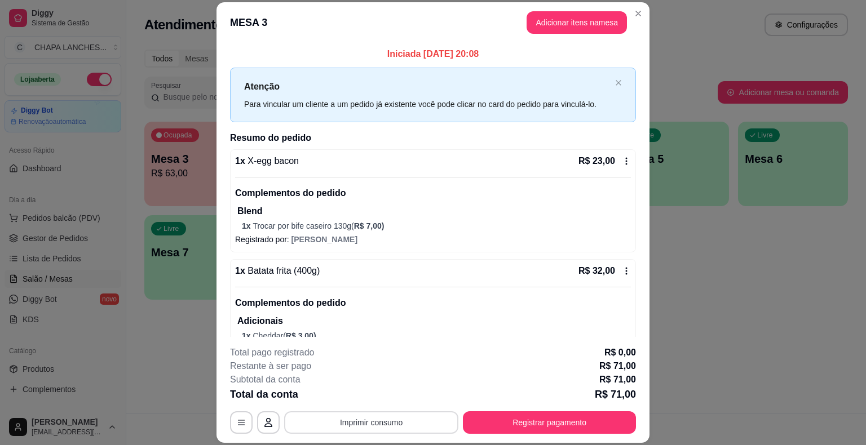
click at [366, 431] on button "Imprimir consumo" at bounding box center [371, 423] width 174 height 23
click at [370, 396] on button "IMPRESSORA" at bounding box center [370, 396] width 79 height 17
click at [507, 430] on button "Registrar pagamento" at bounding box center [549, 423] width 173 height 23
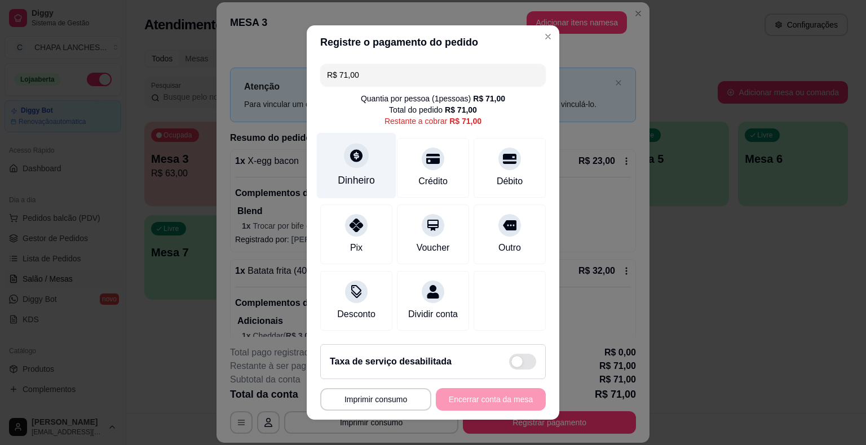
click at [335, 162] on div "Dinheiro" at bounding box center [356, 166] width 79 height 66
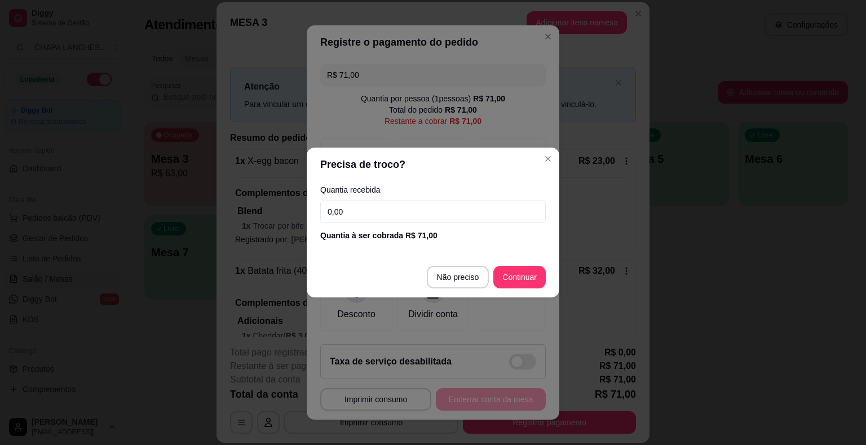
click at [351, 210] on input "0,00" at bounding box center [433, 212] width 226 height 23
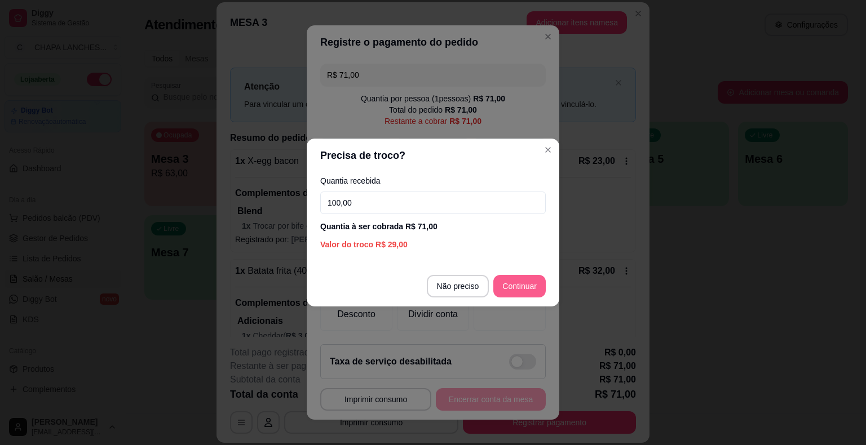
type input "100,00"
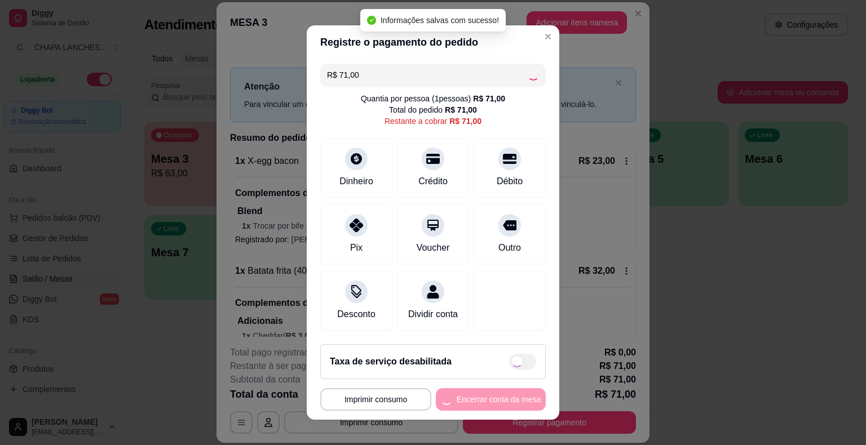
type input "R$ 0,00"
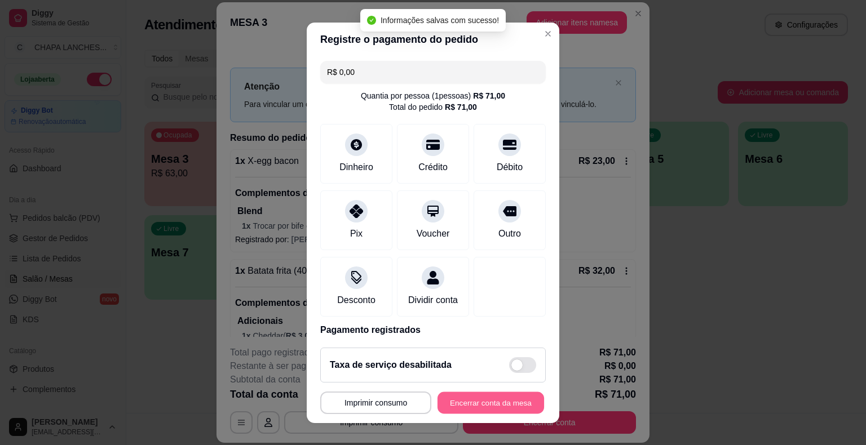
click at [480, 405] on button "Encerrar conta da mesa" at bounding box center [490, 403] width 107 height 22
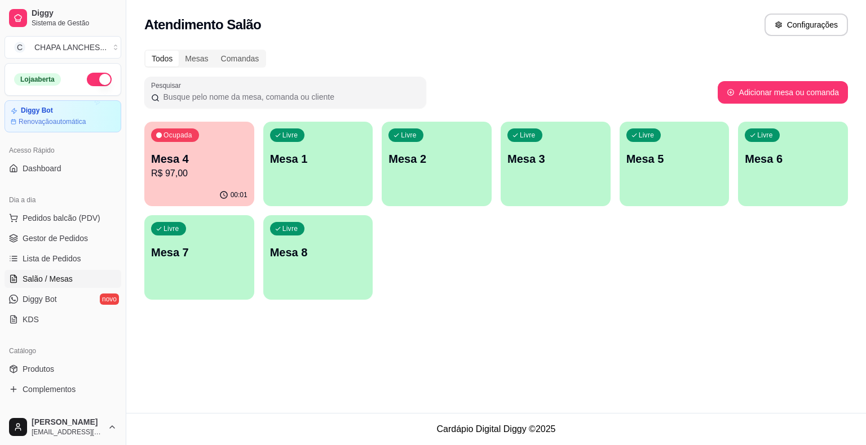
click at [211, 170] on p "R$ 97,00" at bounding box center [199, 174] width 96 height 14
click at [97, 237] on link "Gestor de Pedidos" at bounding box center [63, 238] width 117 height 18
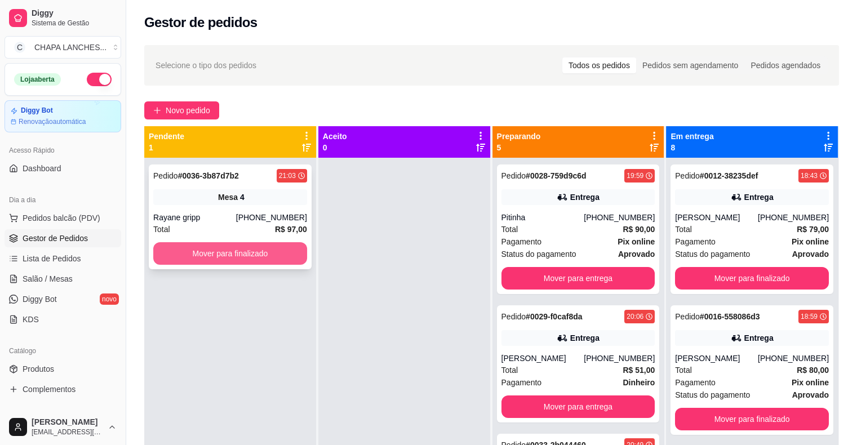
click at [268, 254] on button "Mover para finalizado" at bounding box center [230, 253] width 154 height 23
